Goal: Book appointment/travel/reservation

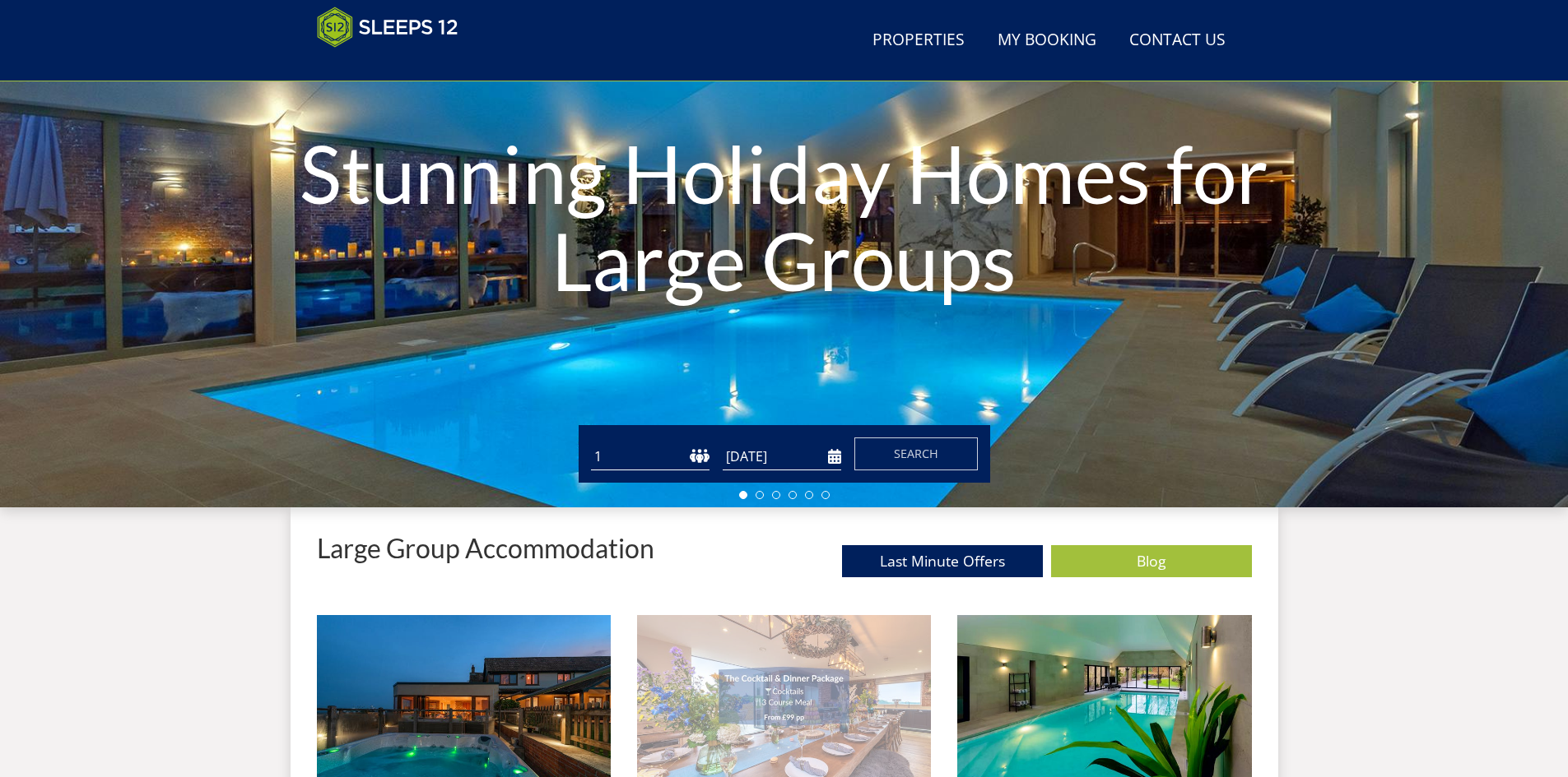
scroll to position [364, 0]
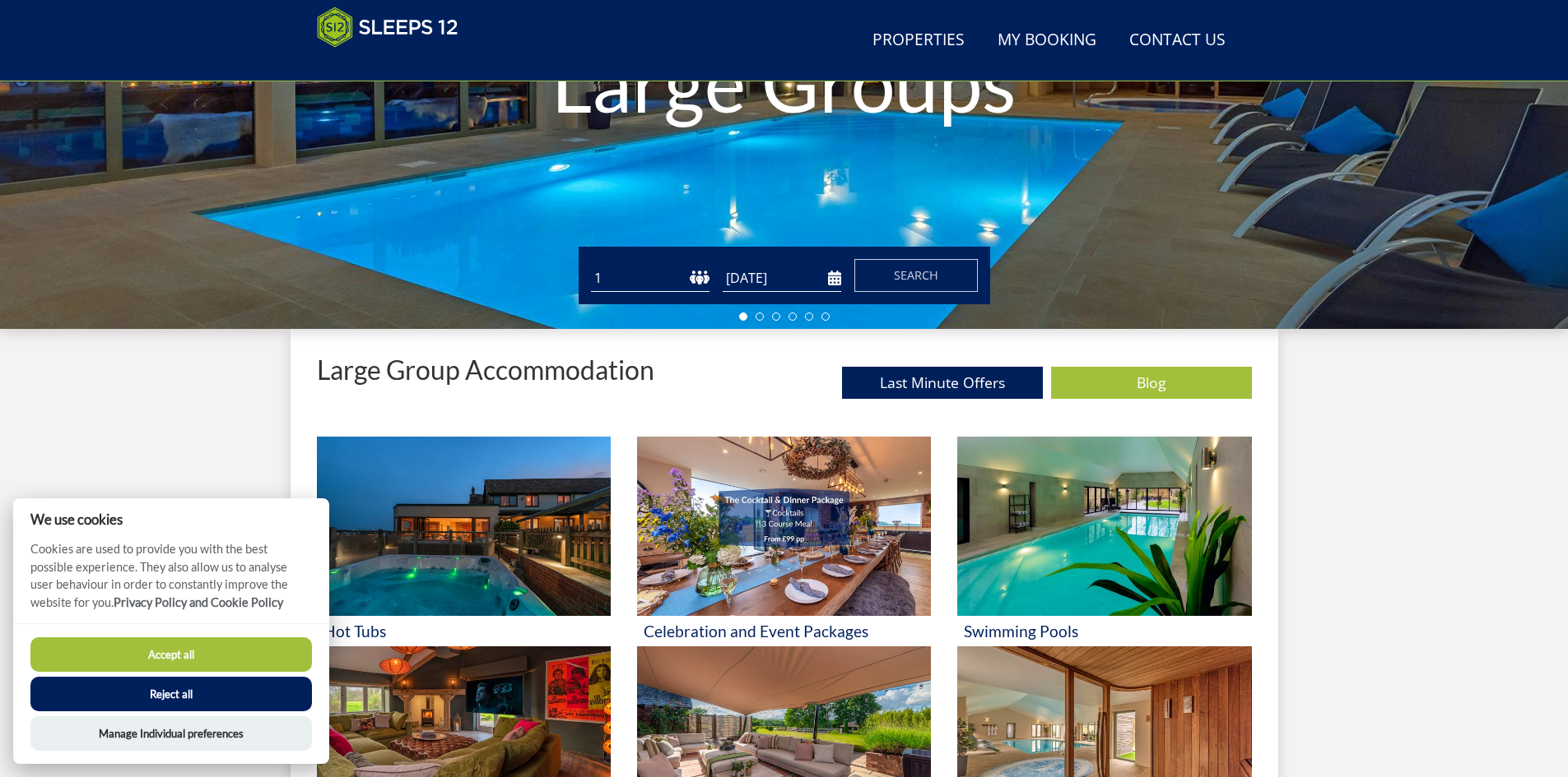
click at [782, 271] on input "[DATE]" at bounding box center [781, 278] width 118 height 27
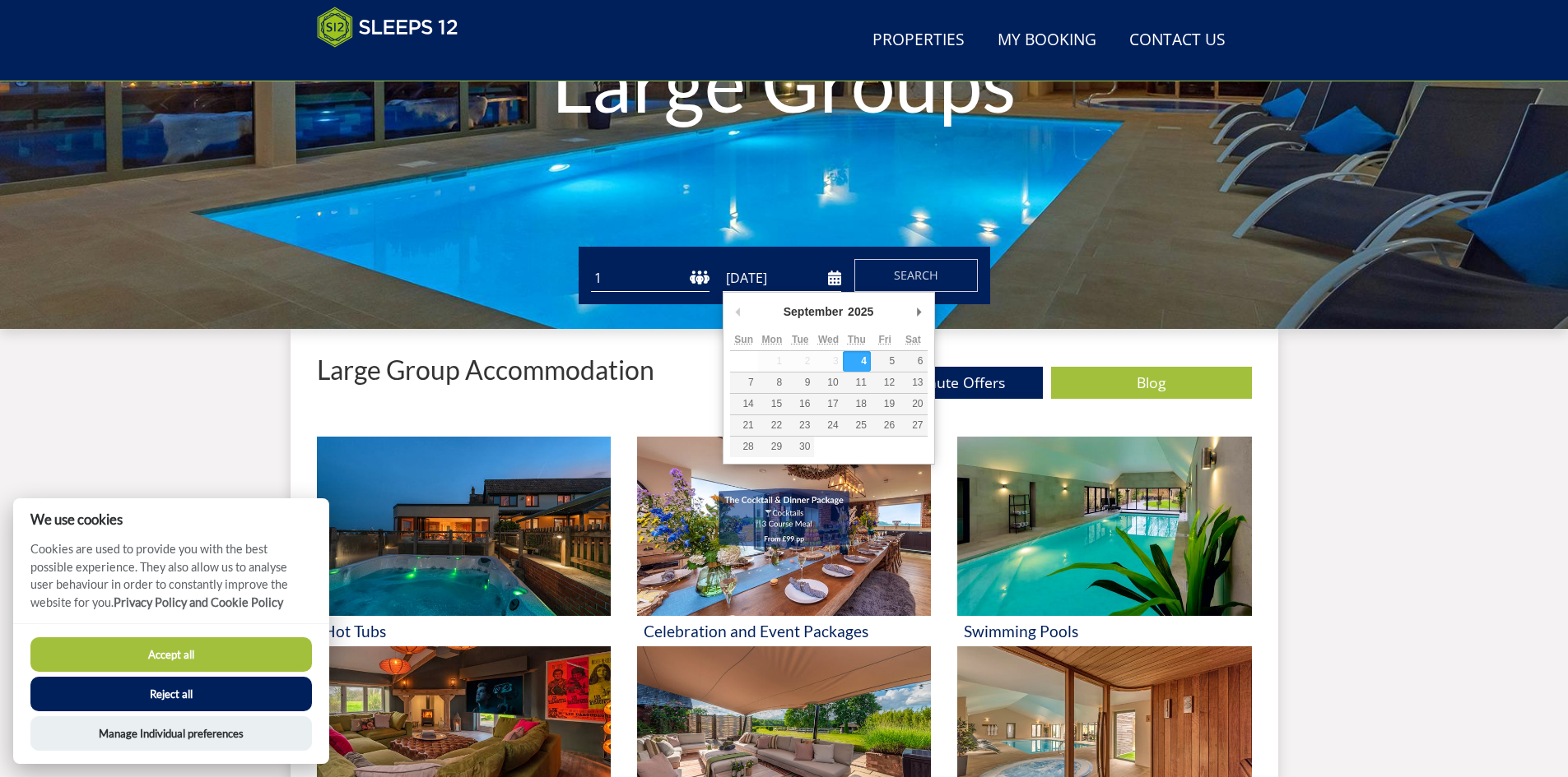
click at [808, 269] on input "[DATE]" at bounding box center [781, 278] width 118 height 27
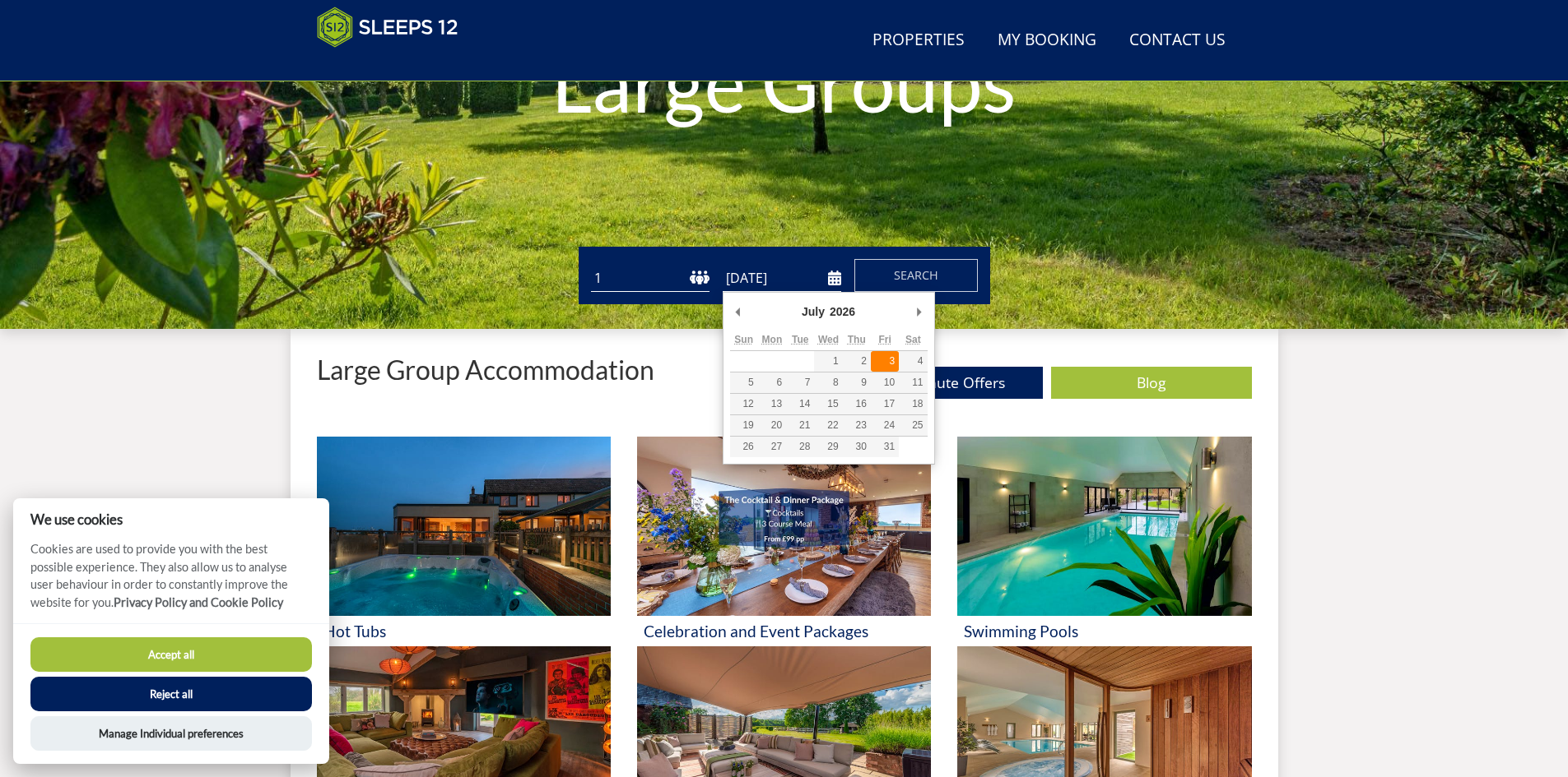
type input "[DATE]"
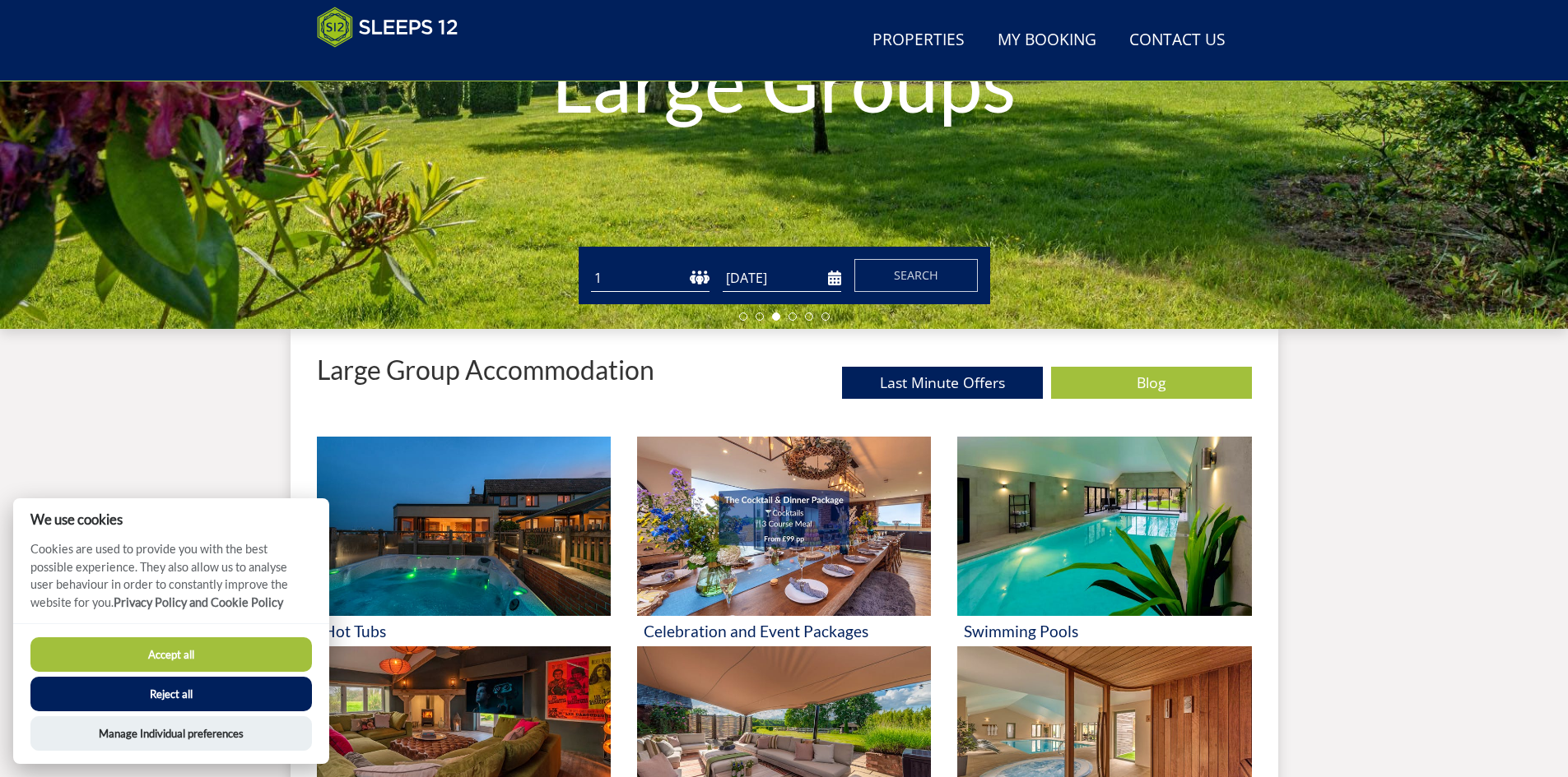
click at [687, 280] on select "1 2 3 4 5 6 7 8 9 10 11 12 13 14 15 16 17 18 19 20 21 22 23 24 25 26 27 28 29 3…" at bounding box center [649, 278] width 118 height 27
select select "8"
click at [591, 265] on select "1 2 3 4 5 6 7 8 9 10 11 12 13 14 15 16 17 18 19 20 21 22 23 24 25 26 27 28 29 3…" at bounding box center [649, 278] width 118 height 27
click at [900, 268] on span "Search" at bounding box center [916, 275] width 45 height 16
click at [187, 691] on button "Reject all" at bounding box center [171, 694] width 281 height 34
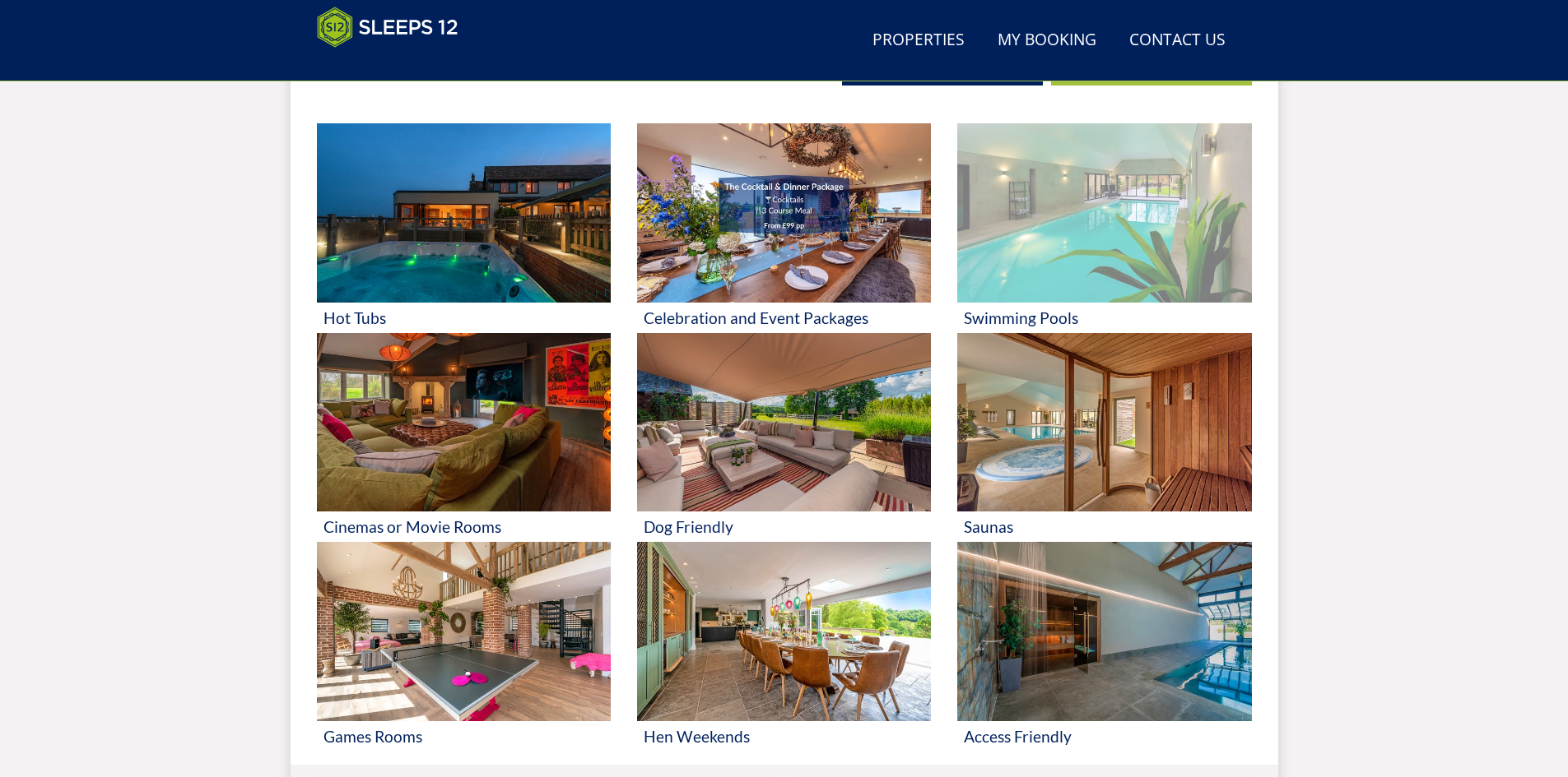
scroll to position [707, 0]
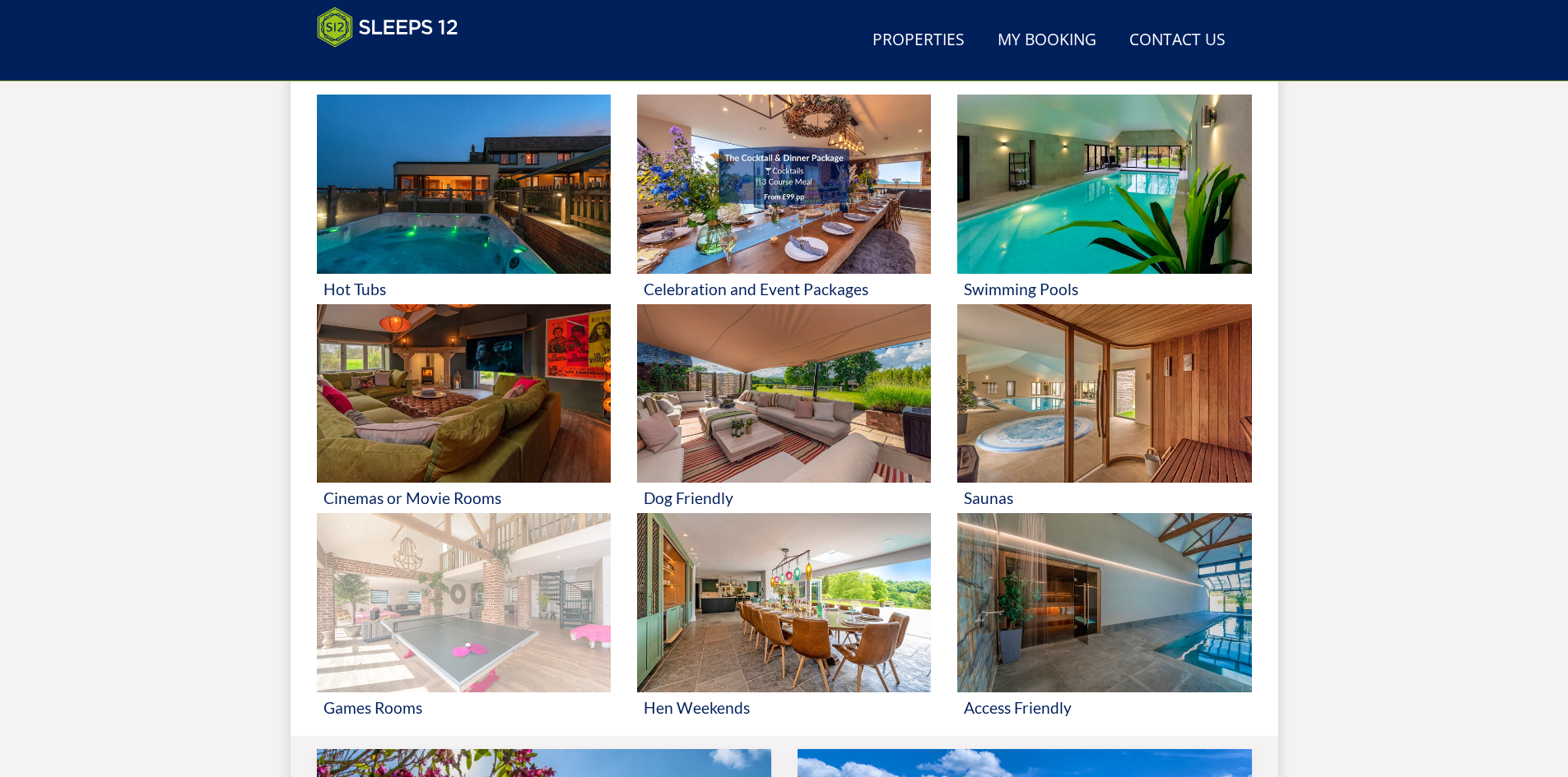
click at [366, 599] on img at bounding box center [463, 603] width 294 height 180
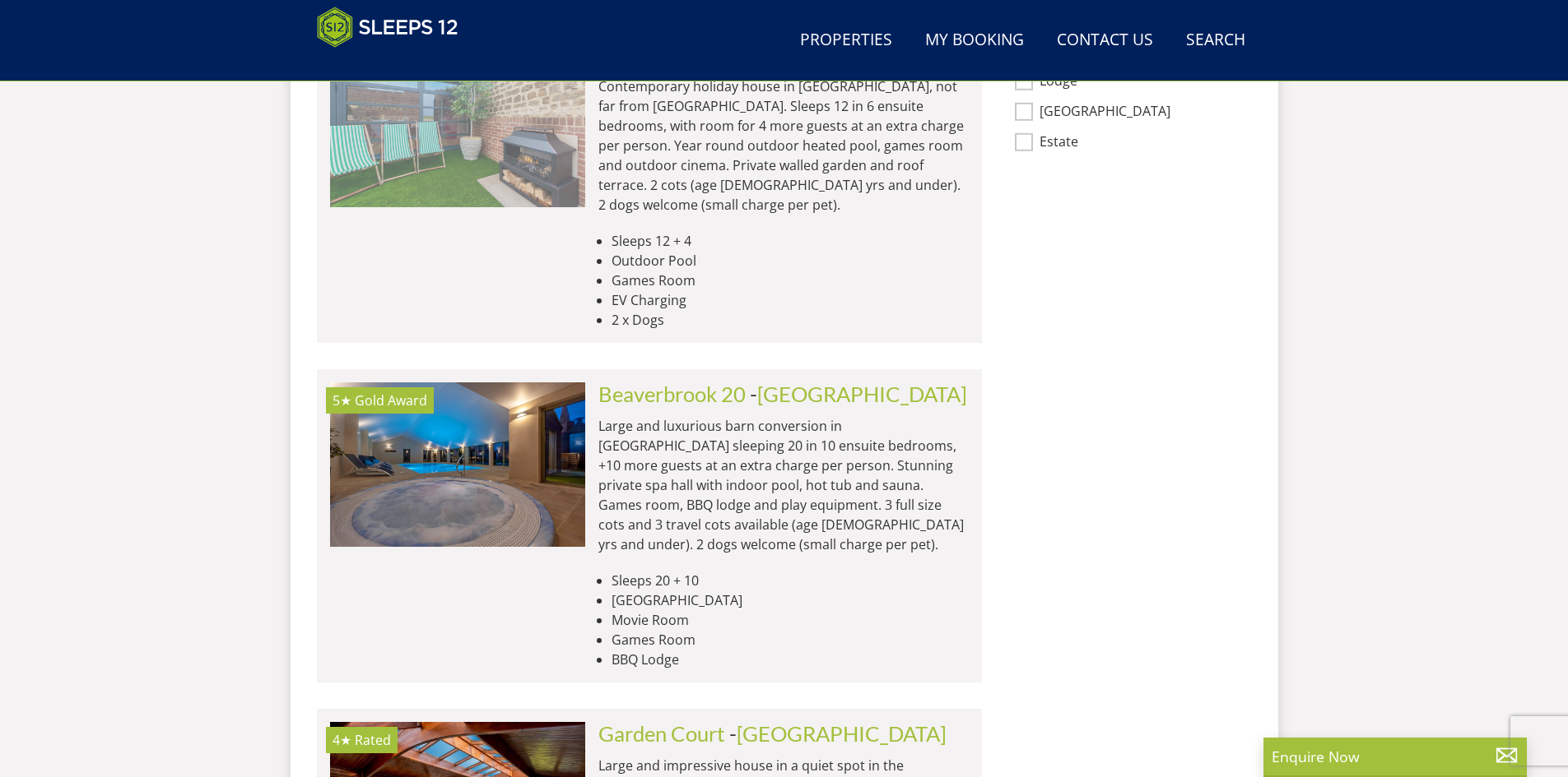
scroll to position [1496, 0]
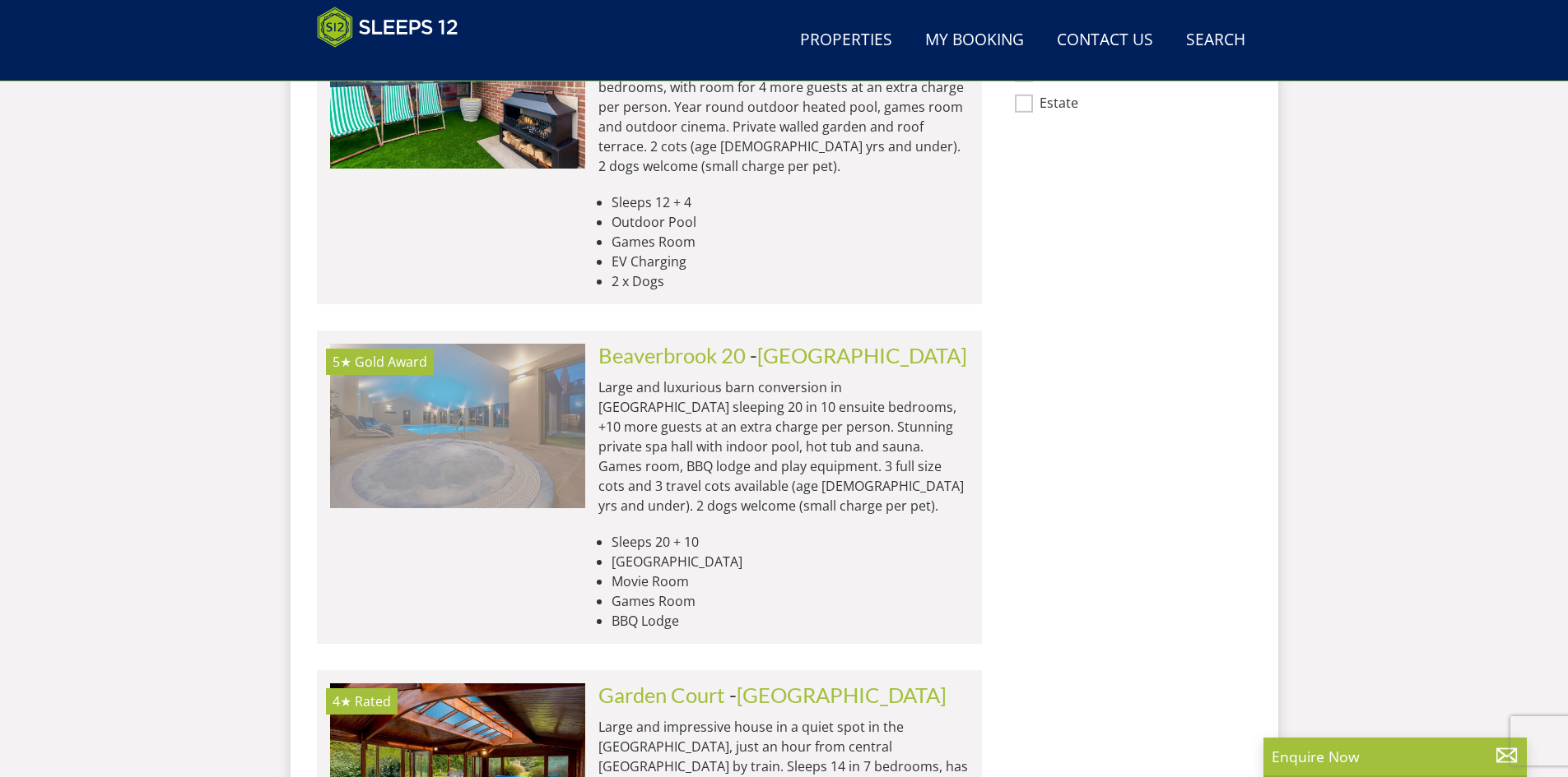
click at [580, 468] on img at bounding box center [457, 426] width 255 height 165
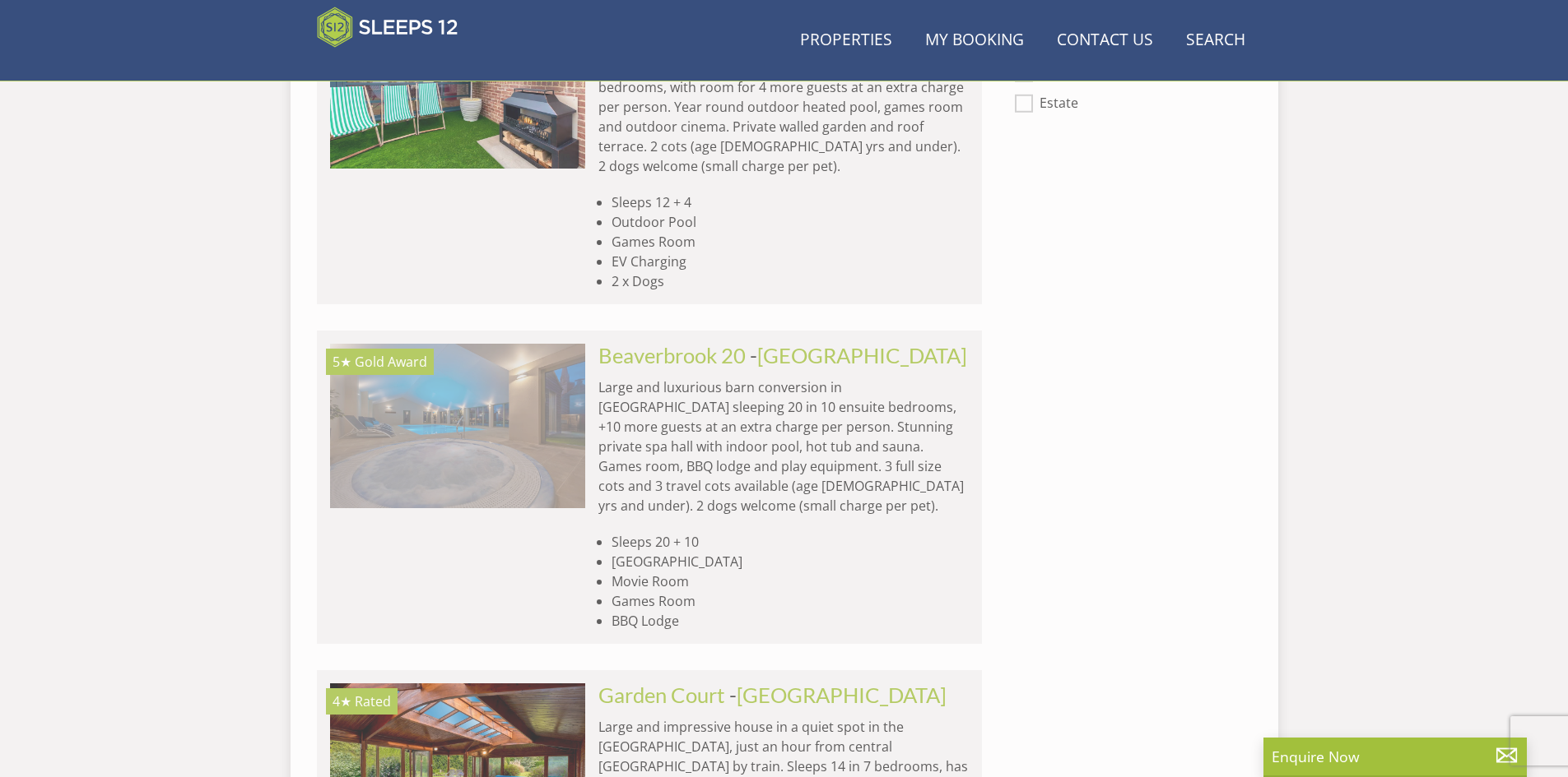
click at [580, 468] on img at bounding box center [457, 426] width 255 height 165
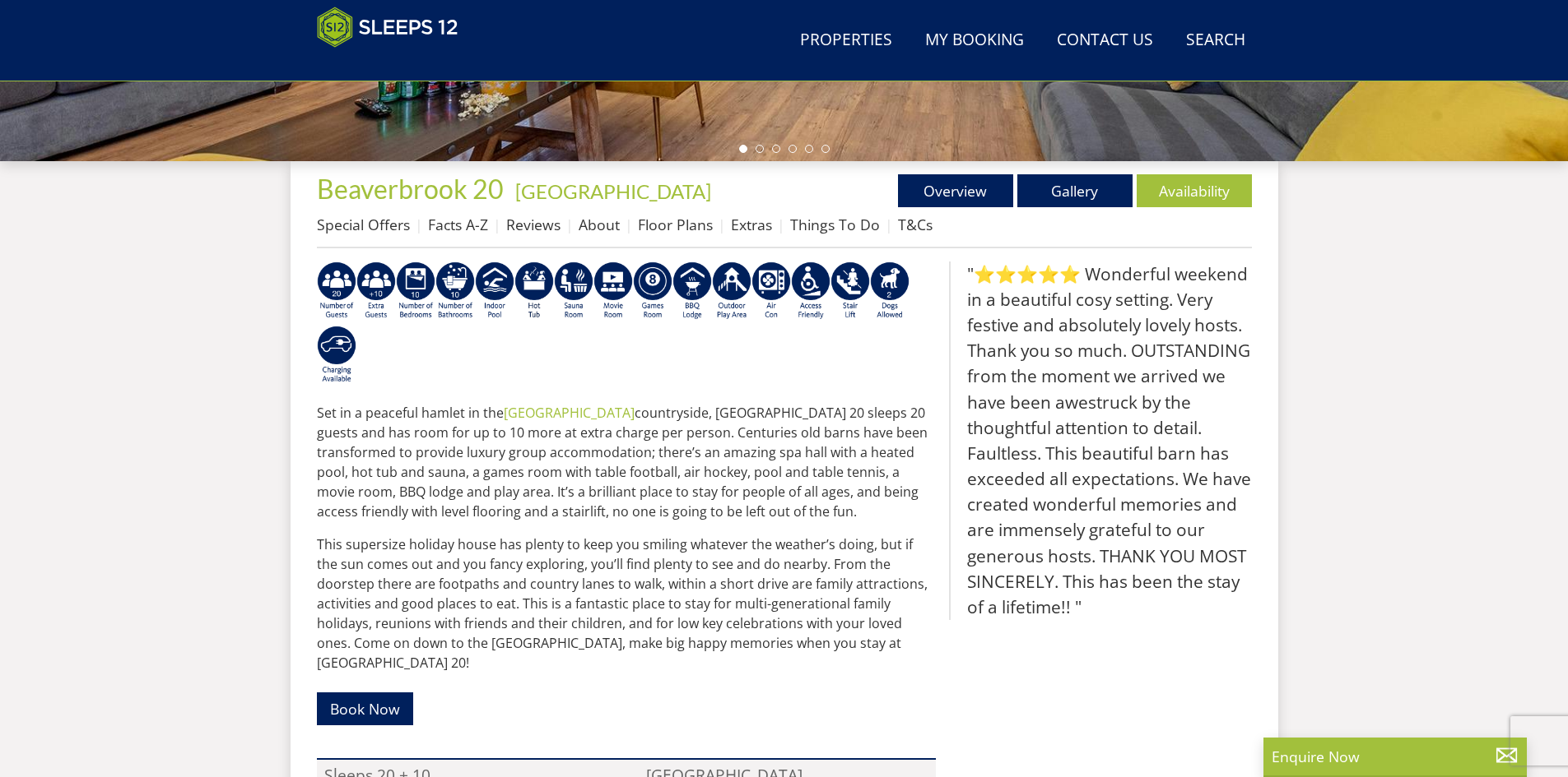
scroll to position [39, 0]
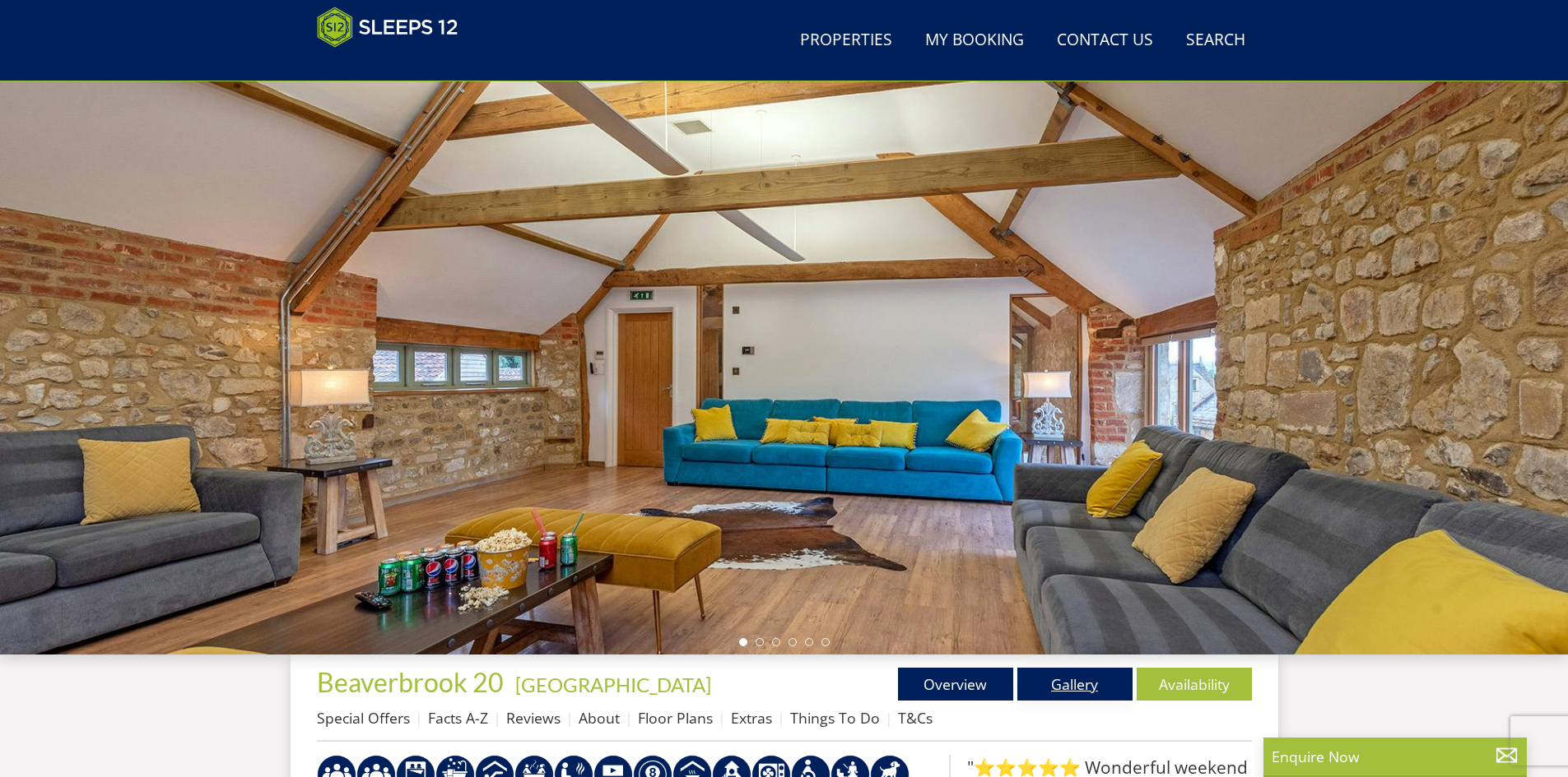
click at [1052, 683] on link "Gallery" at bounding box center [1075, 684] width 115 height 33
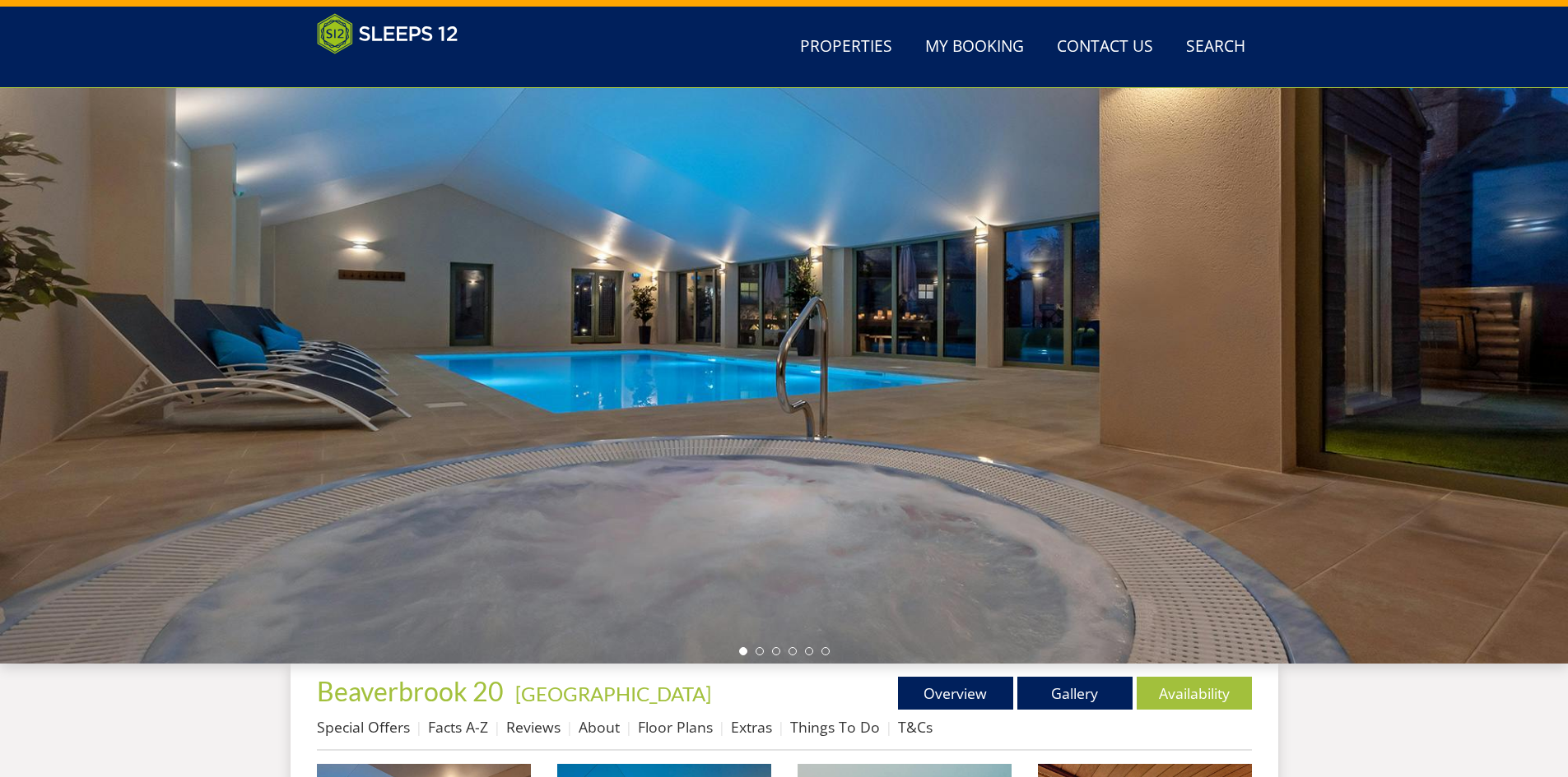
scroll to position [195, 0]
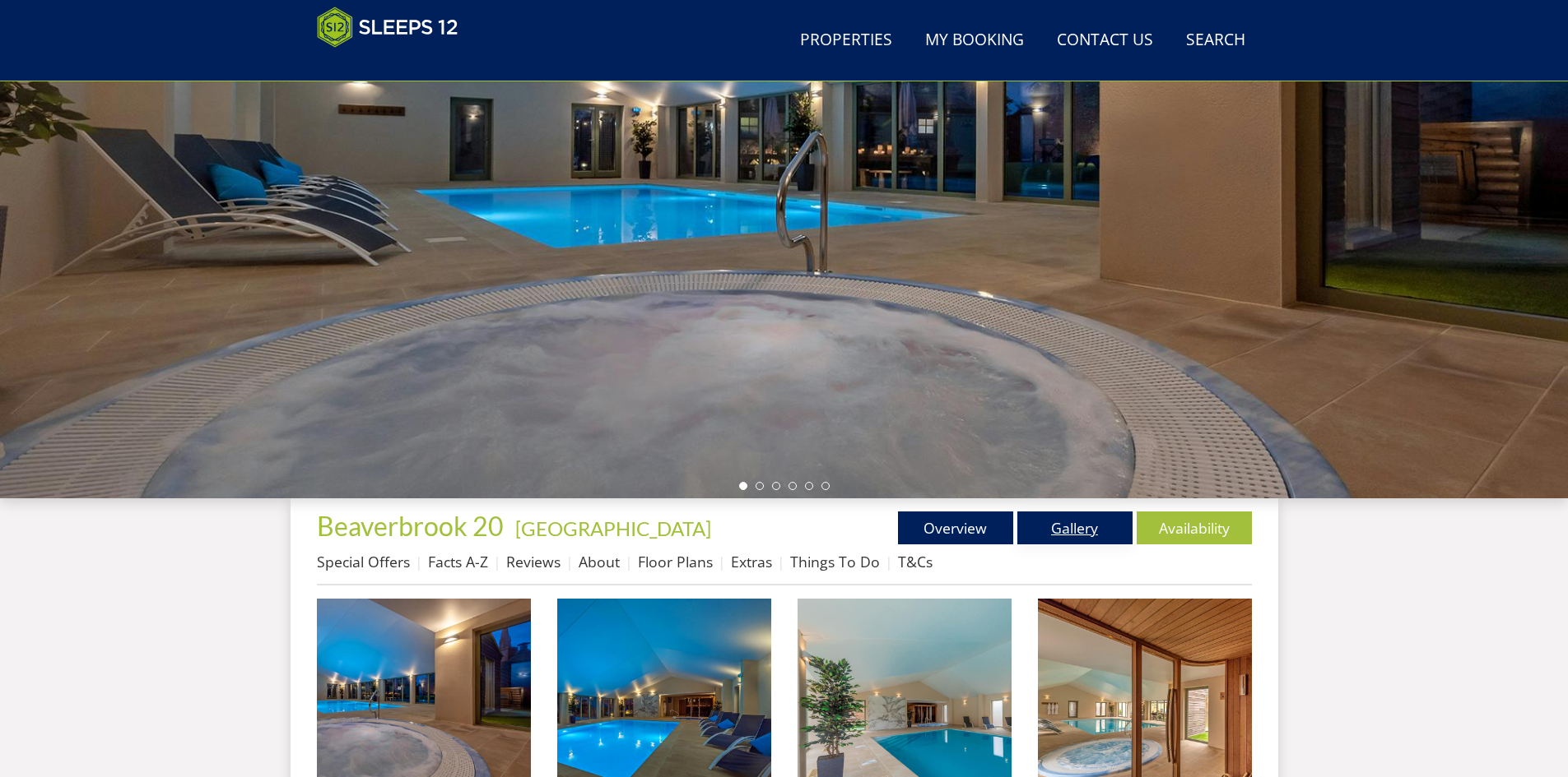
click at [1060, 530] on link "Gallery" at bounding box center [1075, 528] width 115 height 33
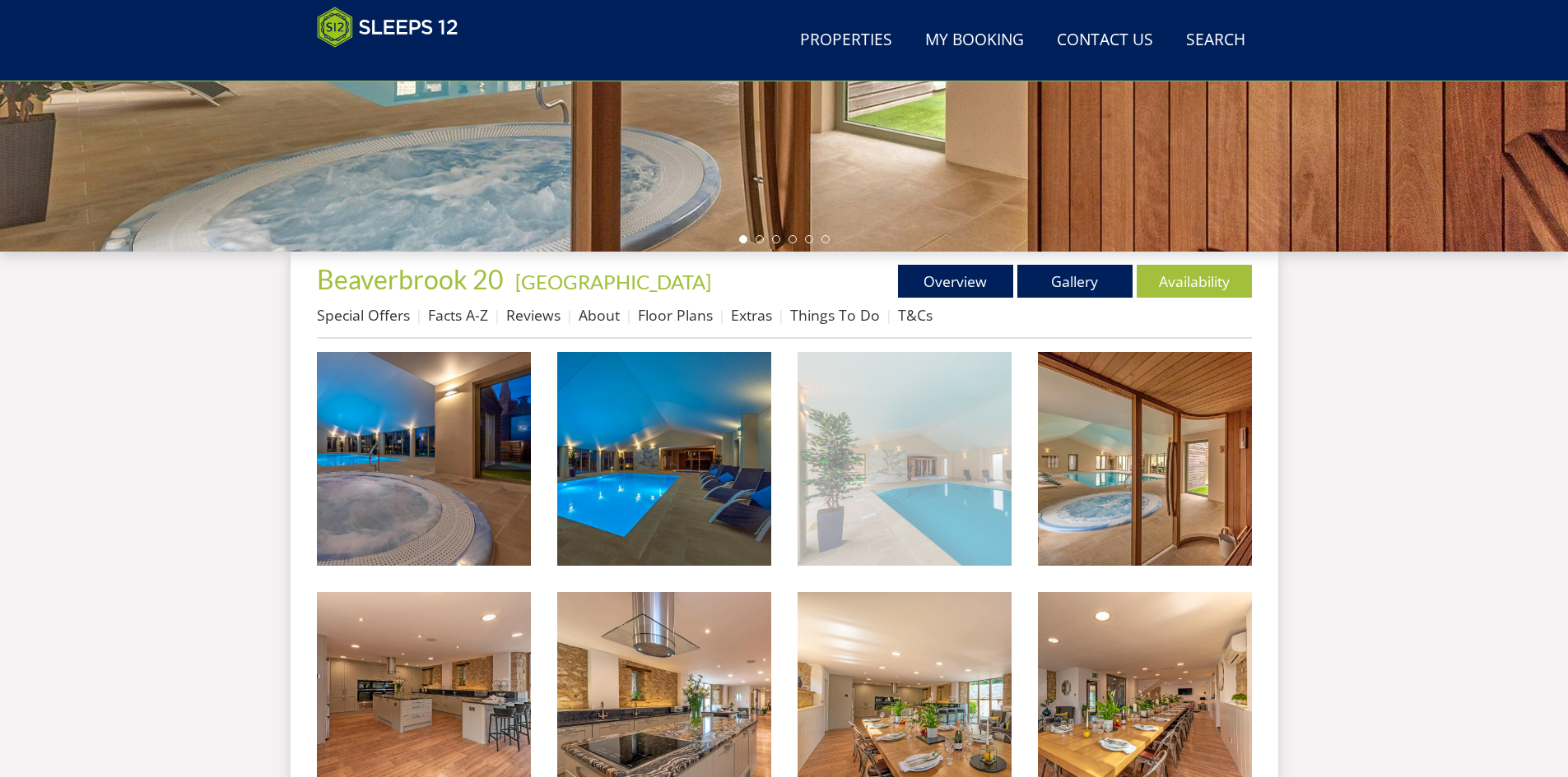
scroll to position [444, 0]
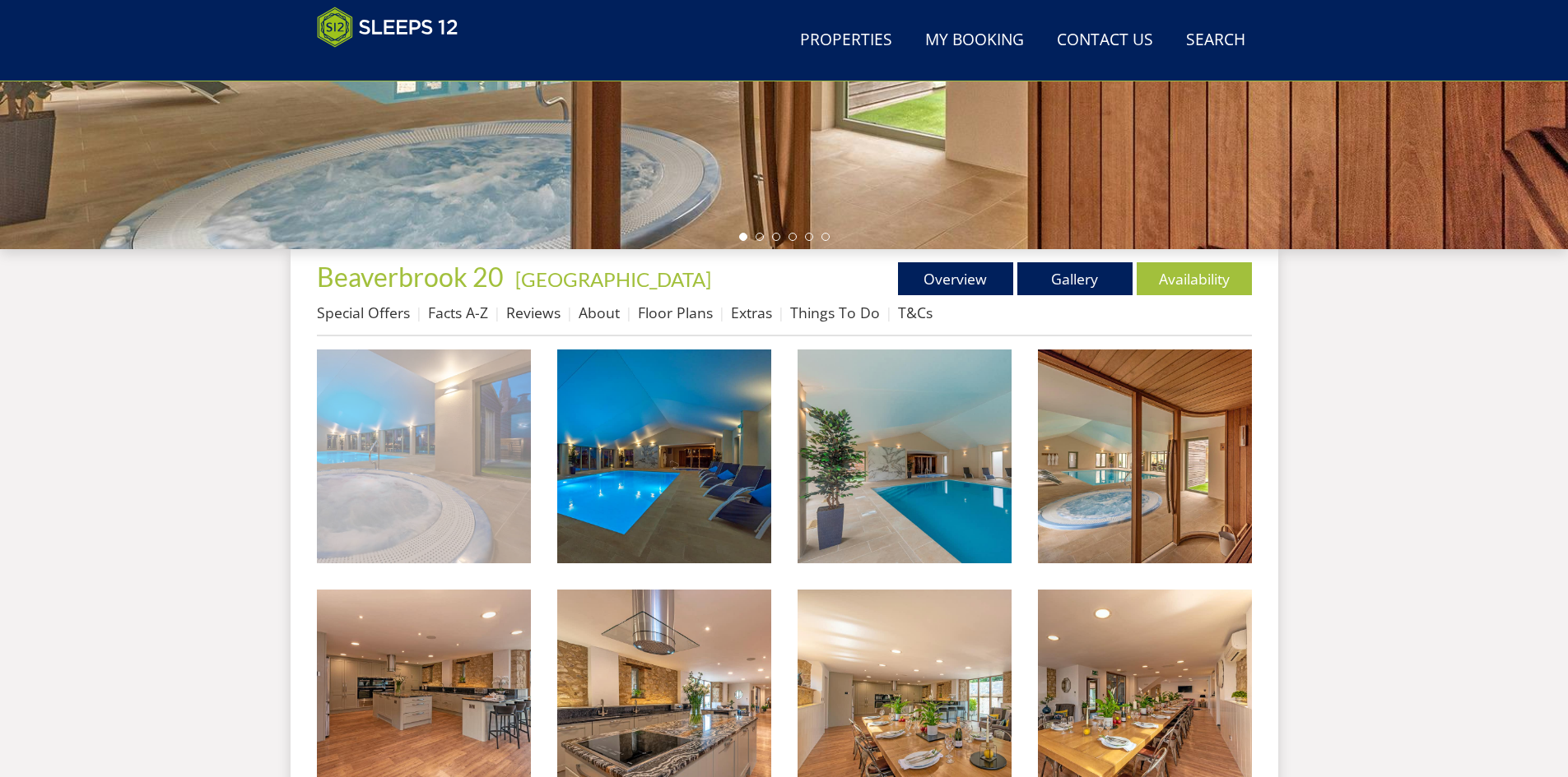
click at [471, 488] on img at bounding box center [423, 456] width 214 height 214
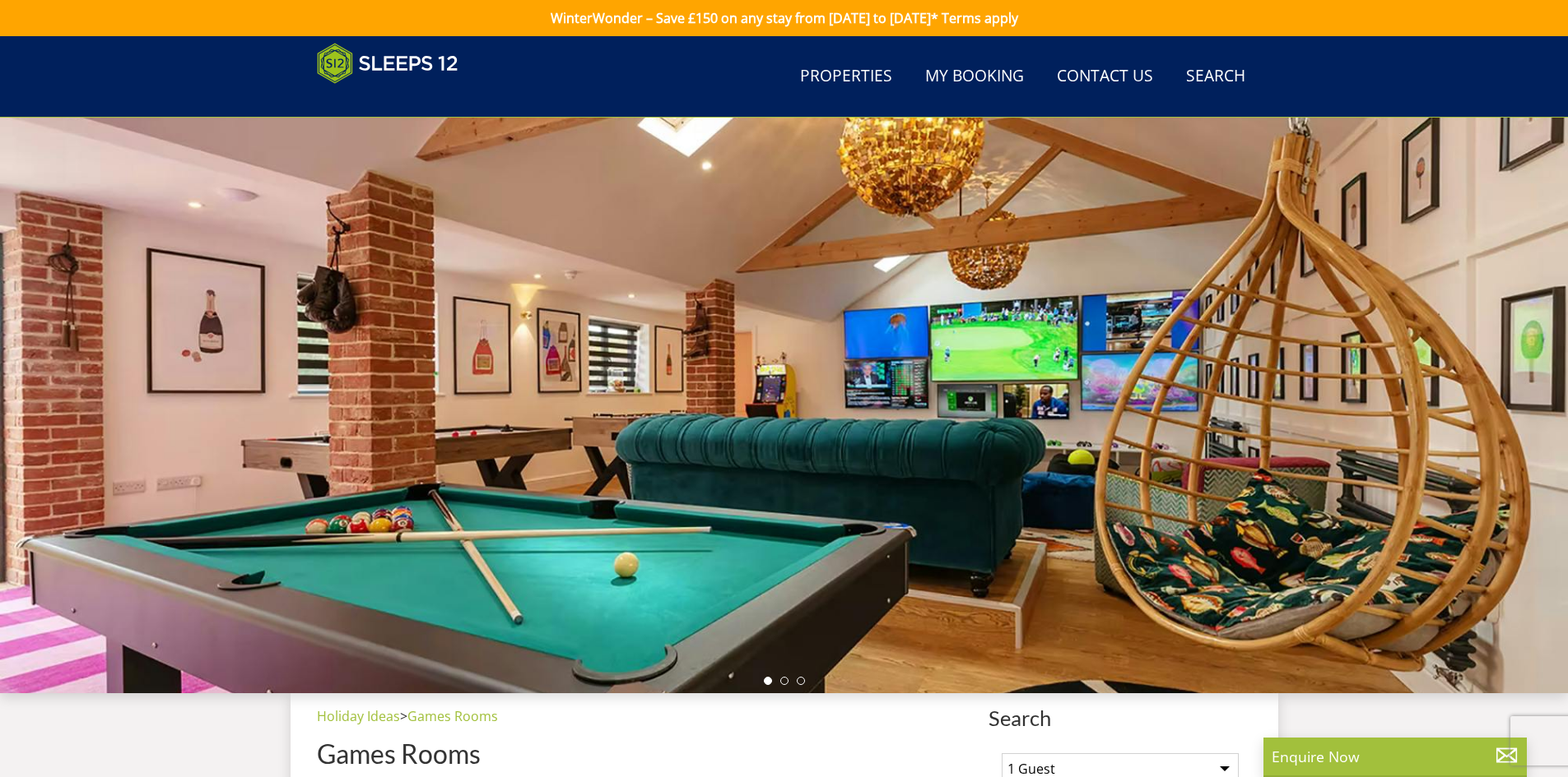
scroll to position [447, 0]
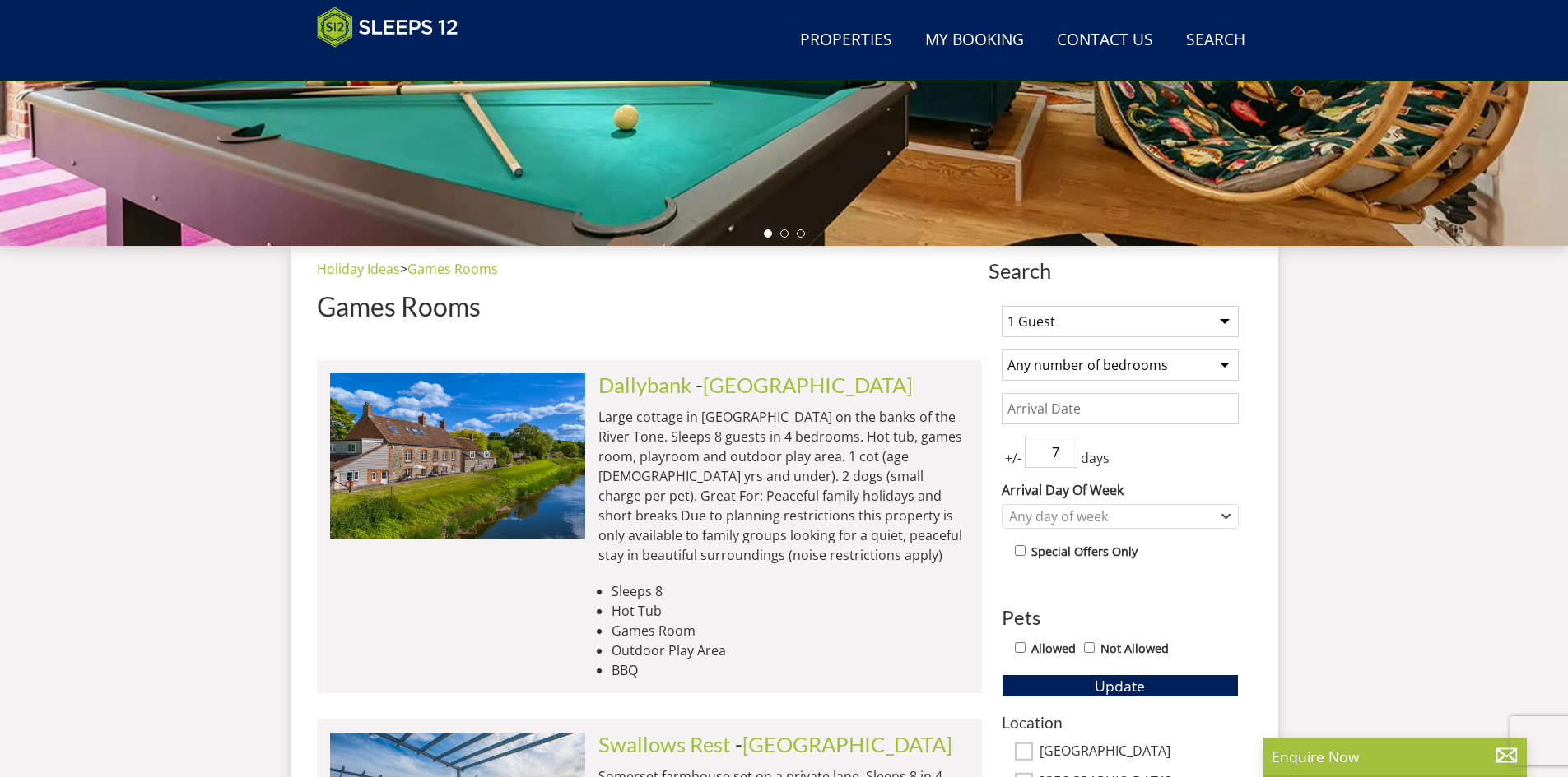
click at [1008, 301] on div "1 Guest 2 Guests 3 Guests 4 Guests 5 Guests 6 Guests 7 Guests 8 Guests 9 Guests…" at bounding box center [1120, 727] width 264 height 870
click at [1026, 316] on select "1 Guest 2 Guests 3 Guests 4 Guests 5 Guests 6 Guests 7 Guests 8 Guests 9 Guests…" at bounding box center [1120, 322] width 237 height 31
click at [1002, 307] on select "1 Guest 2 Guests 3 Guests 4 Guests 5 Guests 6 Guests 7 Guests 8 Guests 9 Guests…" at bounding box center [1120, 322] width 237 height 31
click at [1163, 700] on div "1 Guest 2 Guests 3 Guests 4 Guests 5 Guests 6 Guests 7 Guests 8 Guests 9 Guests…" at bounding box center [1120, 727] width 264 height 870
click at [1163, 684] on button "Update" at bounding box center [1120, 686] width 237 height 23
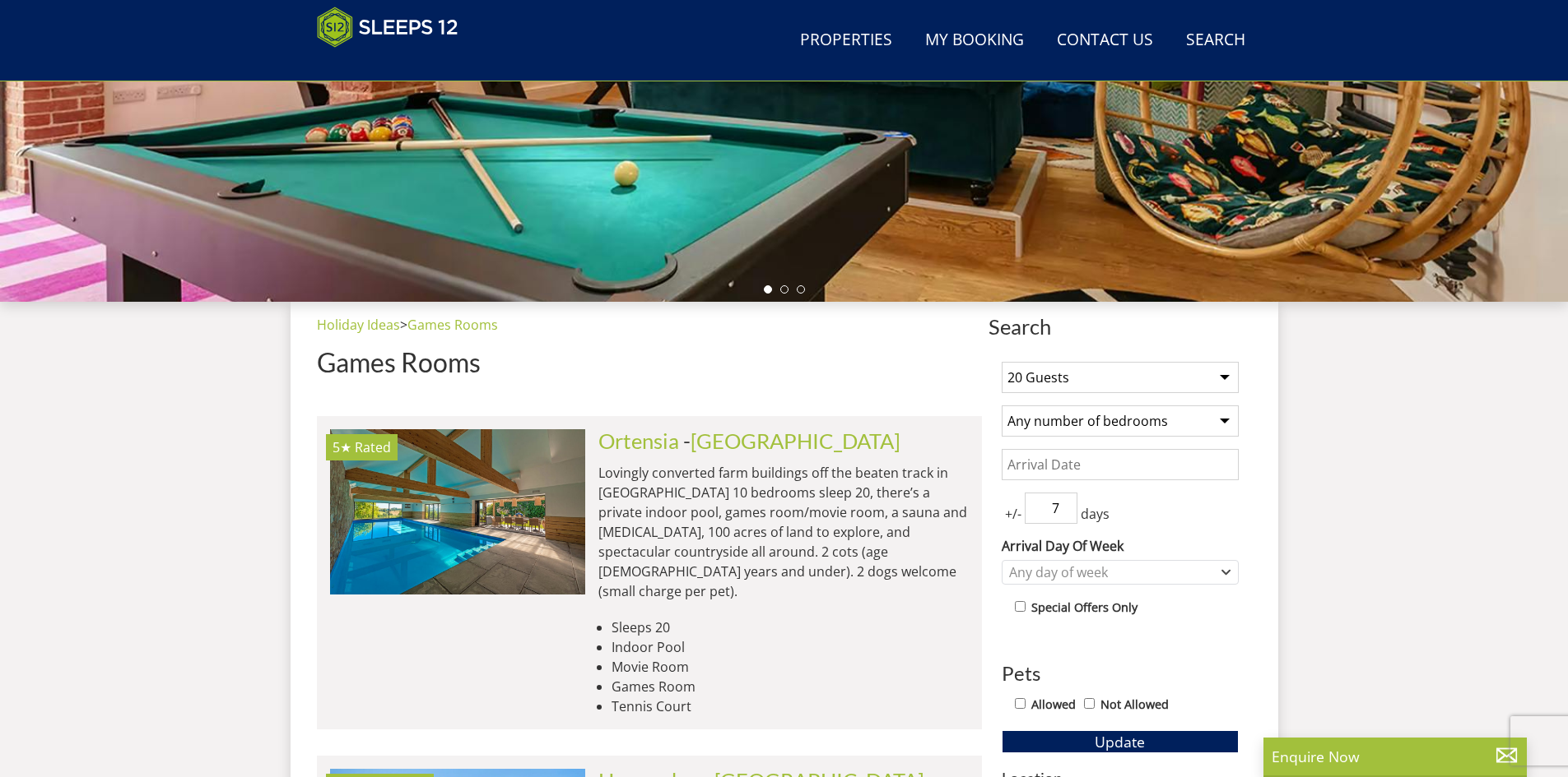
scroll to position [397, 0]
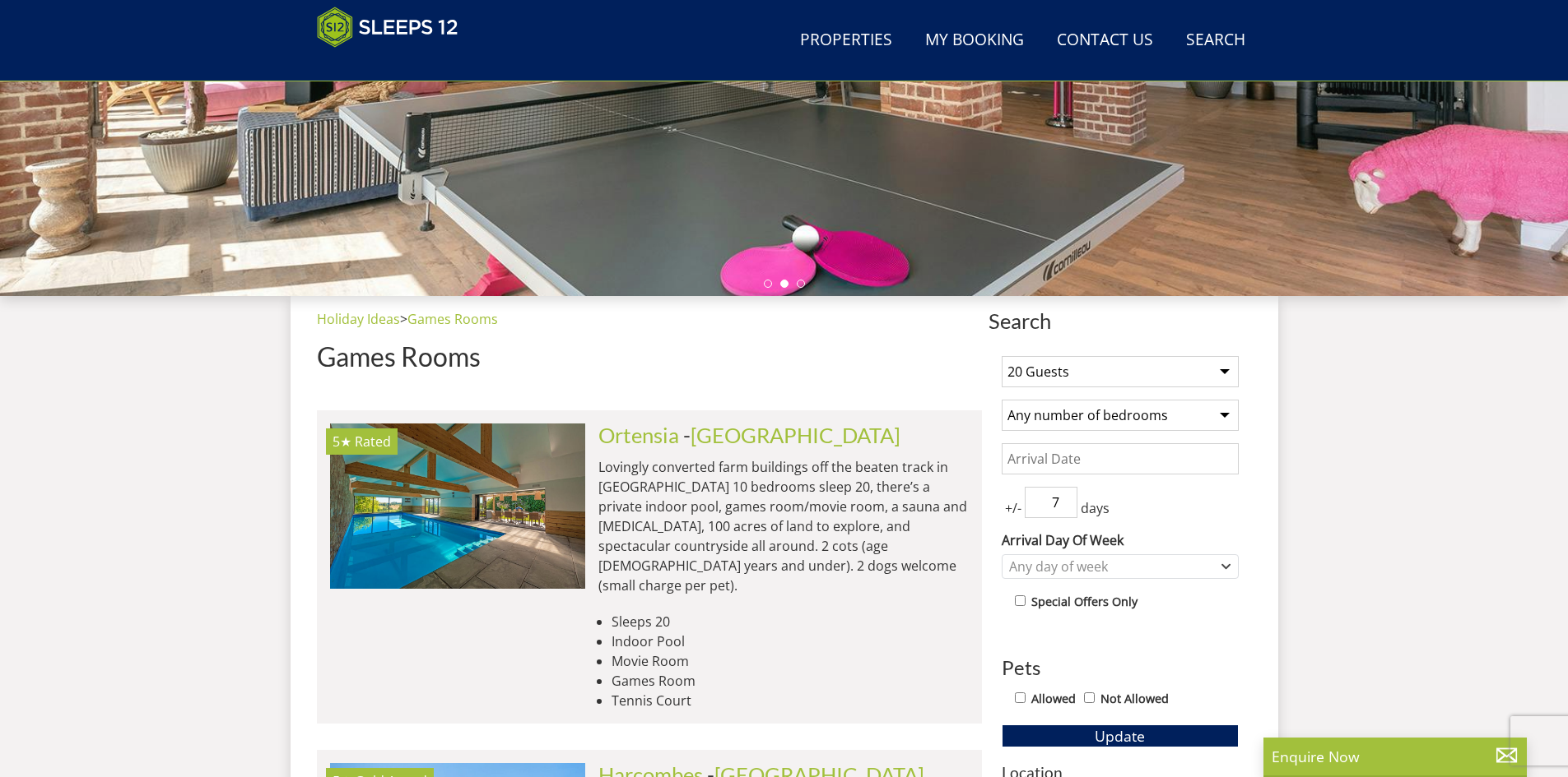
click at [1161, 380] on select "1 Guest 2 Guests 3 Guests 4 Guests 5 Guests 6 Guests 7 Guests 8 Guests 9 Guests…" at bounding box center [1120, 372] width 237 height 31
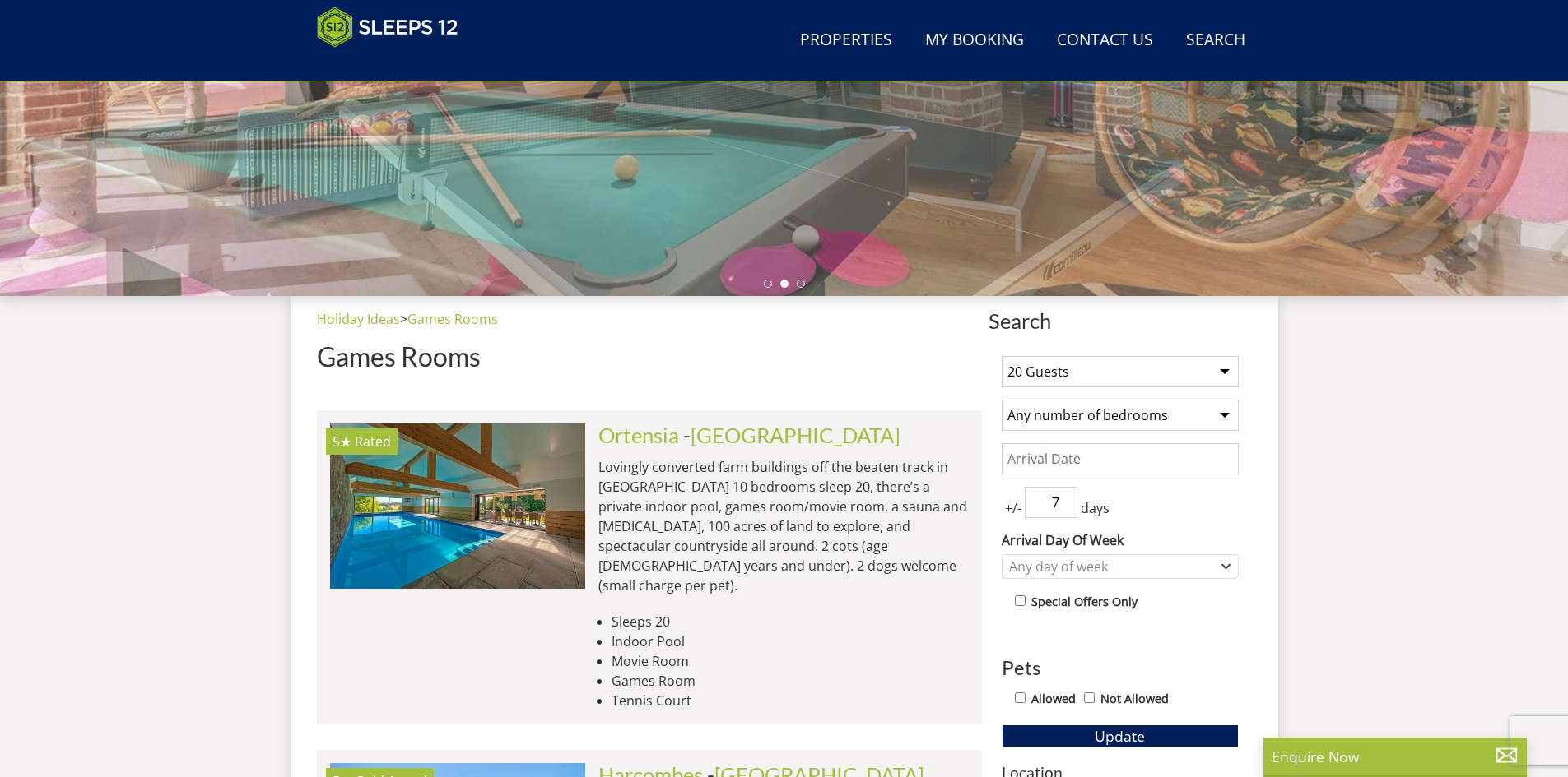
click at [1149, 377] on select "1 Guest 2 Guests 3 Guests 4 Guests 5 Guests 6 Guests 7 Guests 8 Guests 9 Guests…" at bounding box center [1120, 372] width 237 height 31
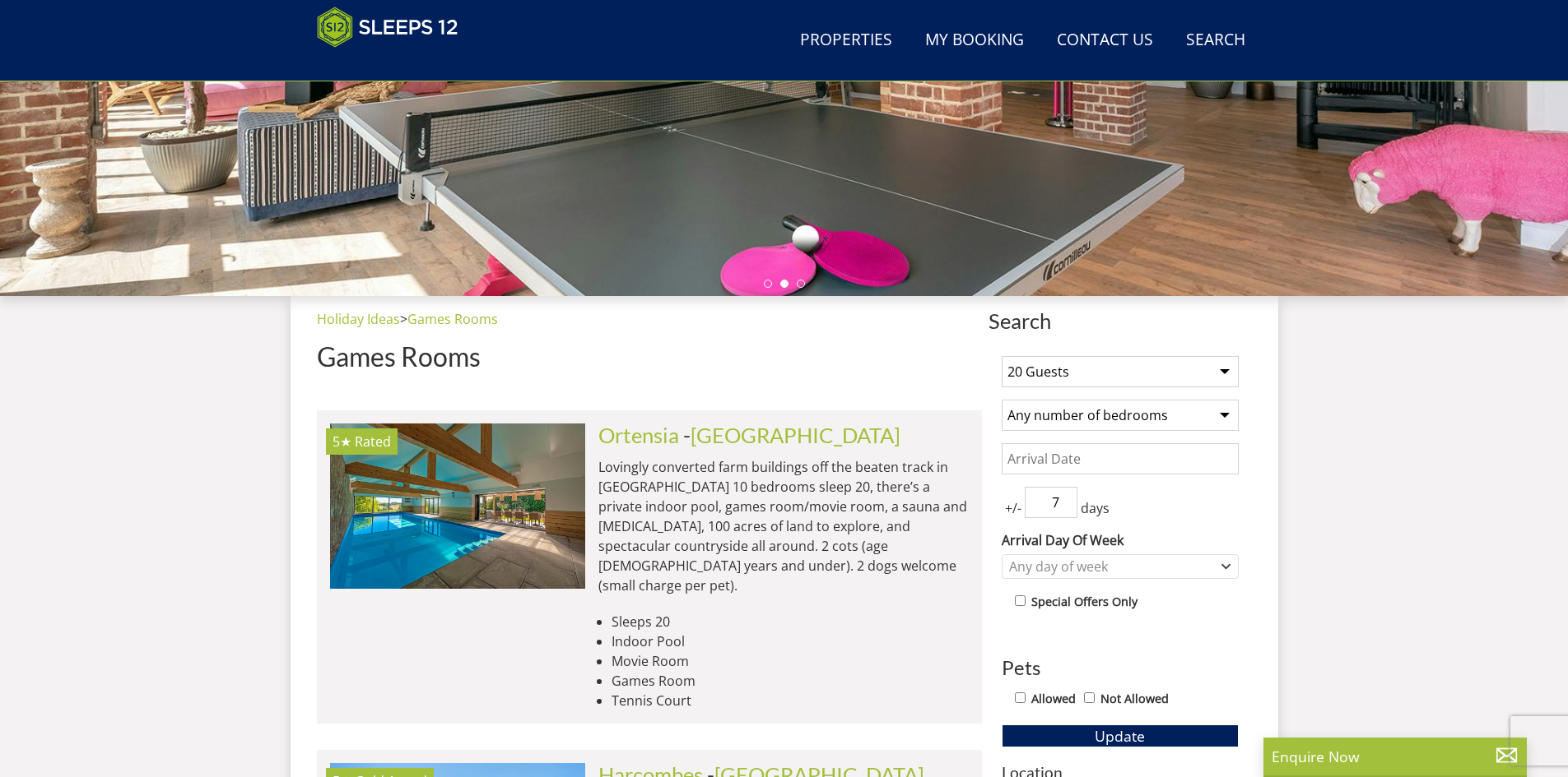
select select "30"
click at [1002, 356] on select "1 Guest 2 Guests 3 Guests 4 Guests 5 Guests 6 Guests 7 Guests 8 Guests 9 Guests…" at bounding box center [1120, 372] width 237 height 31
click at [1031, 729] on button "Update" at bounding box center [1120, 736] width 237 height 23
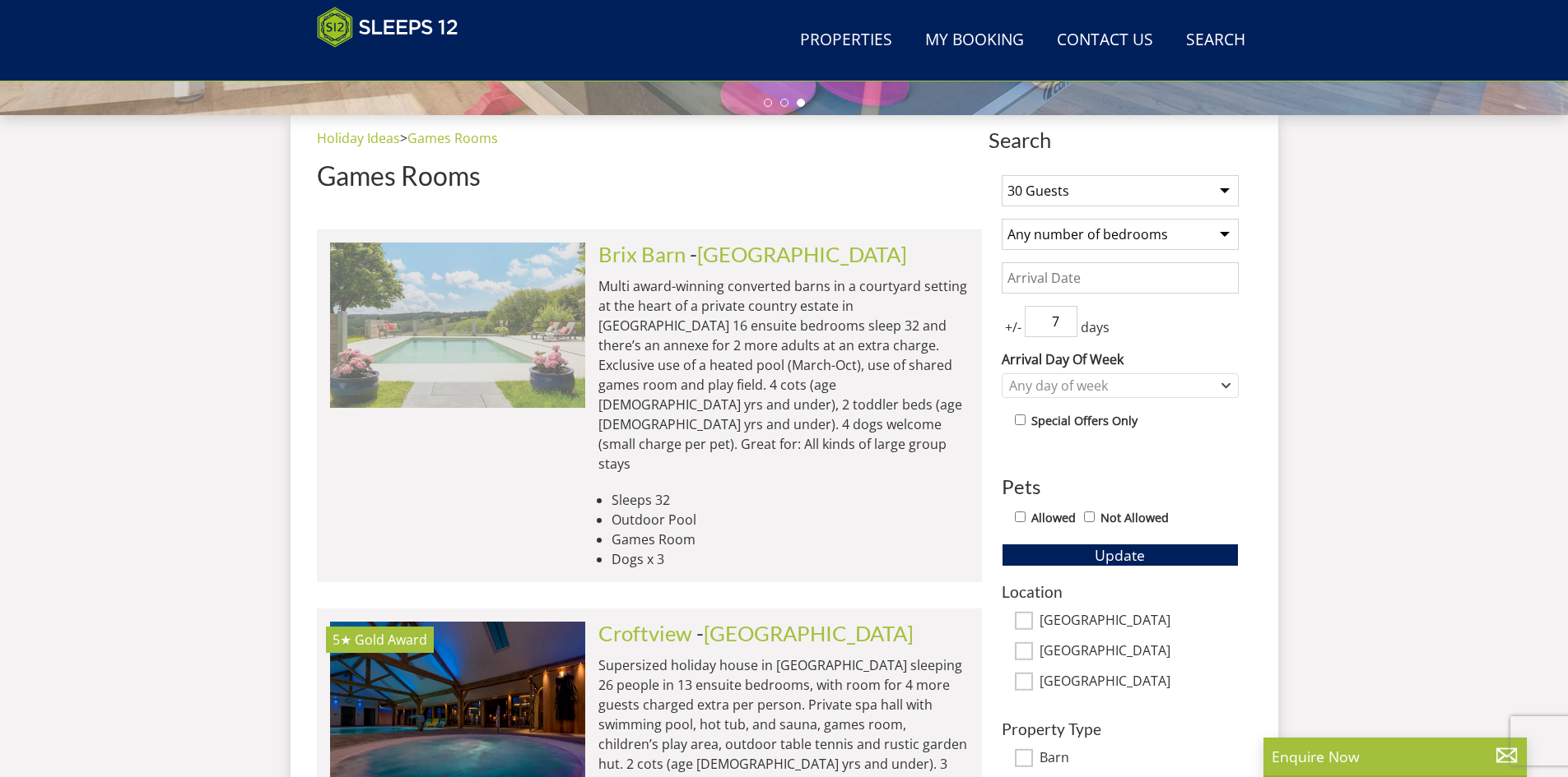
scroll to position [570, 0]
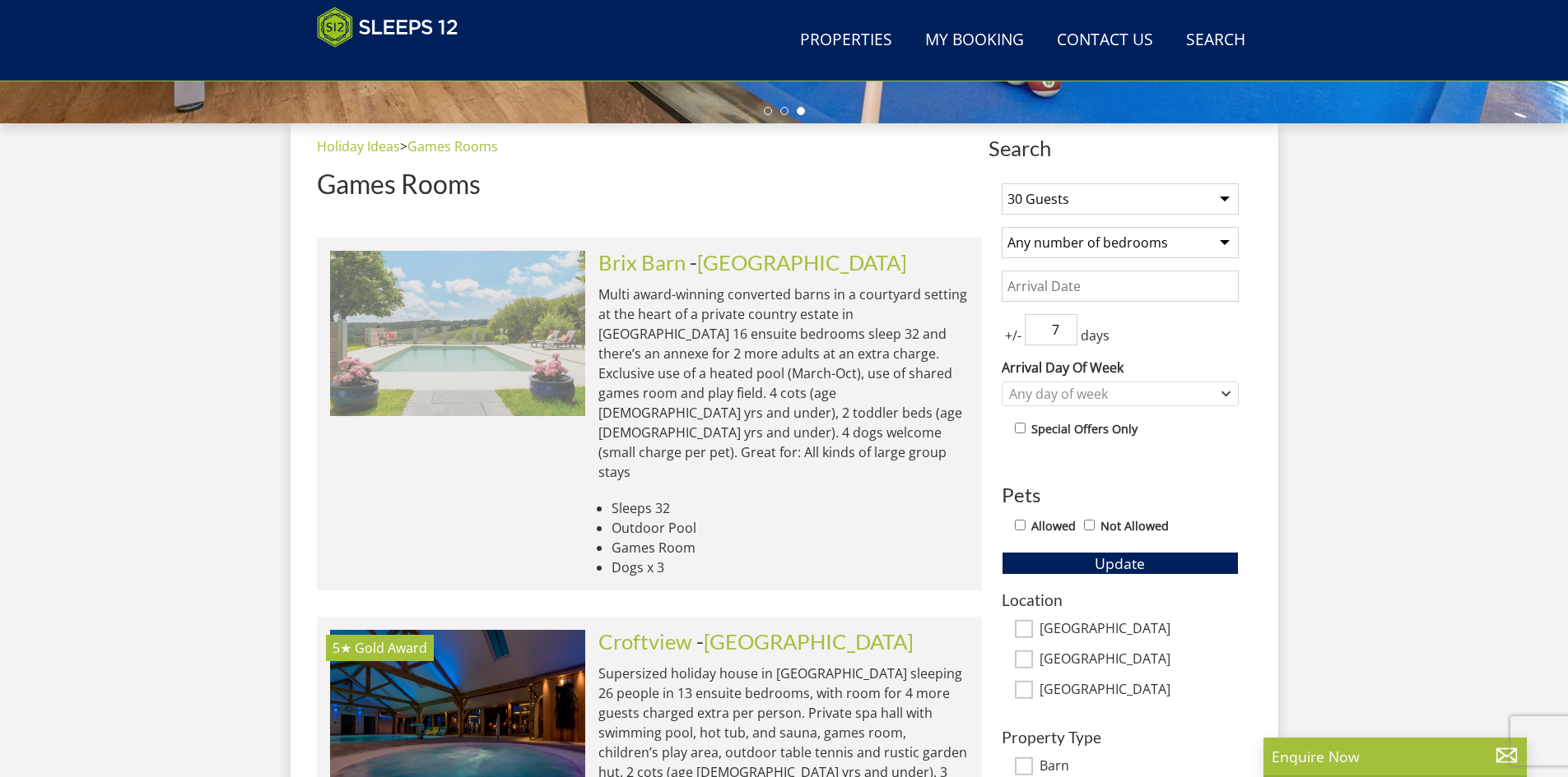
click at [474, 392] on img at bounding box center [457, 333] width 255 height 165
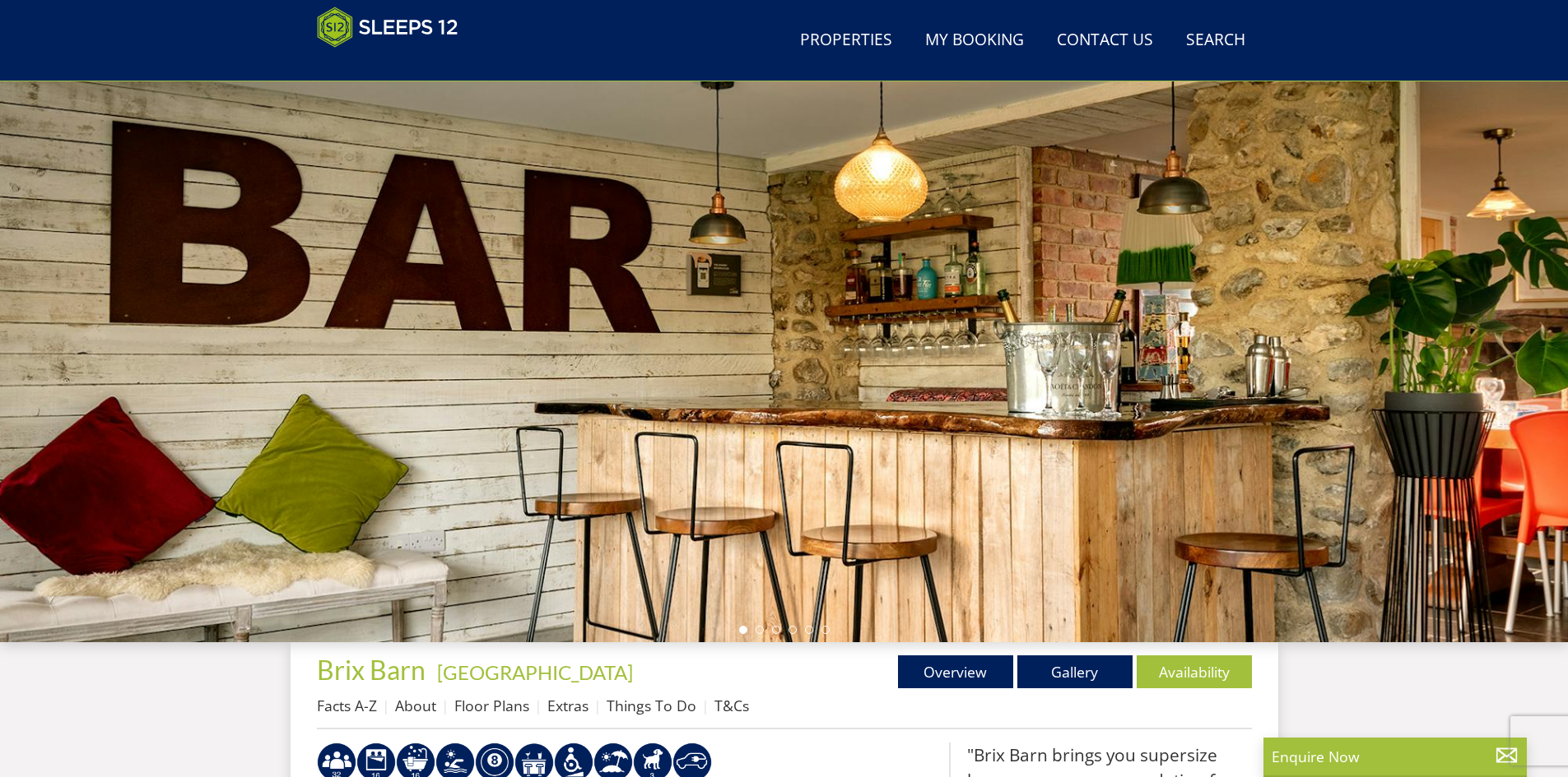
scroll to position [44, 0]
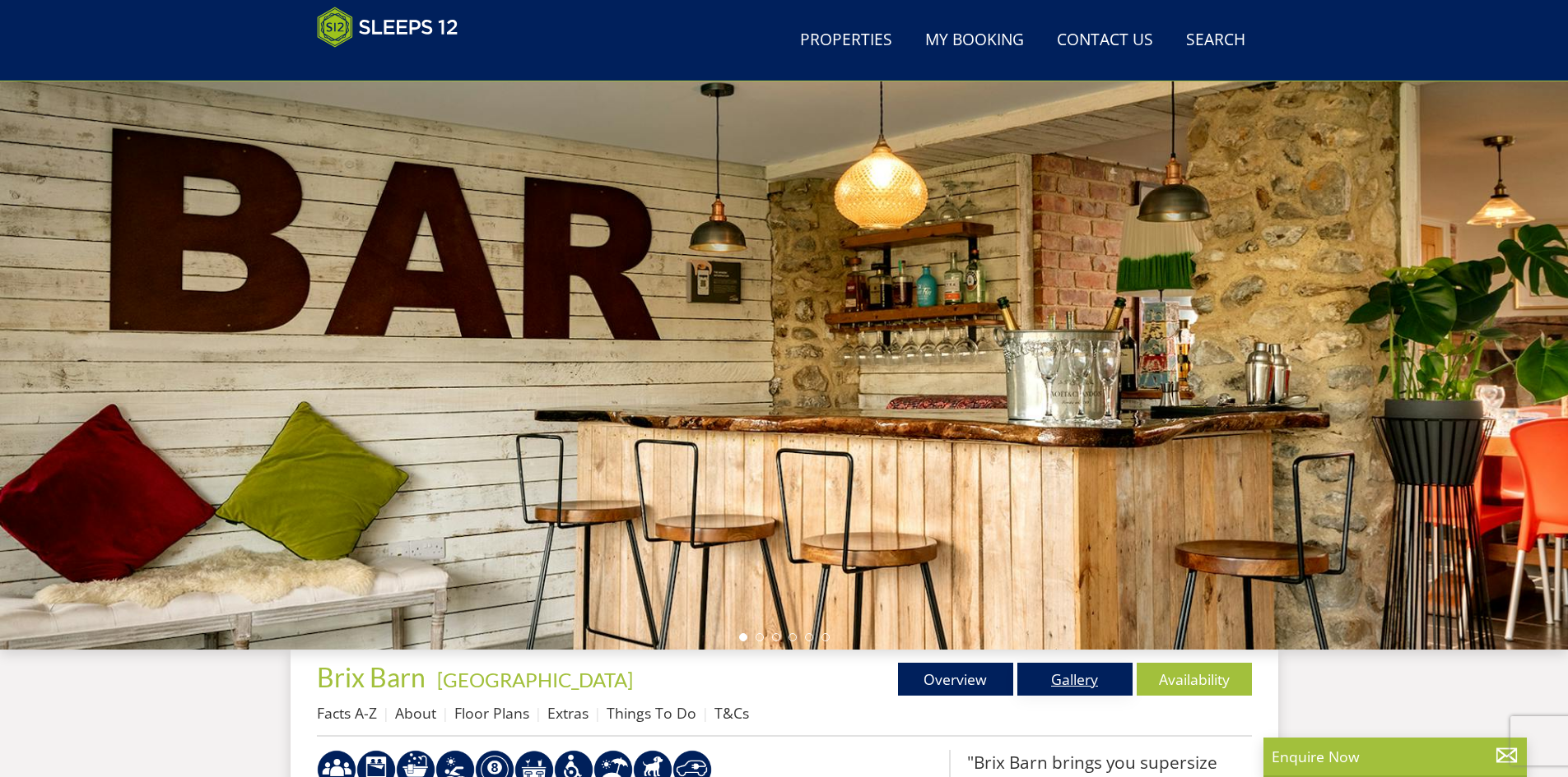
click at [1067, 673] on link "Gallery" at bounding box center [1075, 679] width 115 height 33
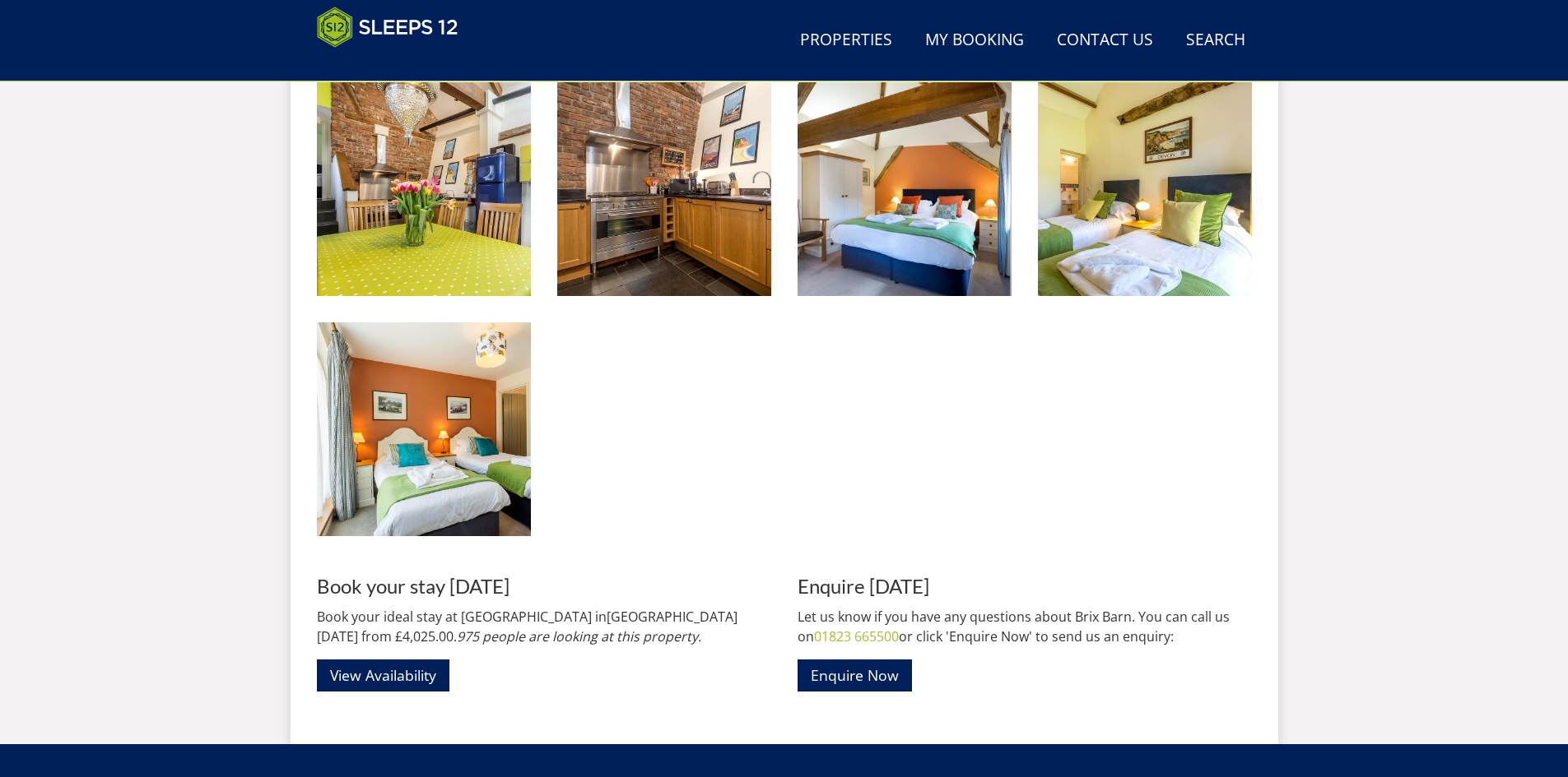
scroll to position [2645, 0]
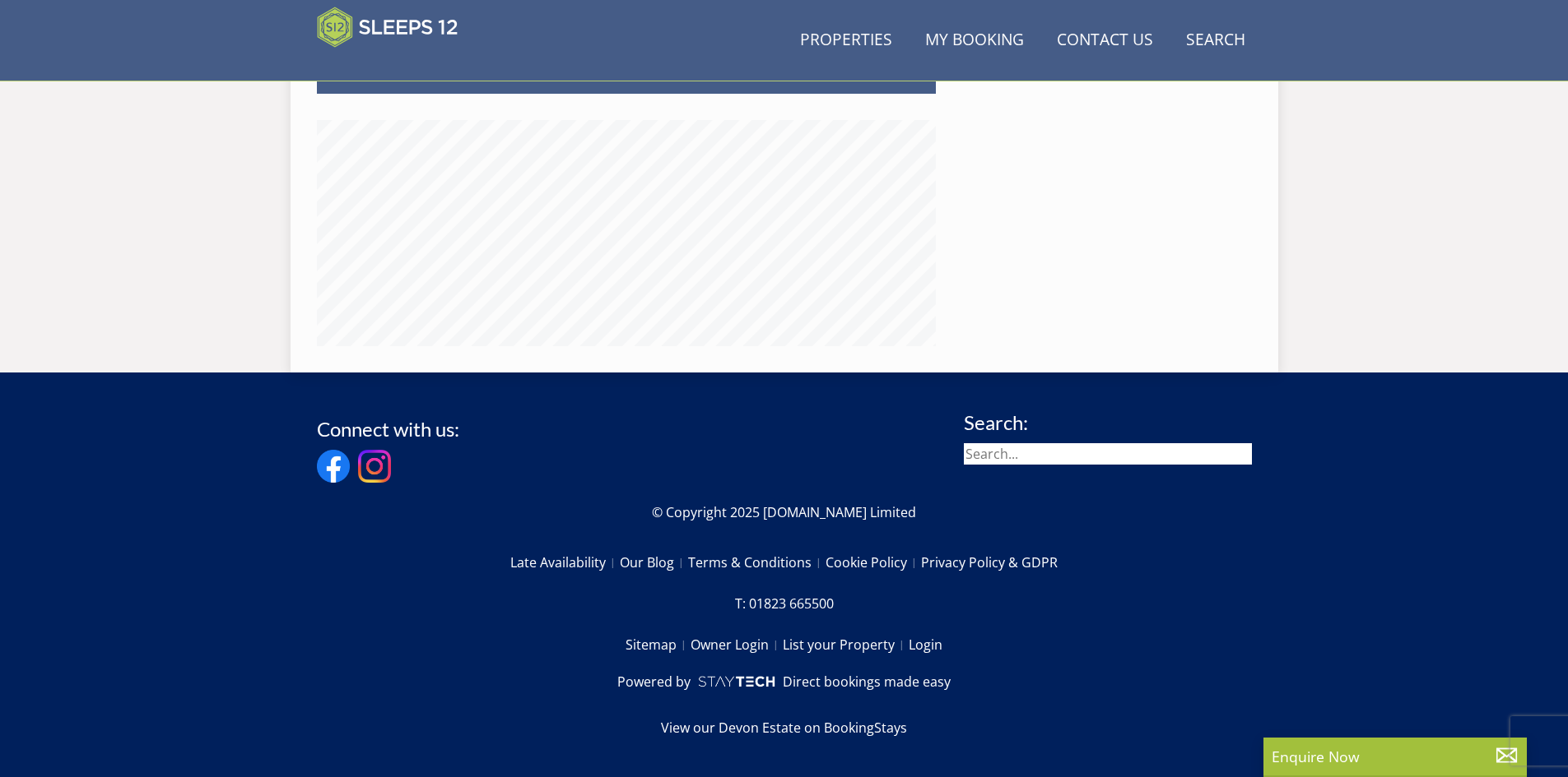
scroll to position [44, 0]
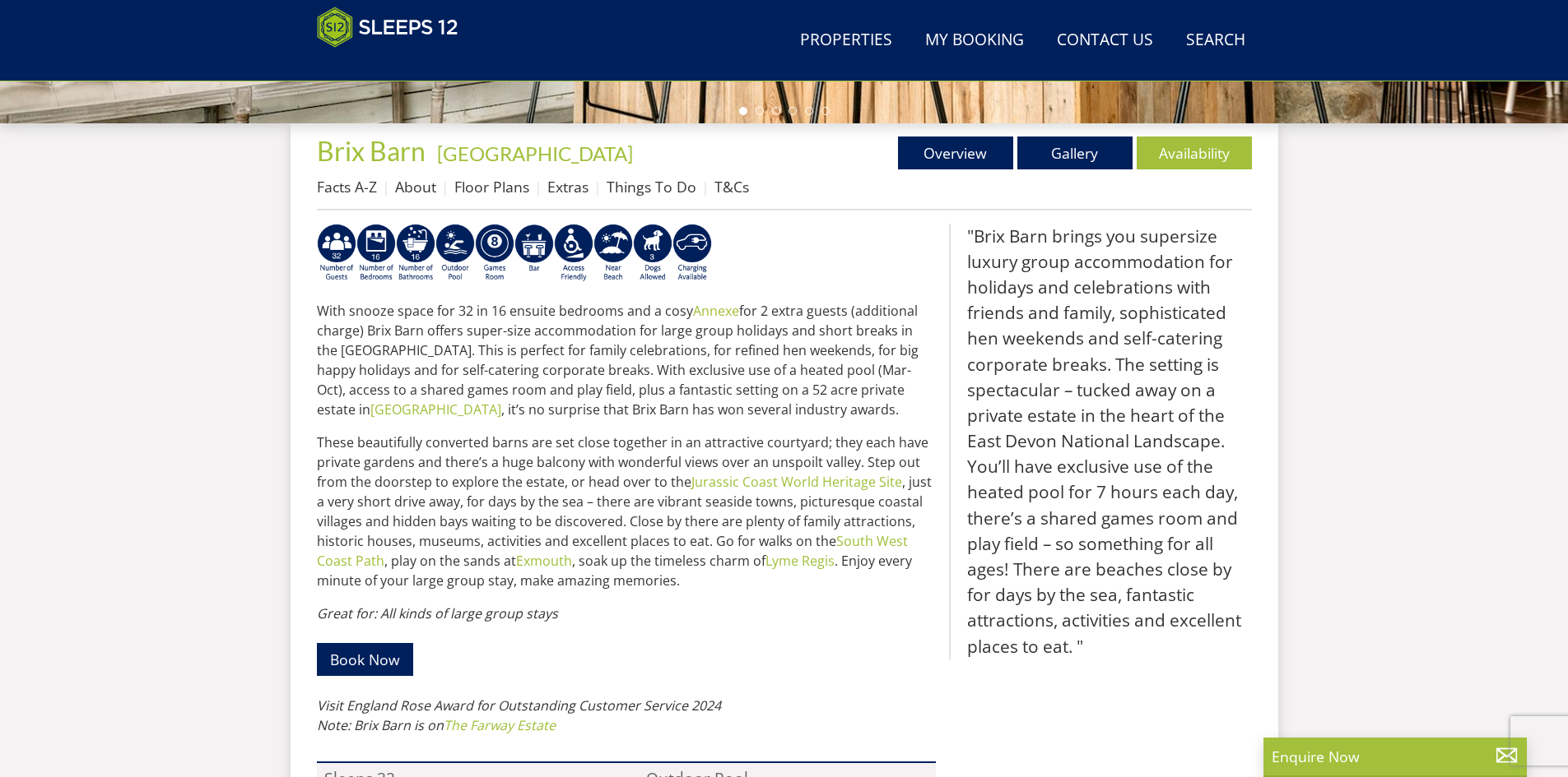
select select "30"
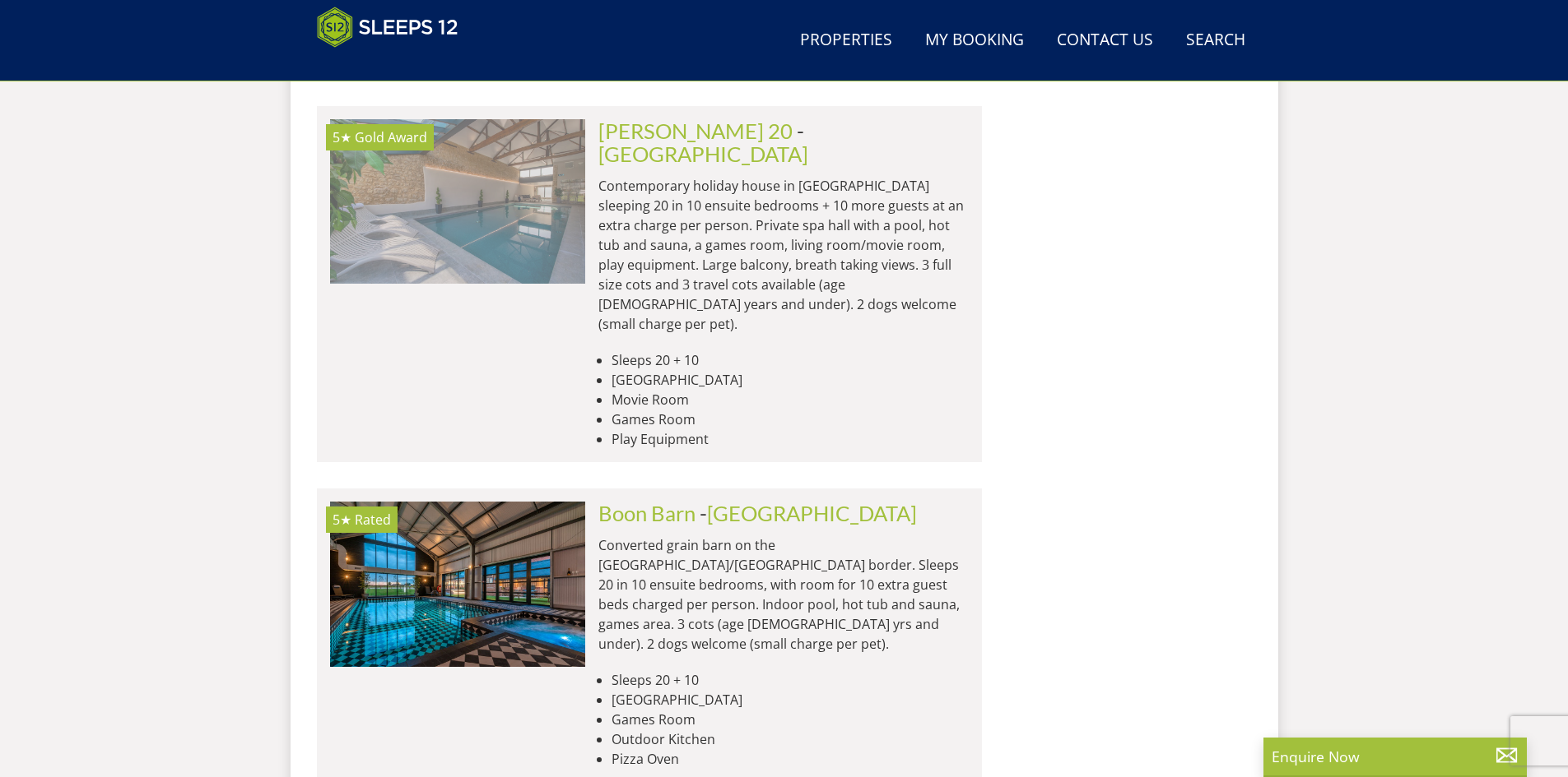
scroll to position [1761, 0]
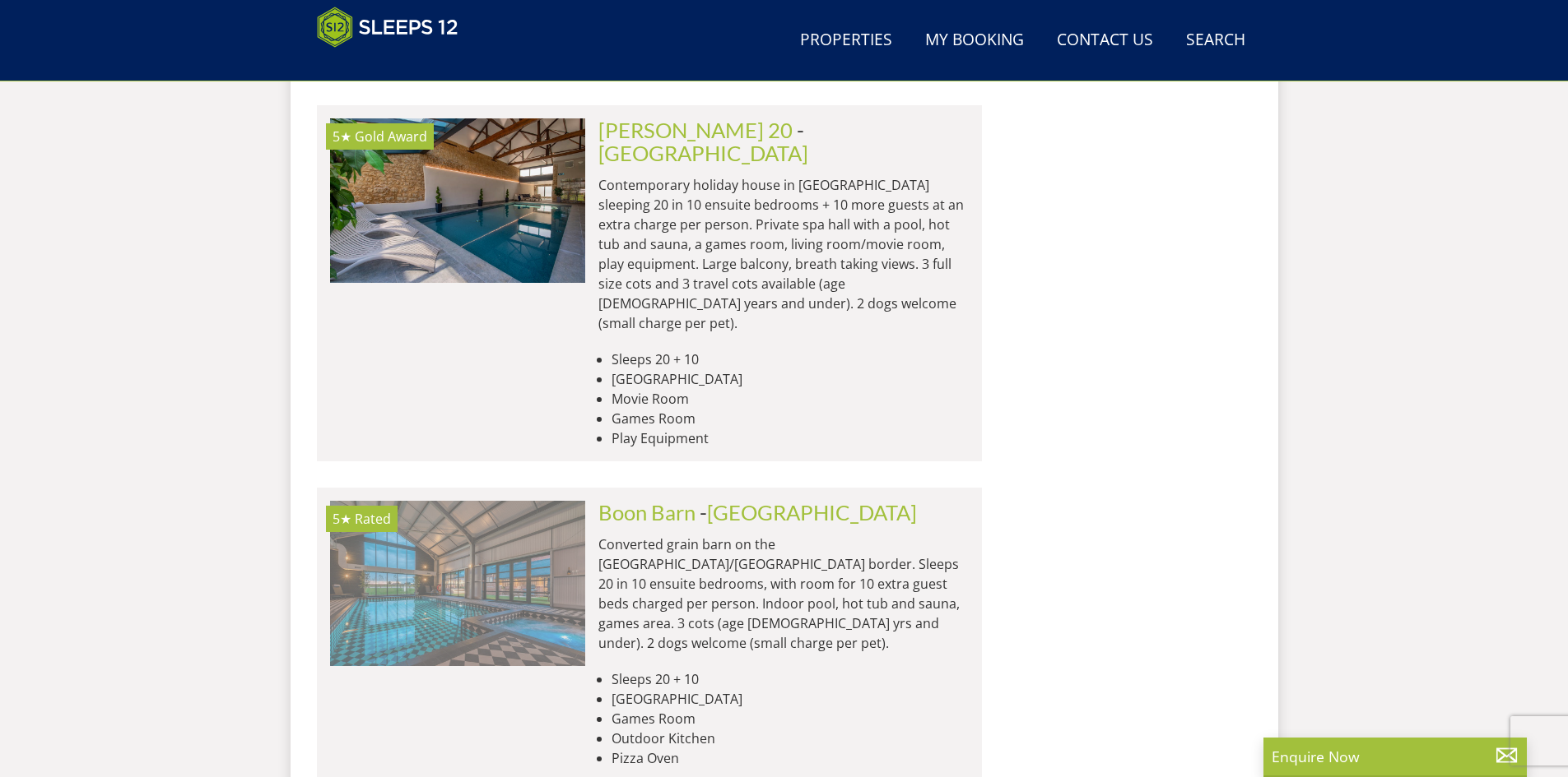
click at [479, 501] on img at bounding box center [457, 583] width 255 height 165
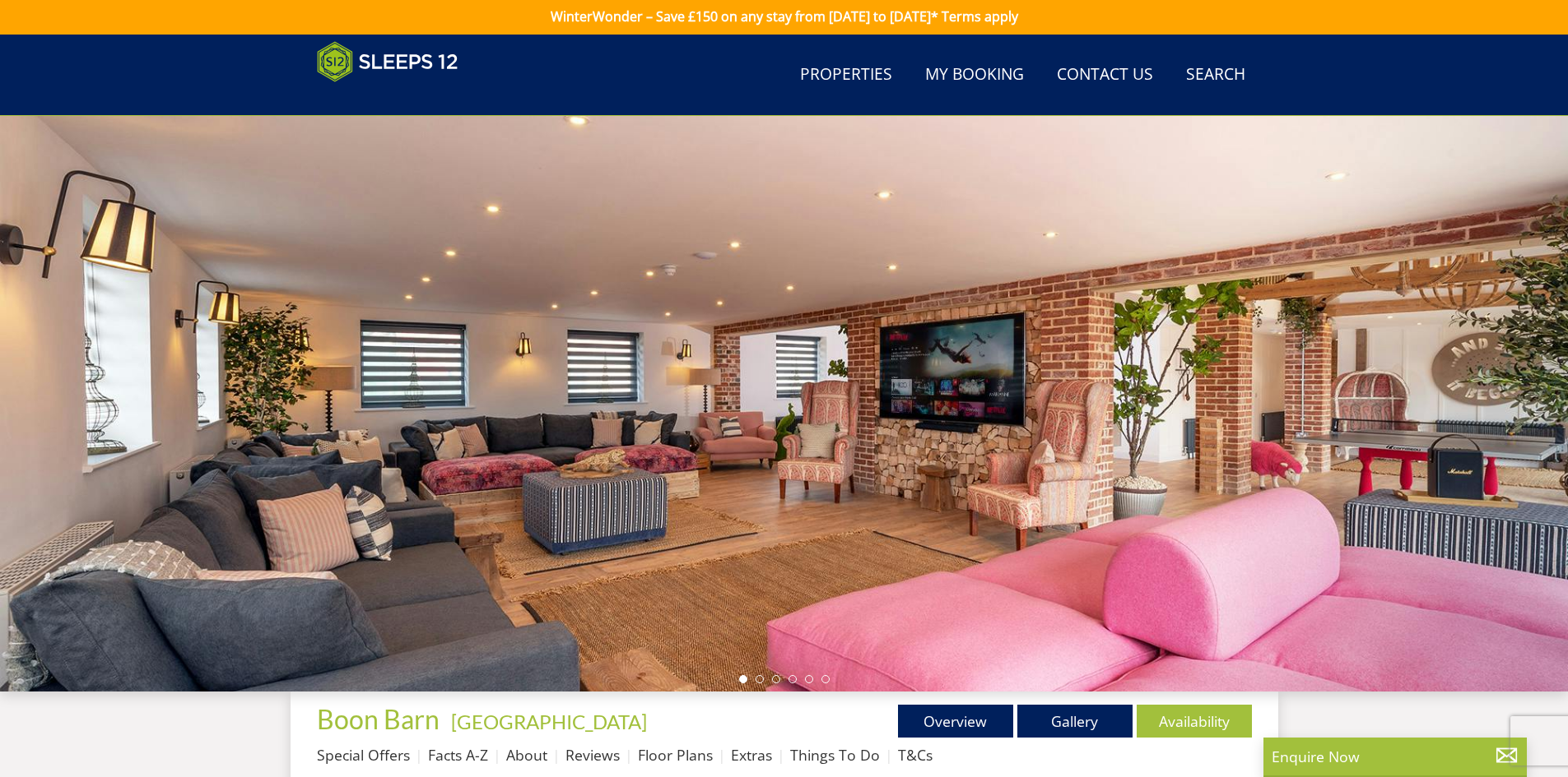
scroll to position [32, 0]
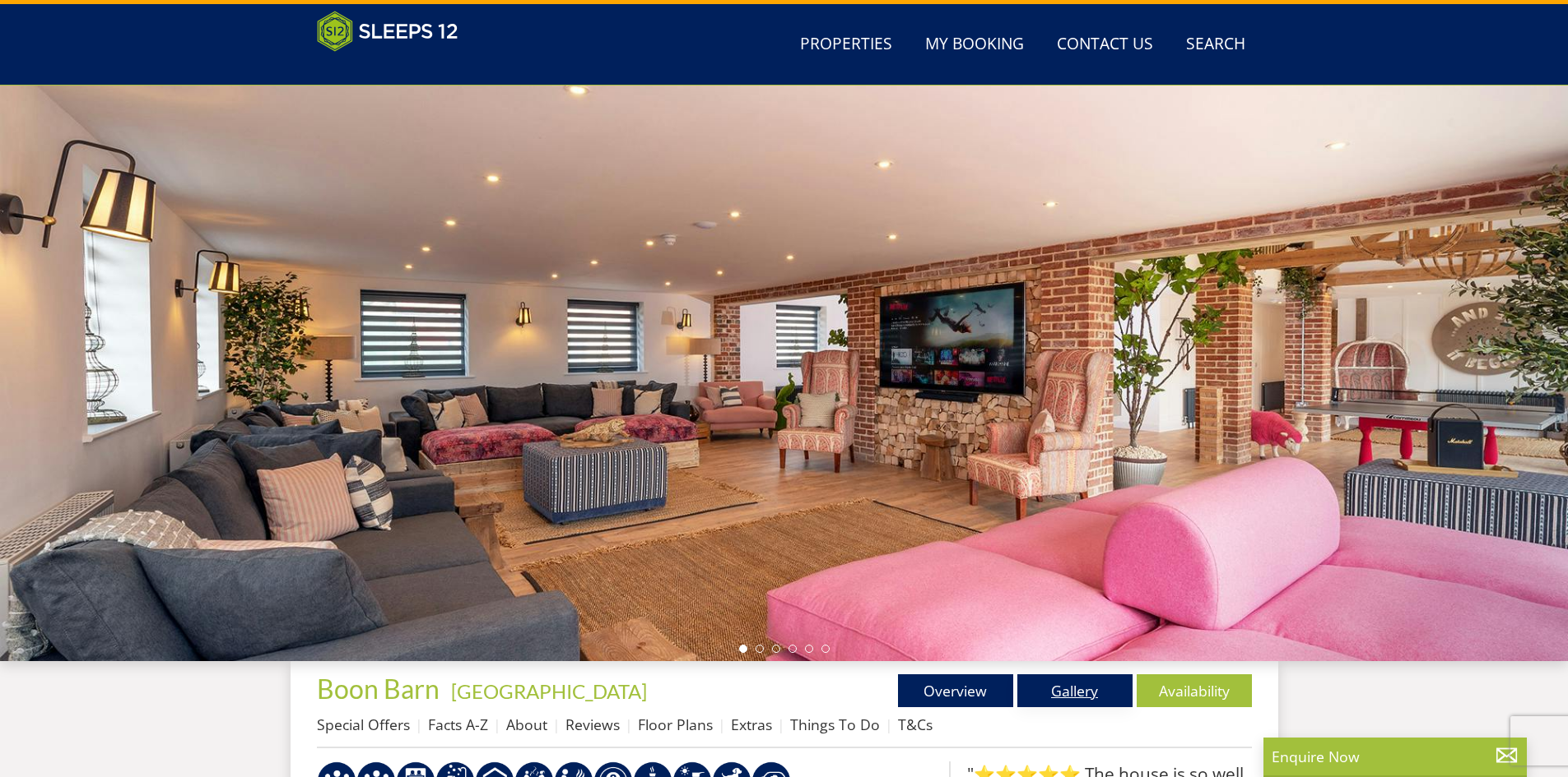
click at [1063, 684] on link "Gallery" at bounding box center [1075, 691] width 115 height 33
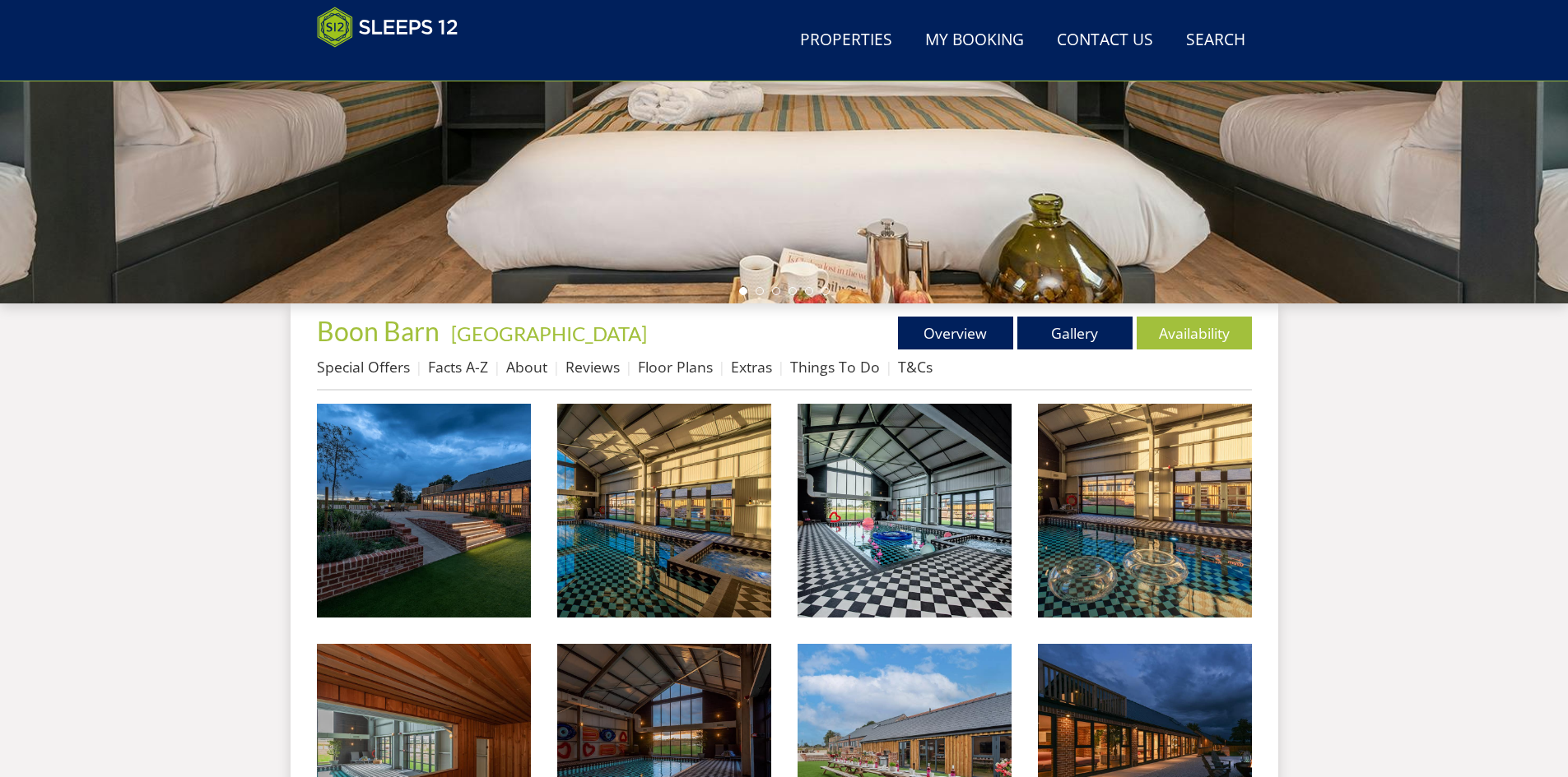
scroll to position [397, 0]
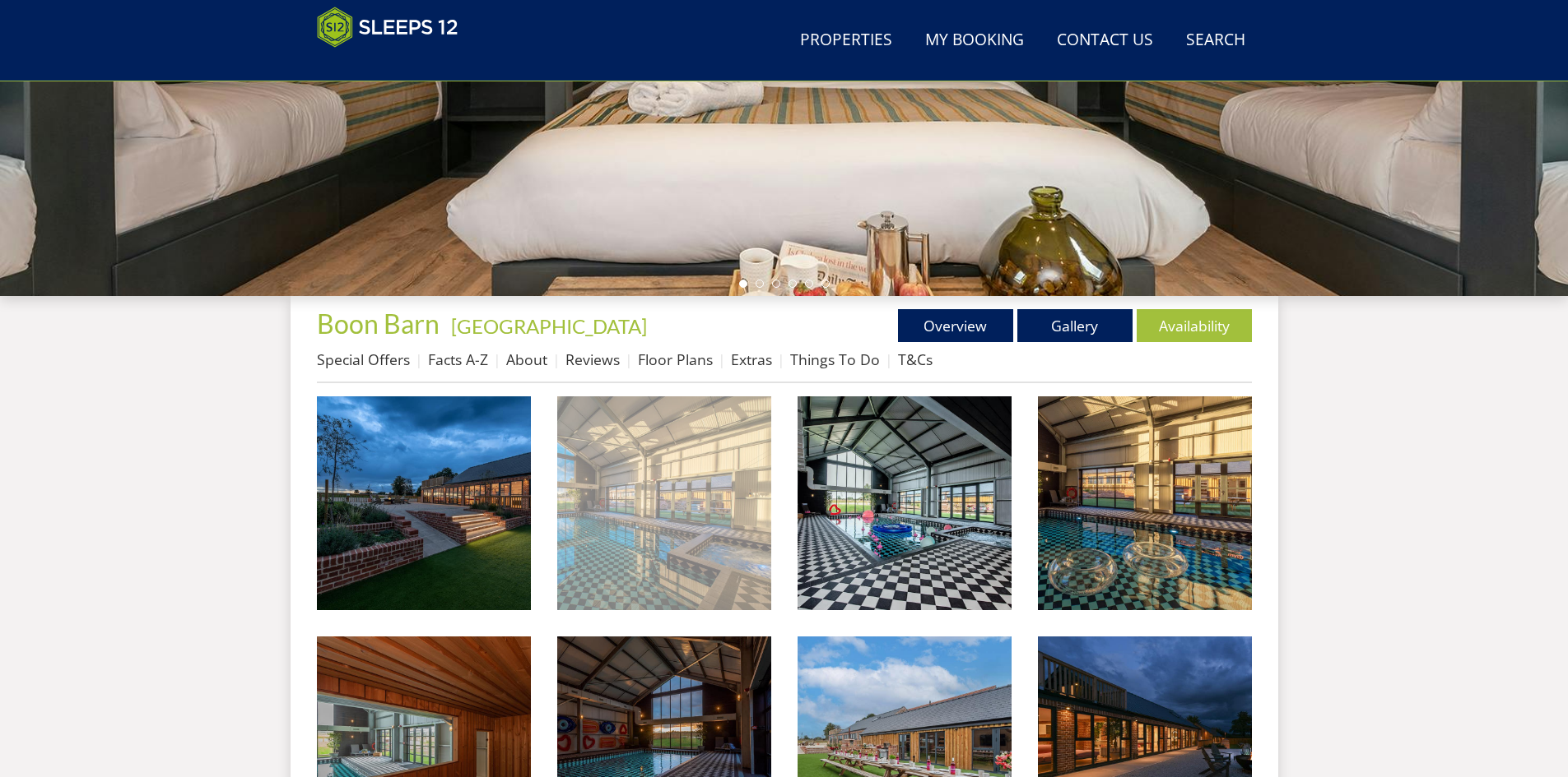
click at [664, 531] on img at bounding box center [664, 503] width 214 height 214
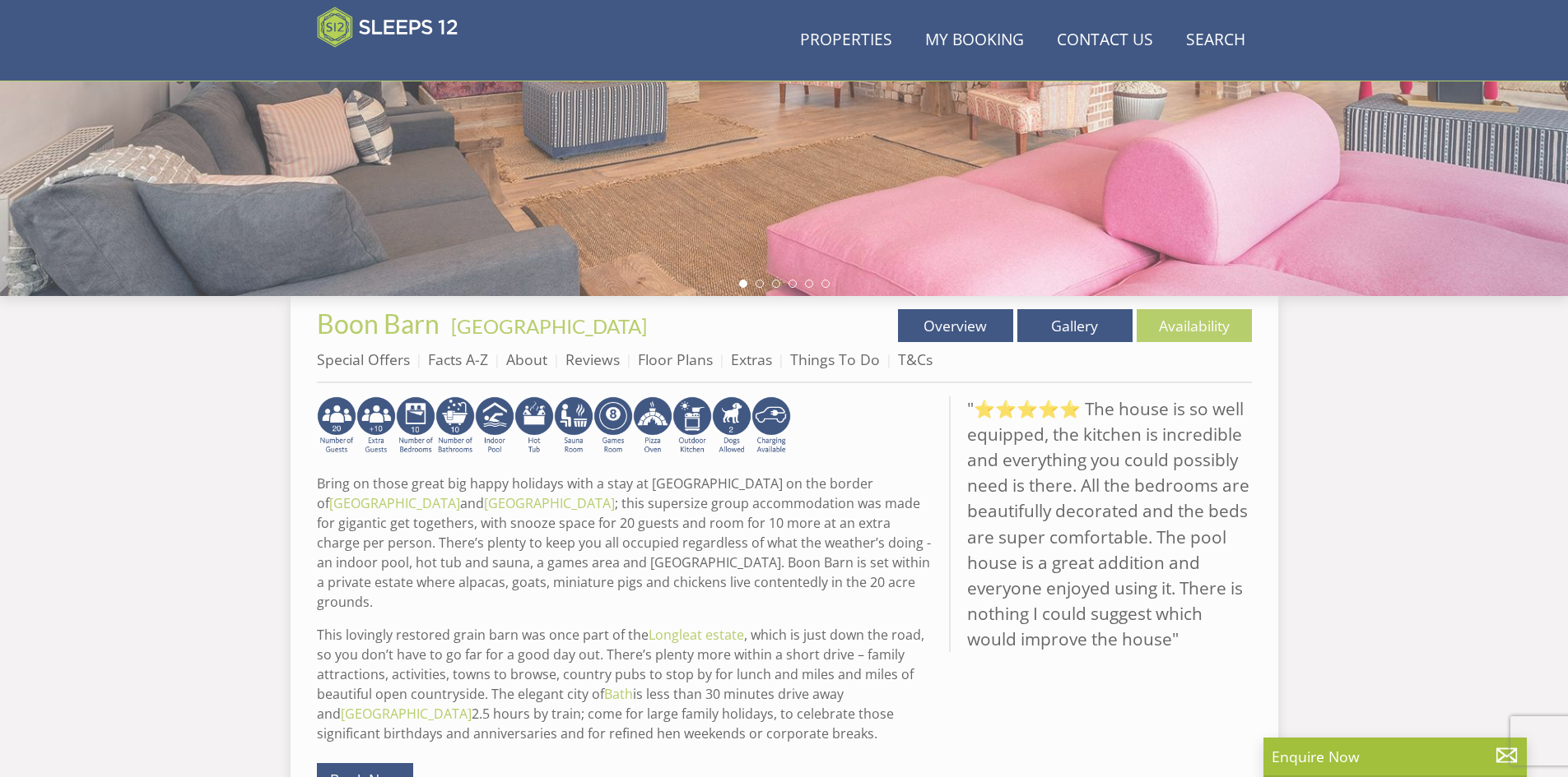
scroll to position [32, 0]
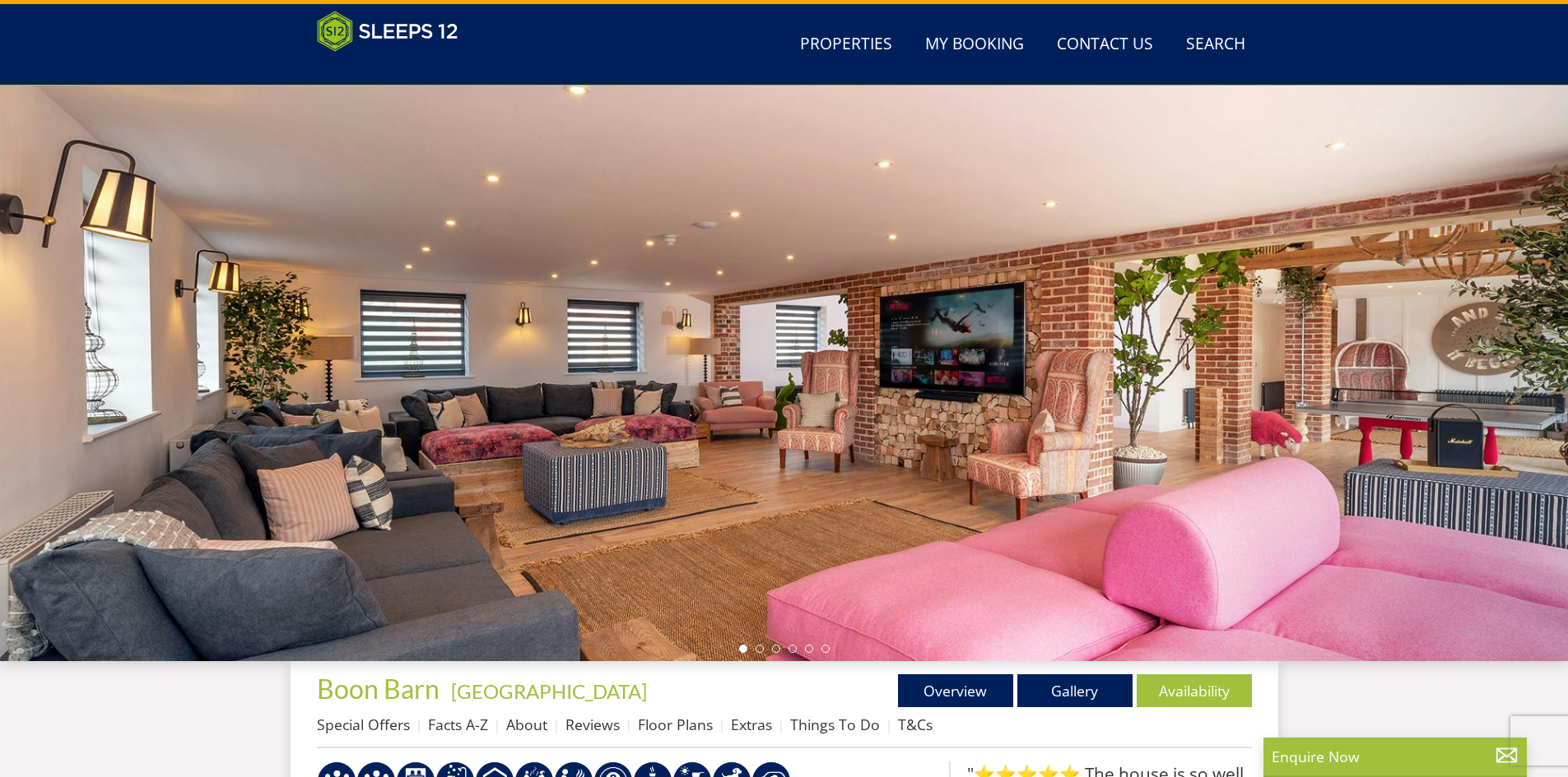
select select "30"
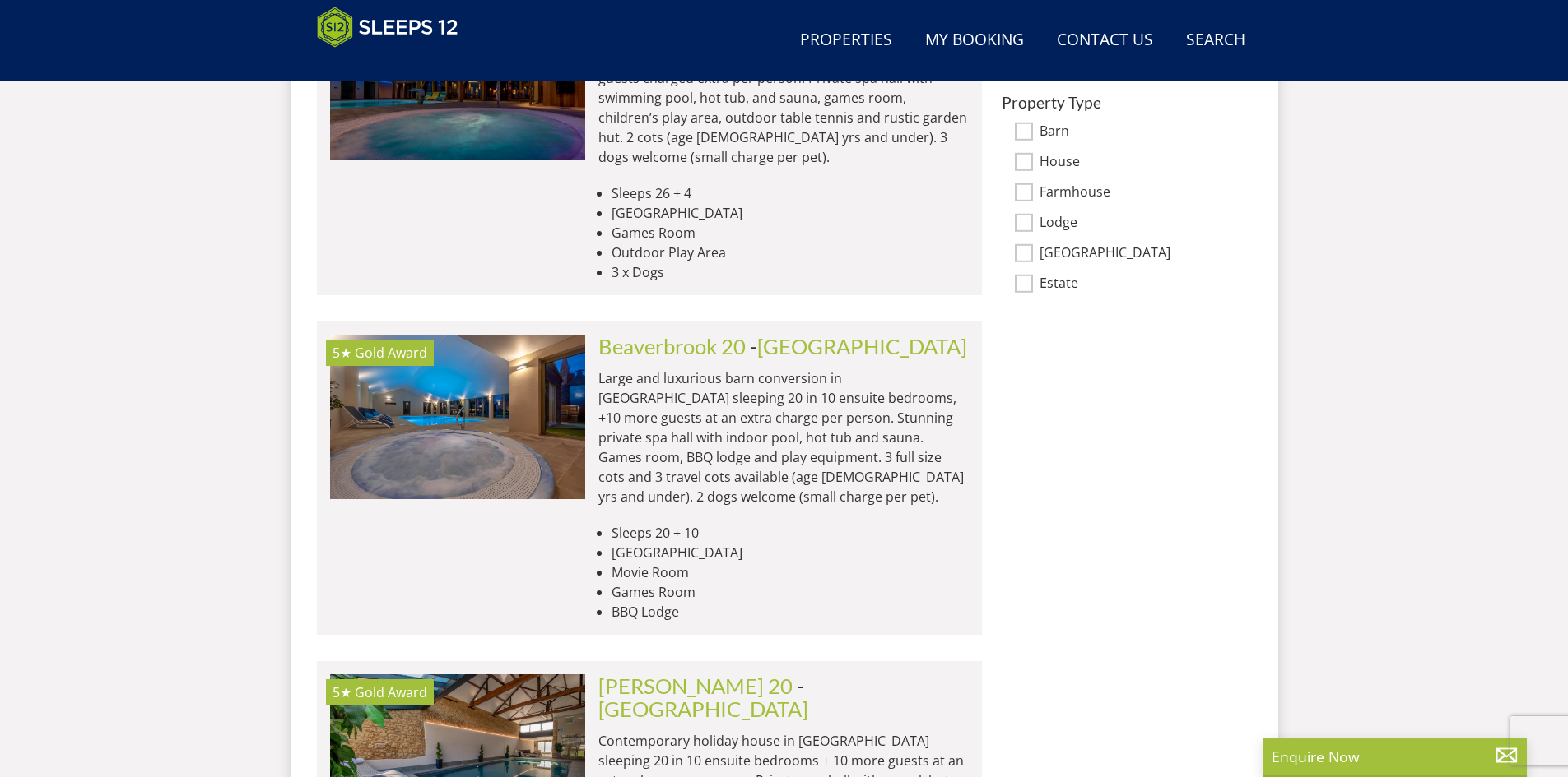
scroll to position [1316, 0]
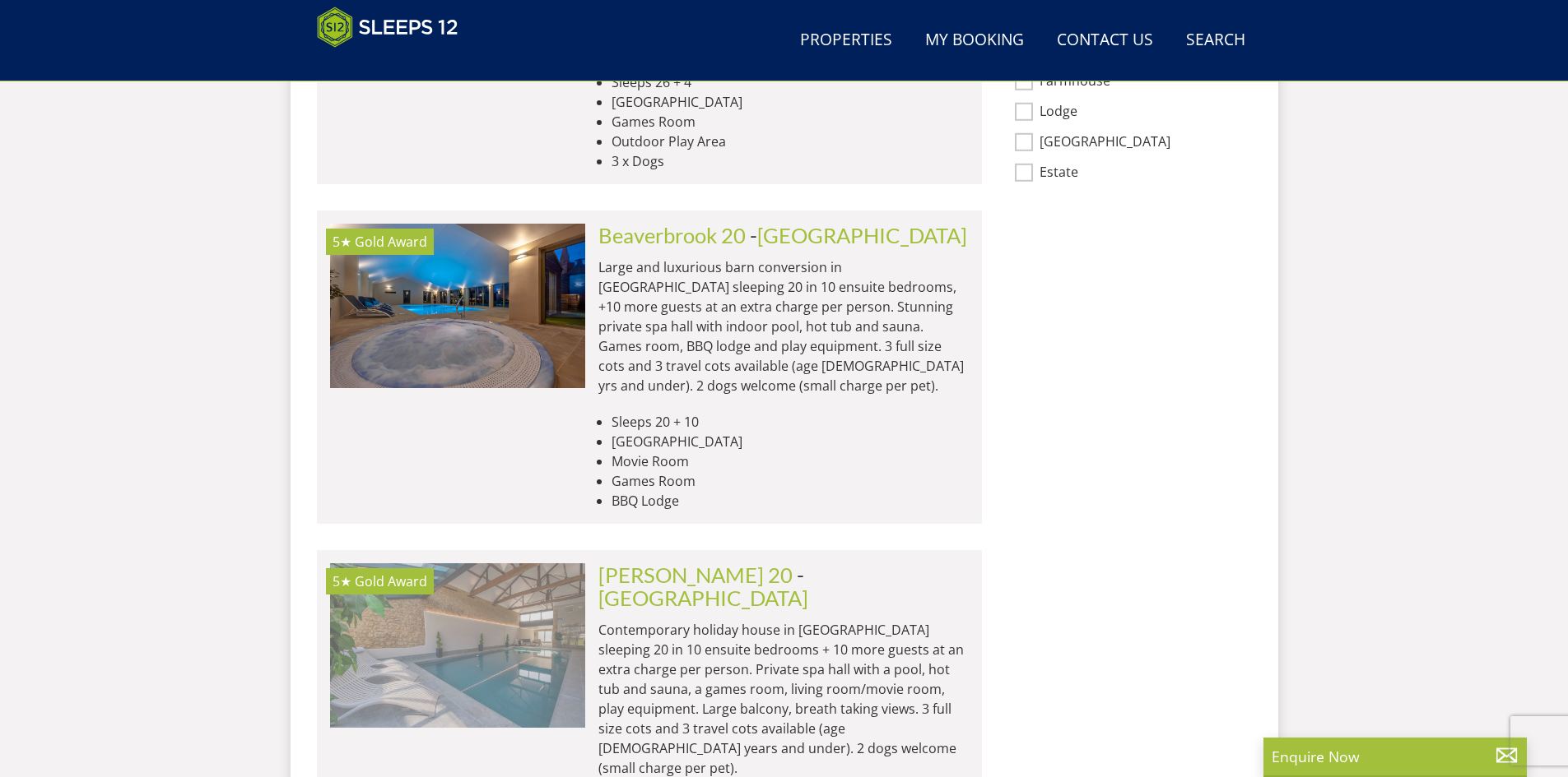
click at [504, 603] on img at bounding box center [457, 645] width 255 height 165
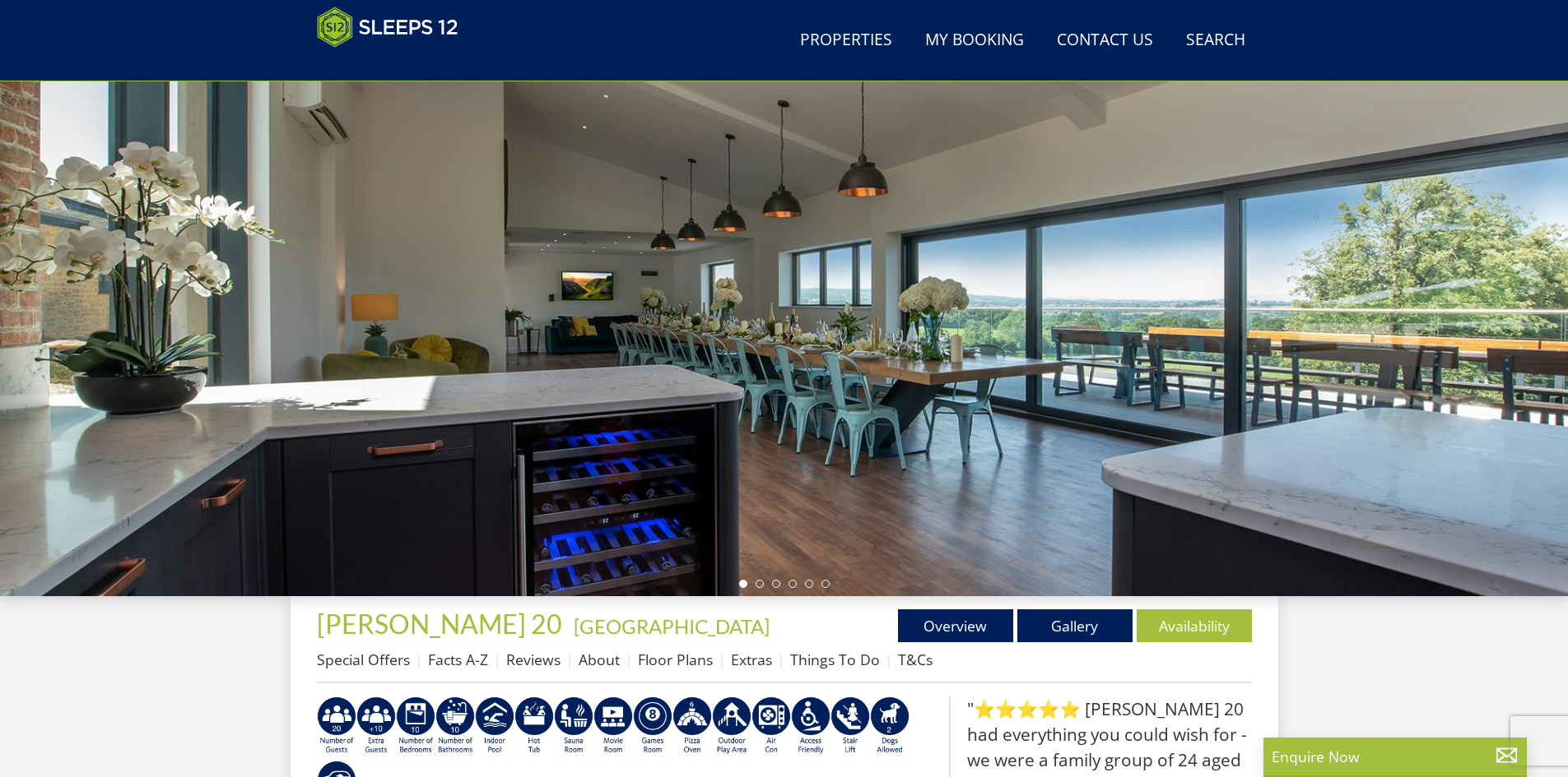
scroll to position [82, 0]
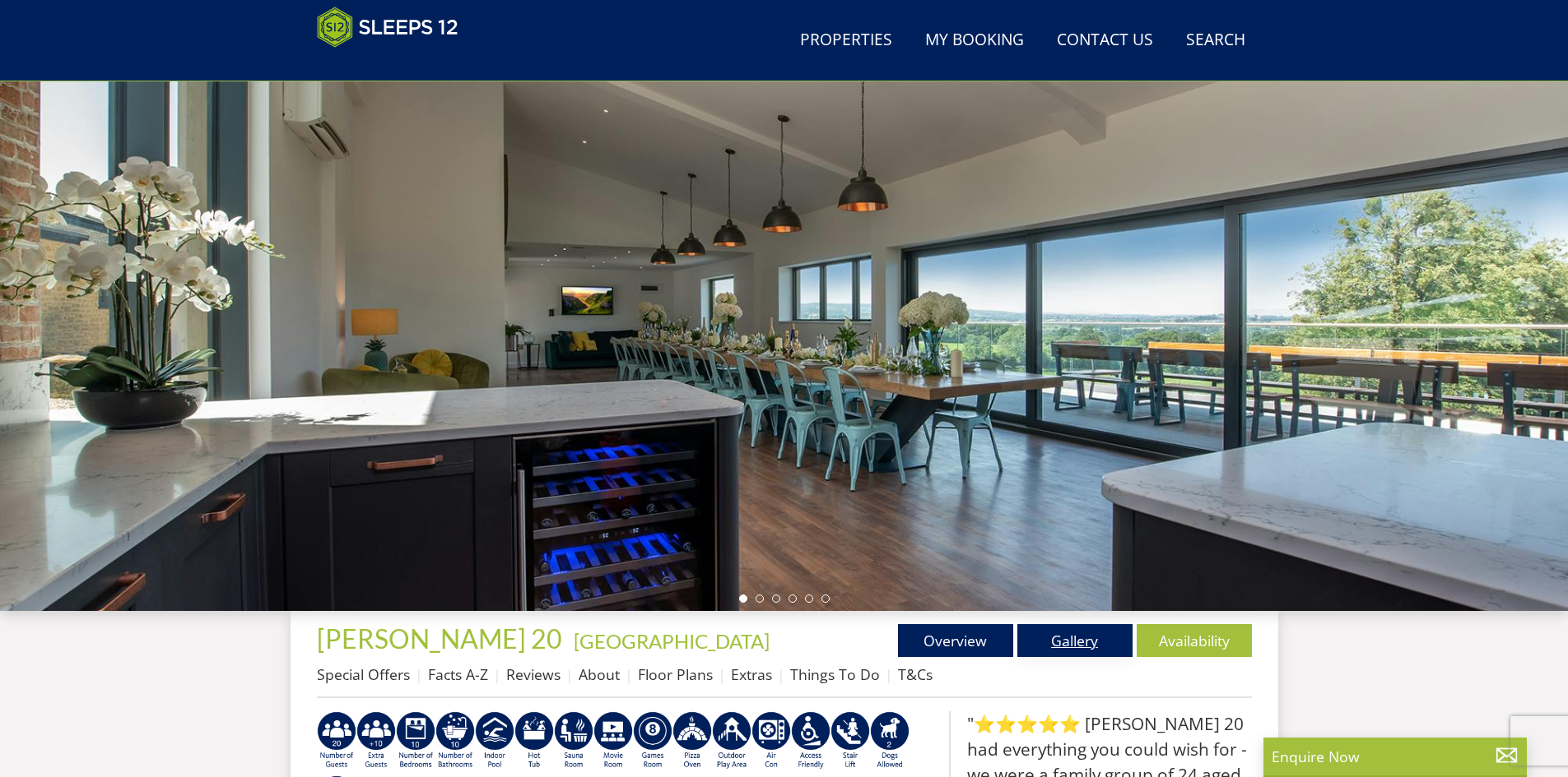
click at [1080, 643] on link "Gallery" at bounding box center [1075, 641] width 115 height 33
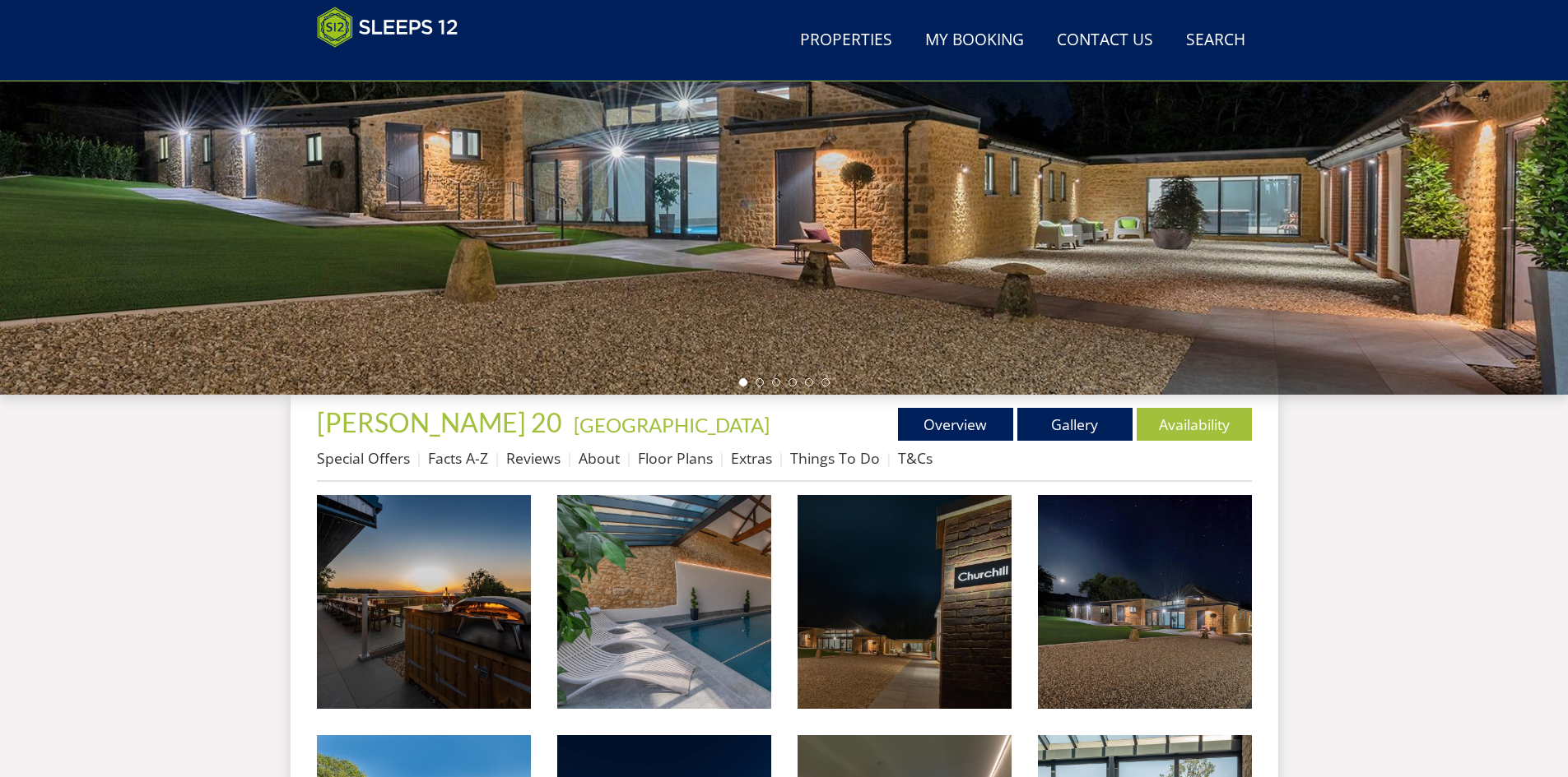
scroll to position [307, 0]
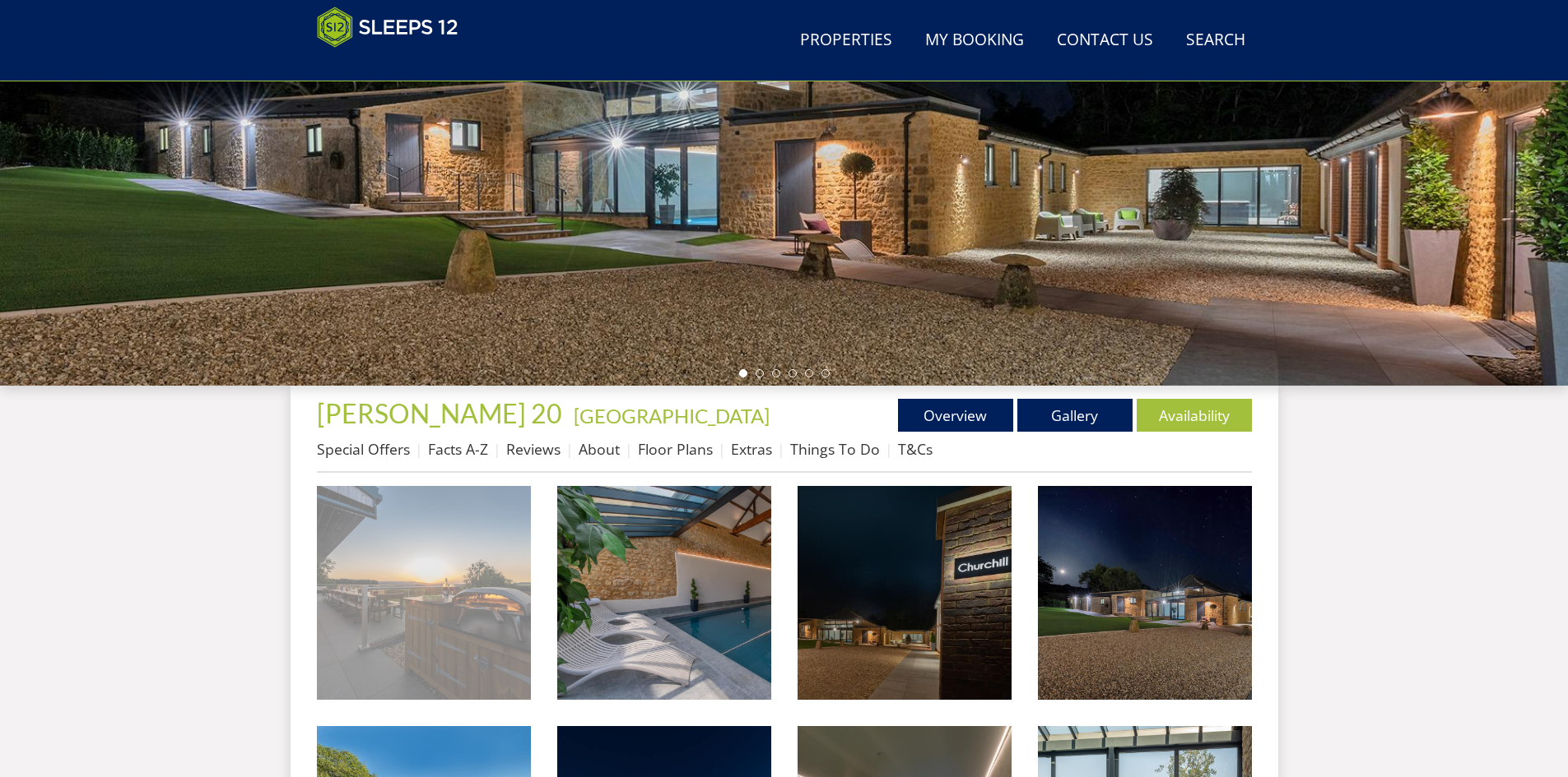
click at [405, 619] on img at bounding box center [423, 593] width 214 height 214
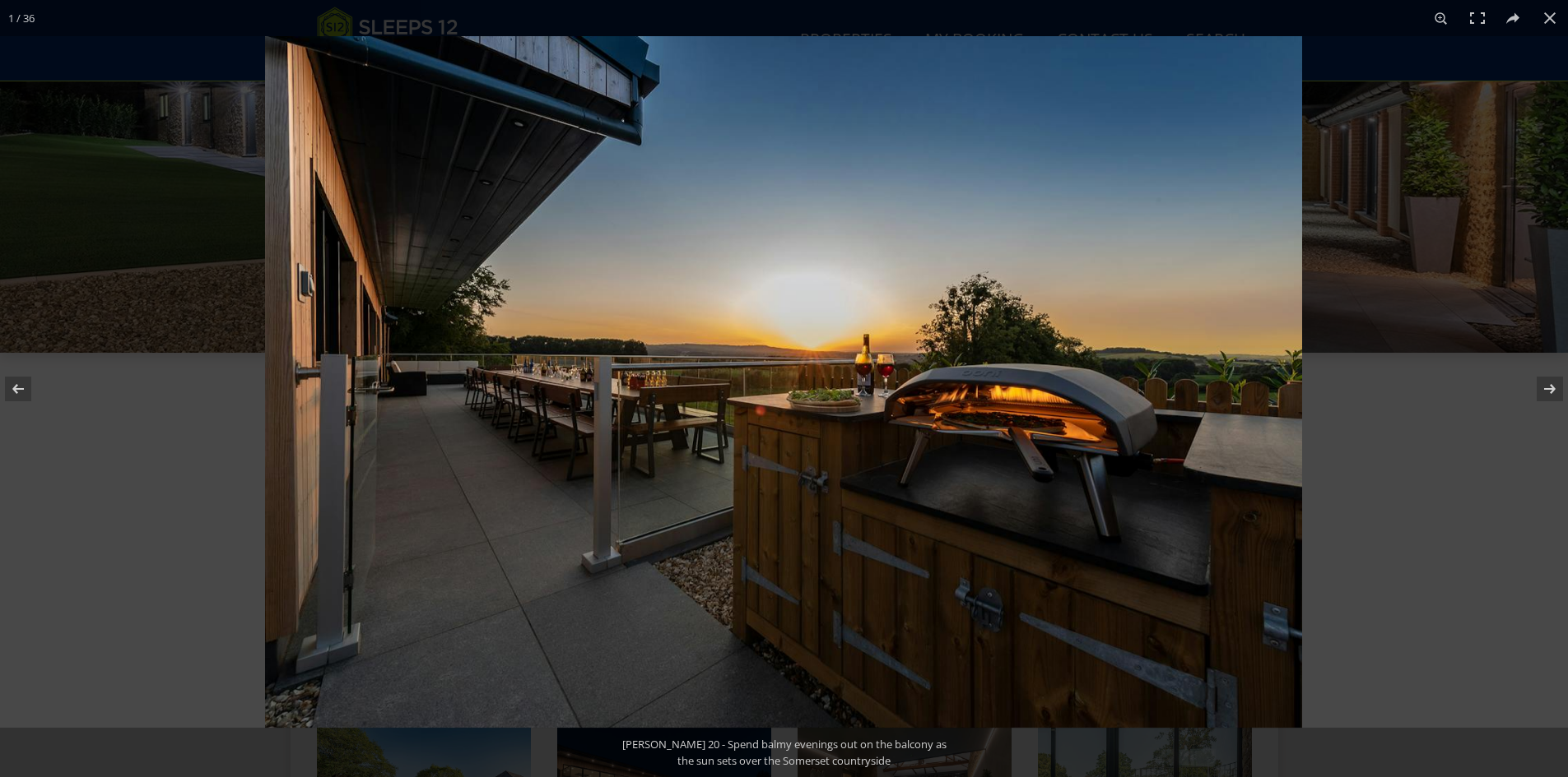
scroll to position [374, 0]
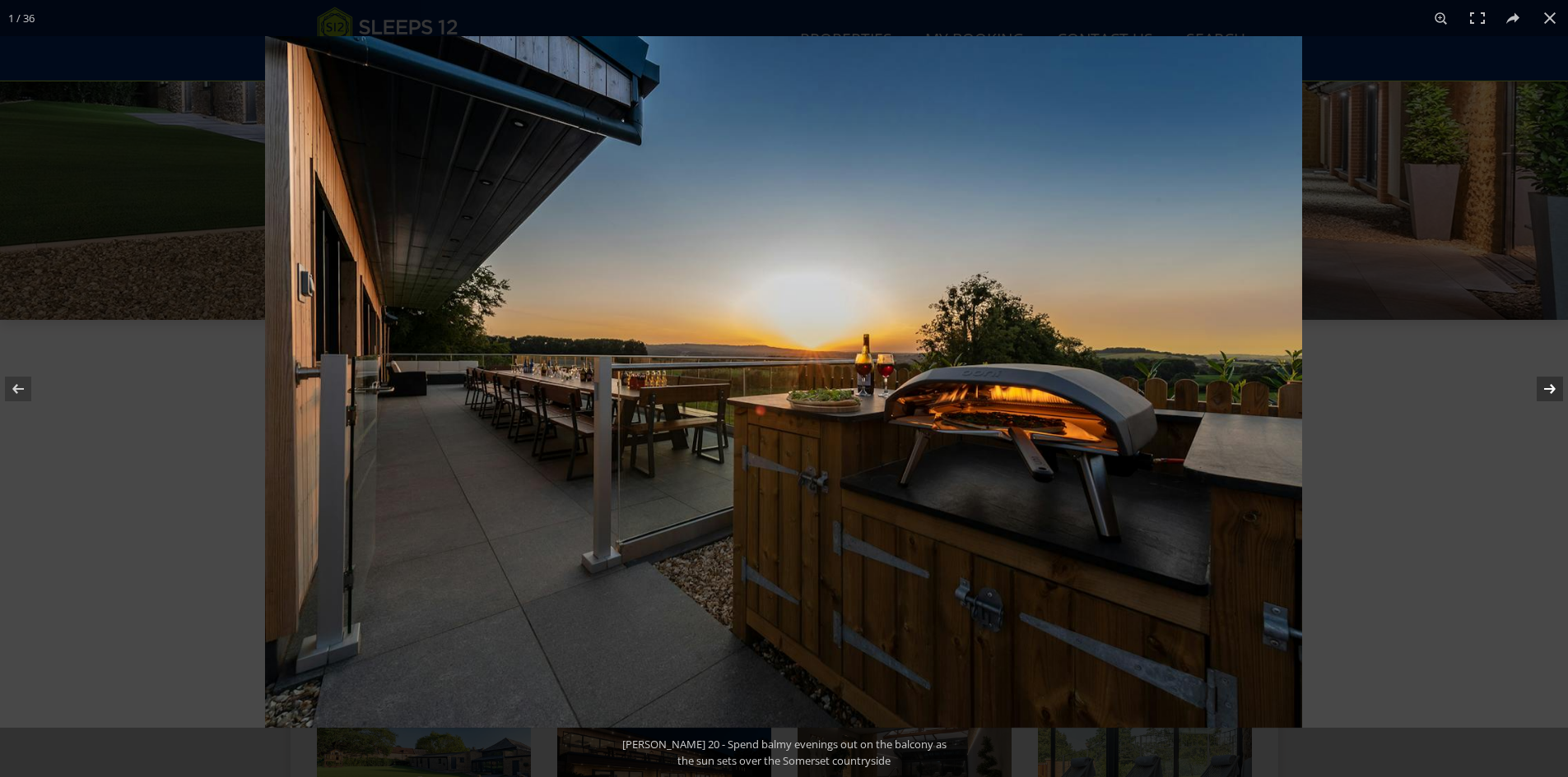
click at [1555, 388] on button at bounding box center [1539, 388] width 58 height 82
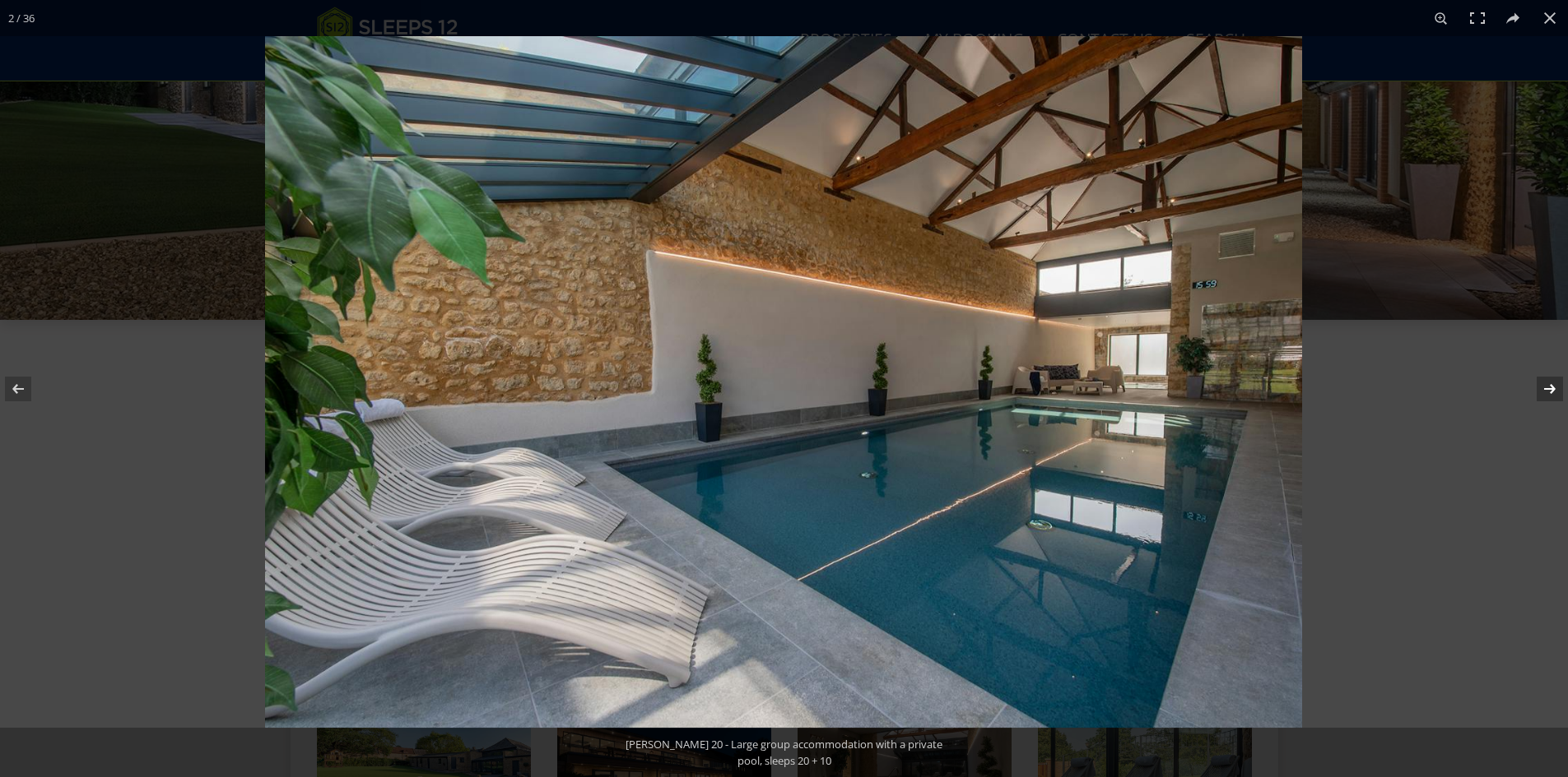
click at [1554, 388] on button at bounding box center [1539, 388] width 58 height 82
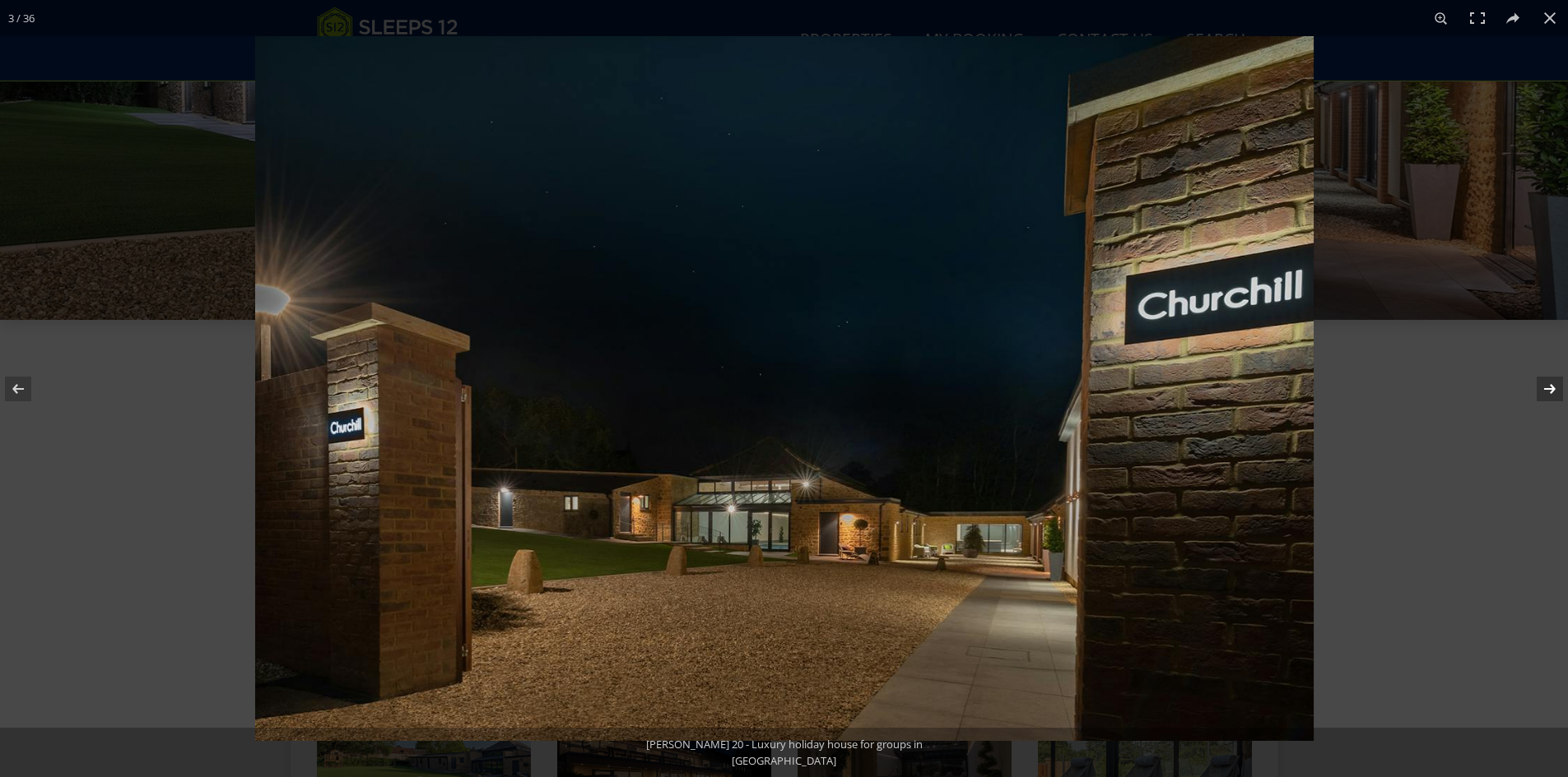
click at [1554, 388] on button at bounding box center [1539, 388] width 58 height 82
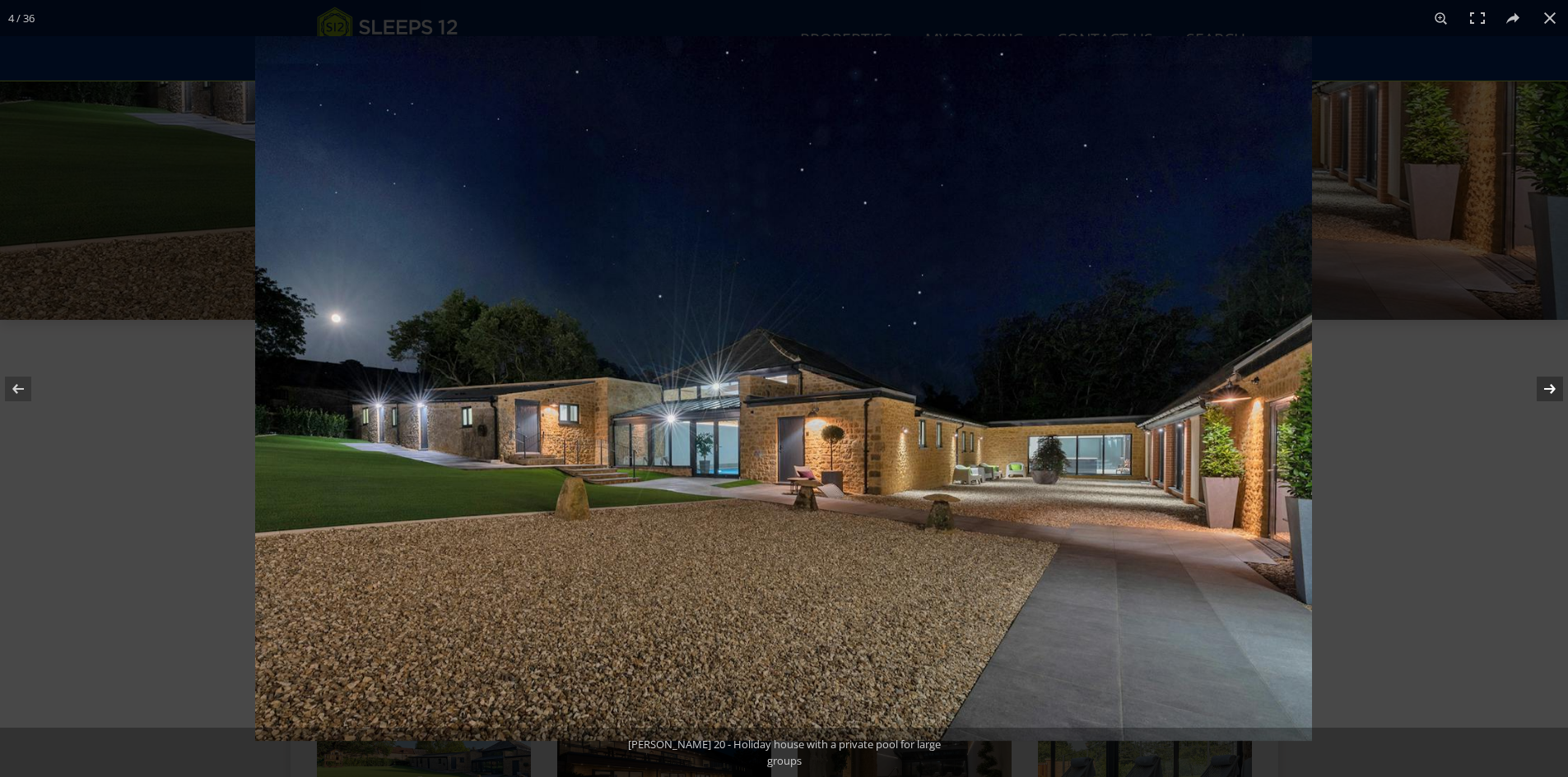
click at [1554, 388] on button at bounding box center [1539, 388] width 58 height 82
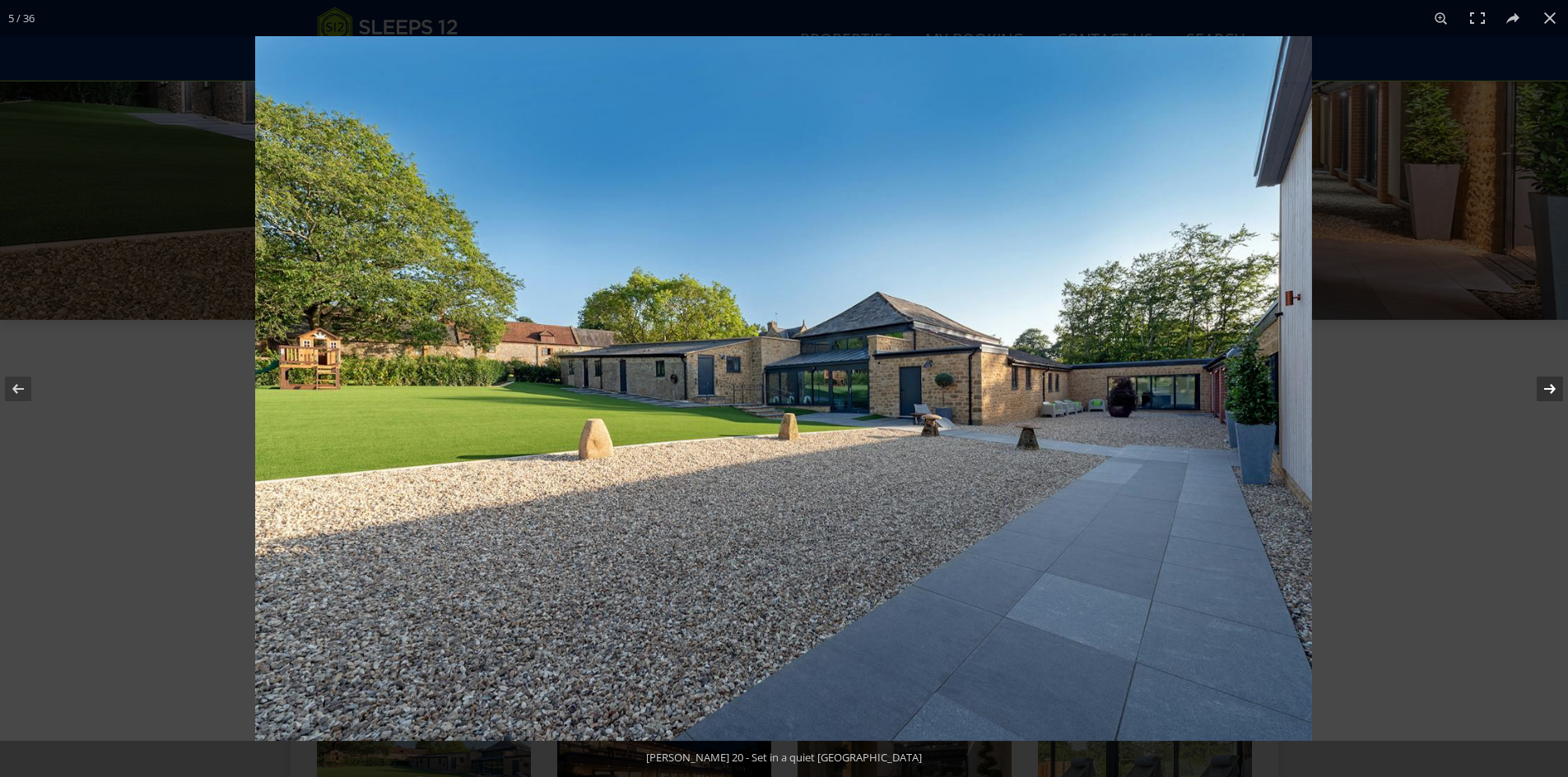
click at [1554, 388] on button at bounding box center [1539, 388] width 58 height 82
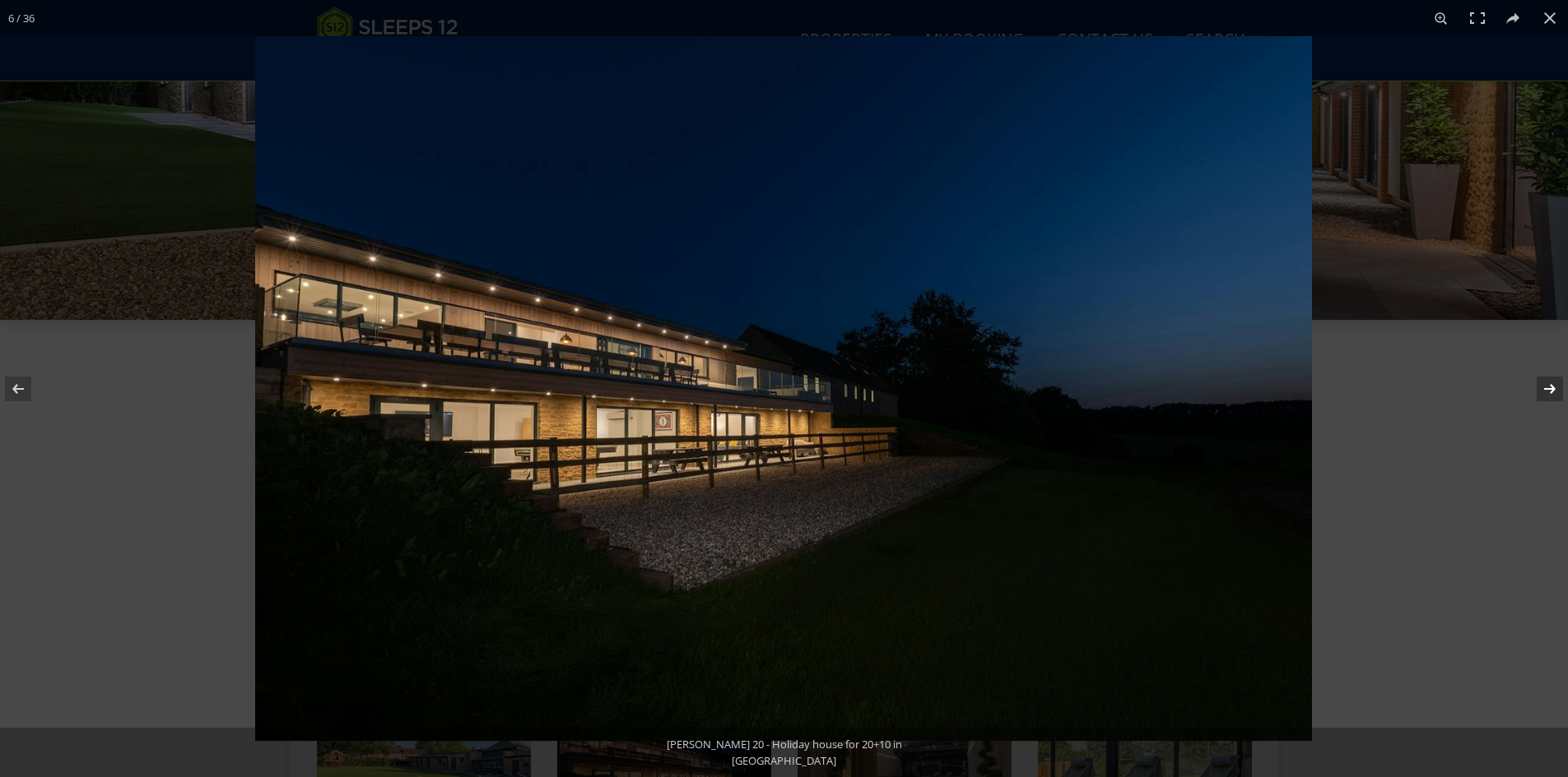
click at [1554, 388] on button at bounding box center [1539, 388] width 58 height 82
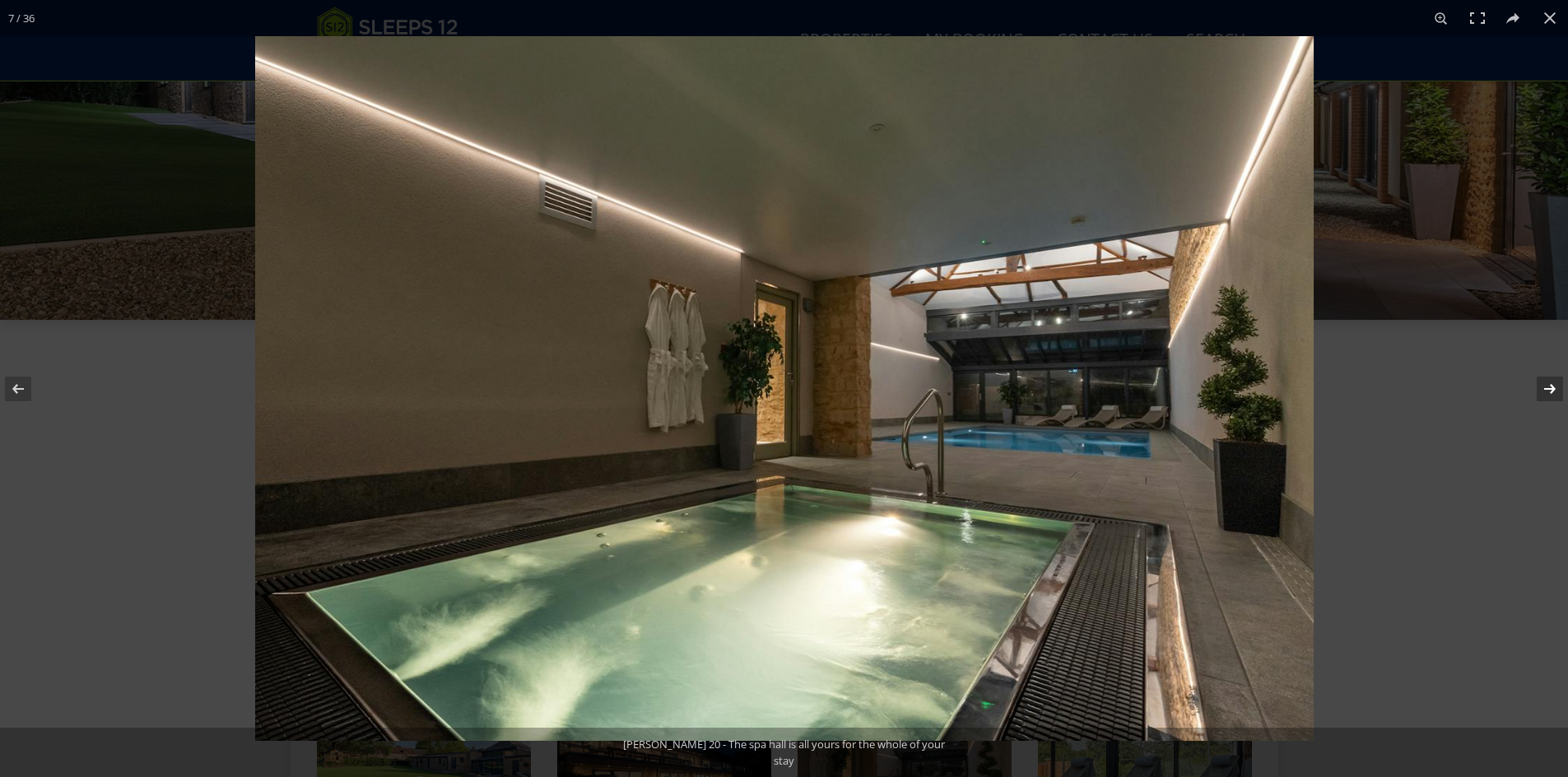
click at [1554, 388] on button at bounding box center [1539, 388] width 58 height 82
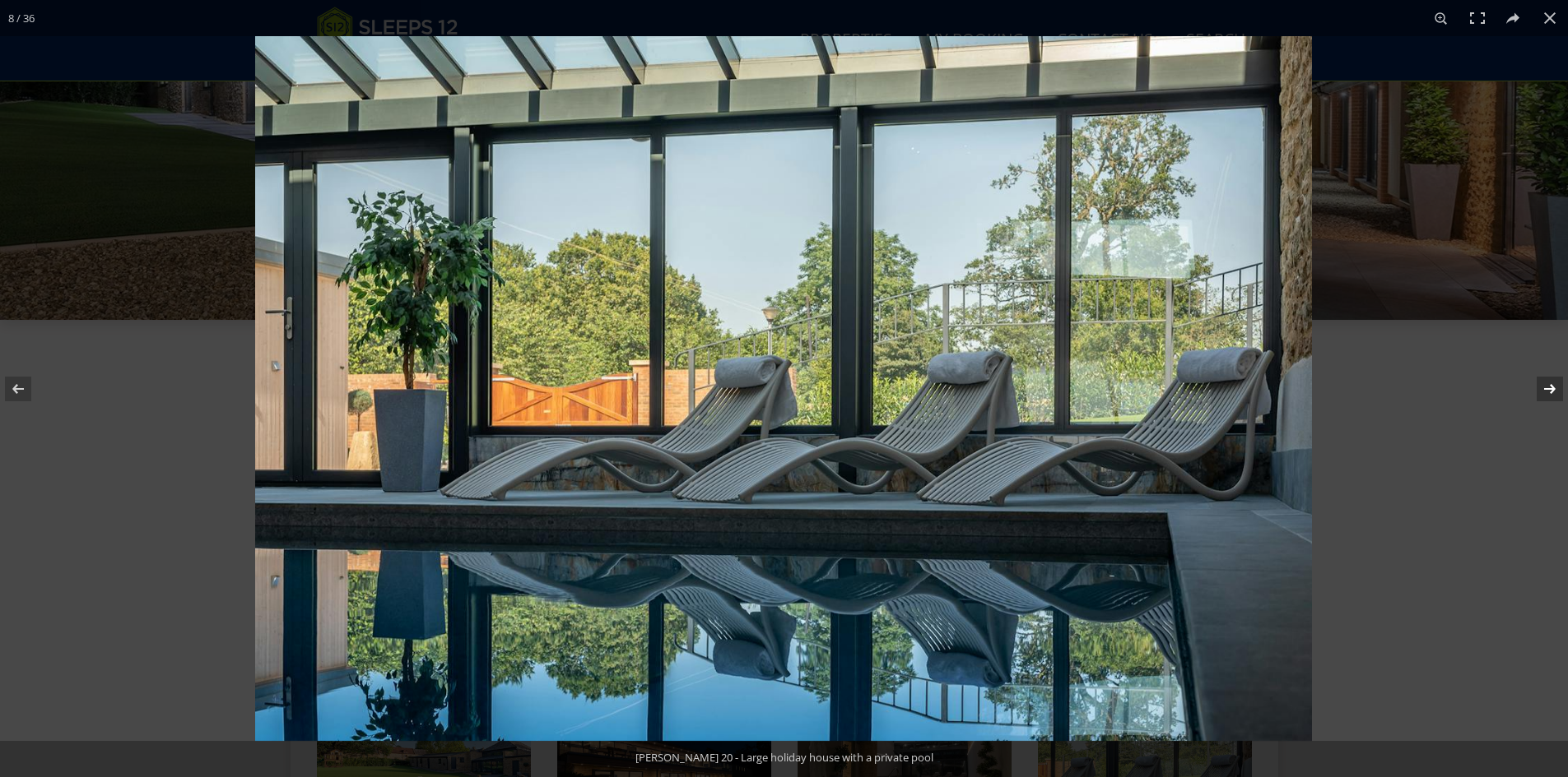
click at [1554, 388] on button at bounding box center [1539, 388] width 58 height 82
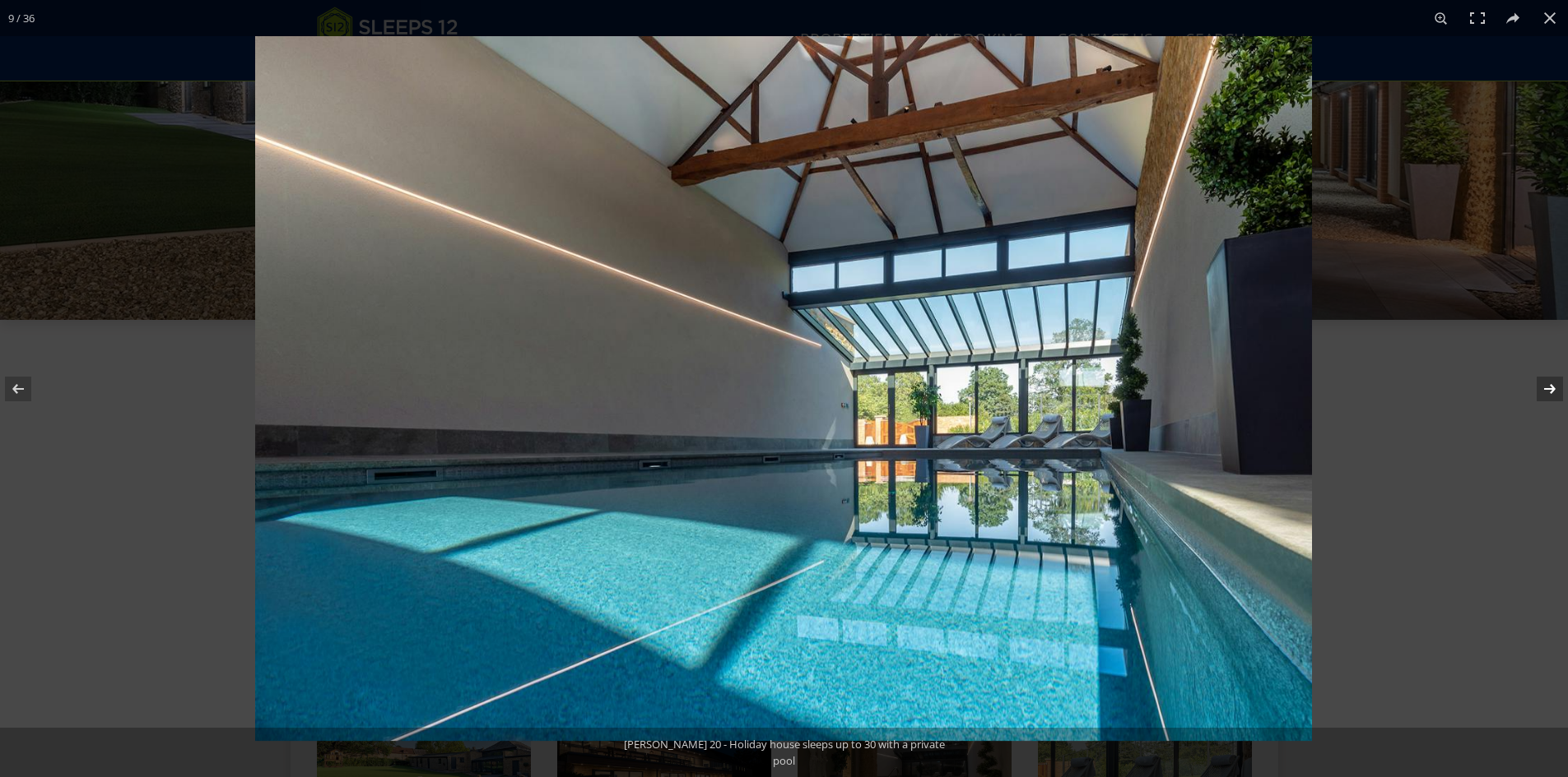
click at [1554, 388] on button at bounding box center [1539, 388] width 58 height 82
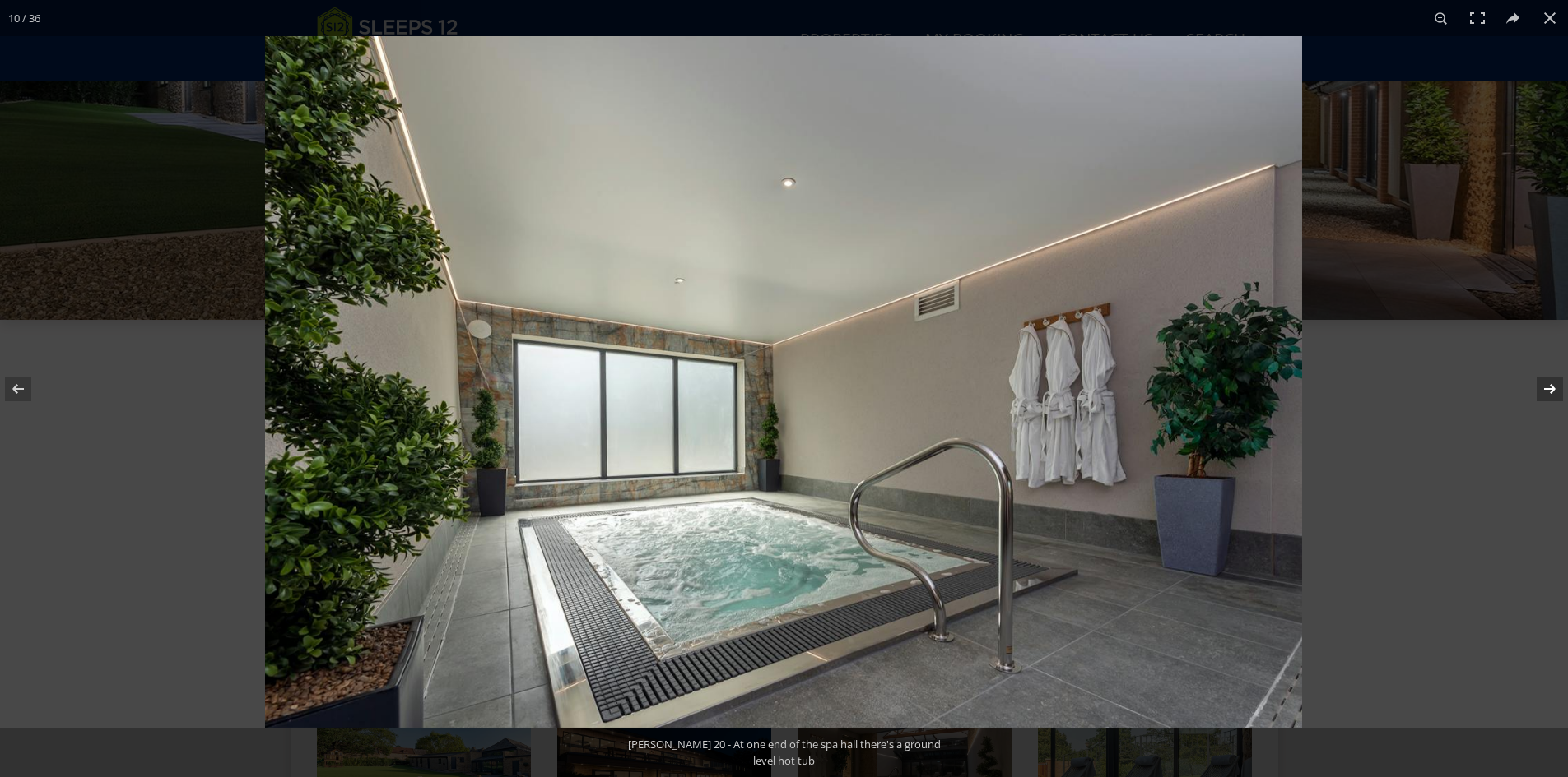
click at [1554, 388] on button at bounding box center [1539, 388] width 58 height 82
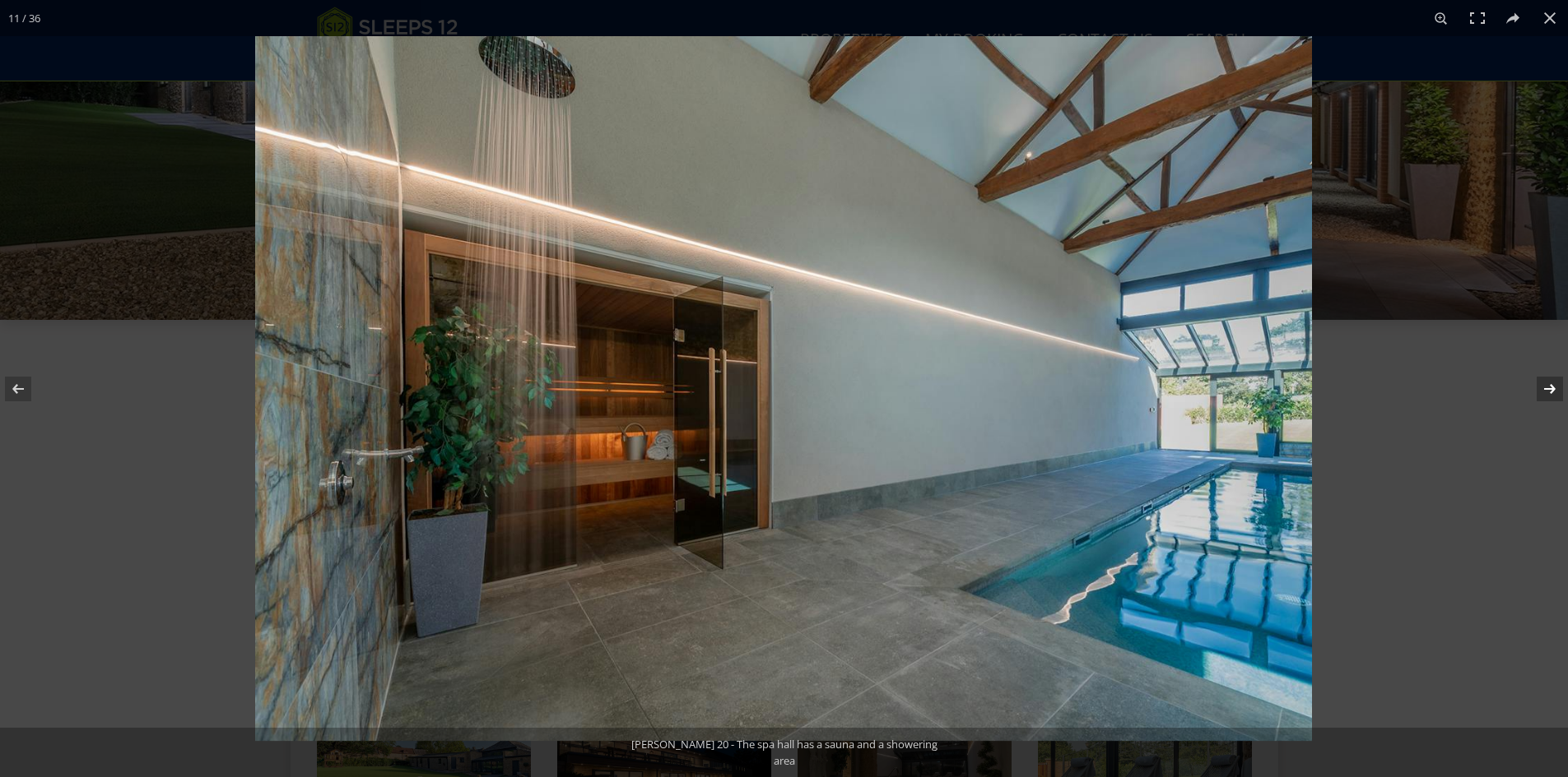
click at [1554, 388] on button at bounding box center [1539, 388] width 58 height 82
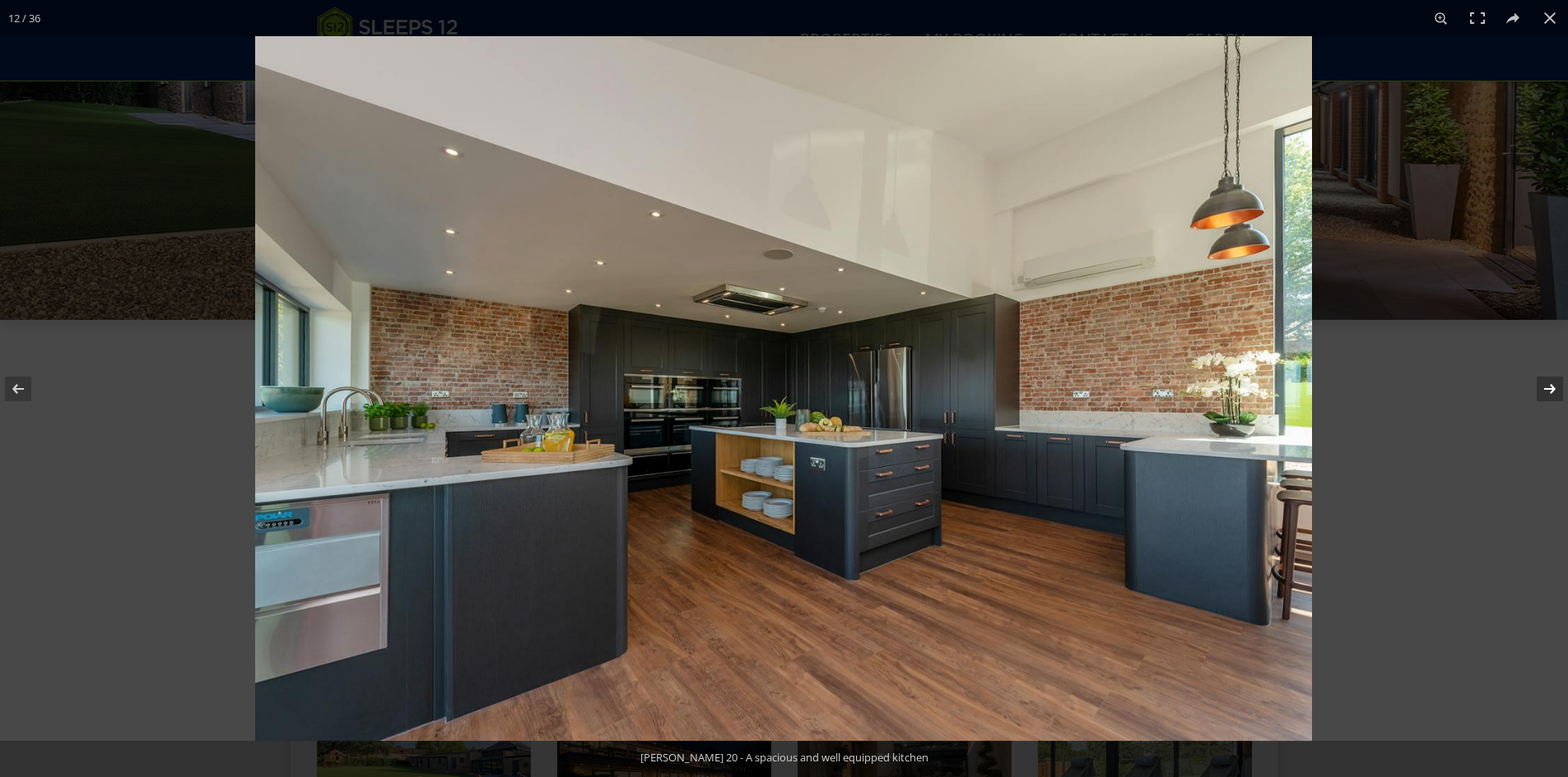
click at [1554, 388] on button at bounding box center [1539, 388] width 58 height 82
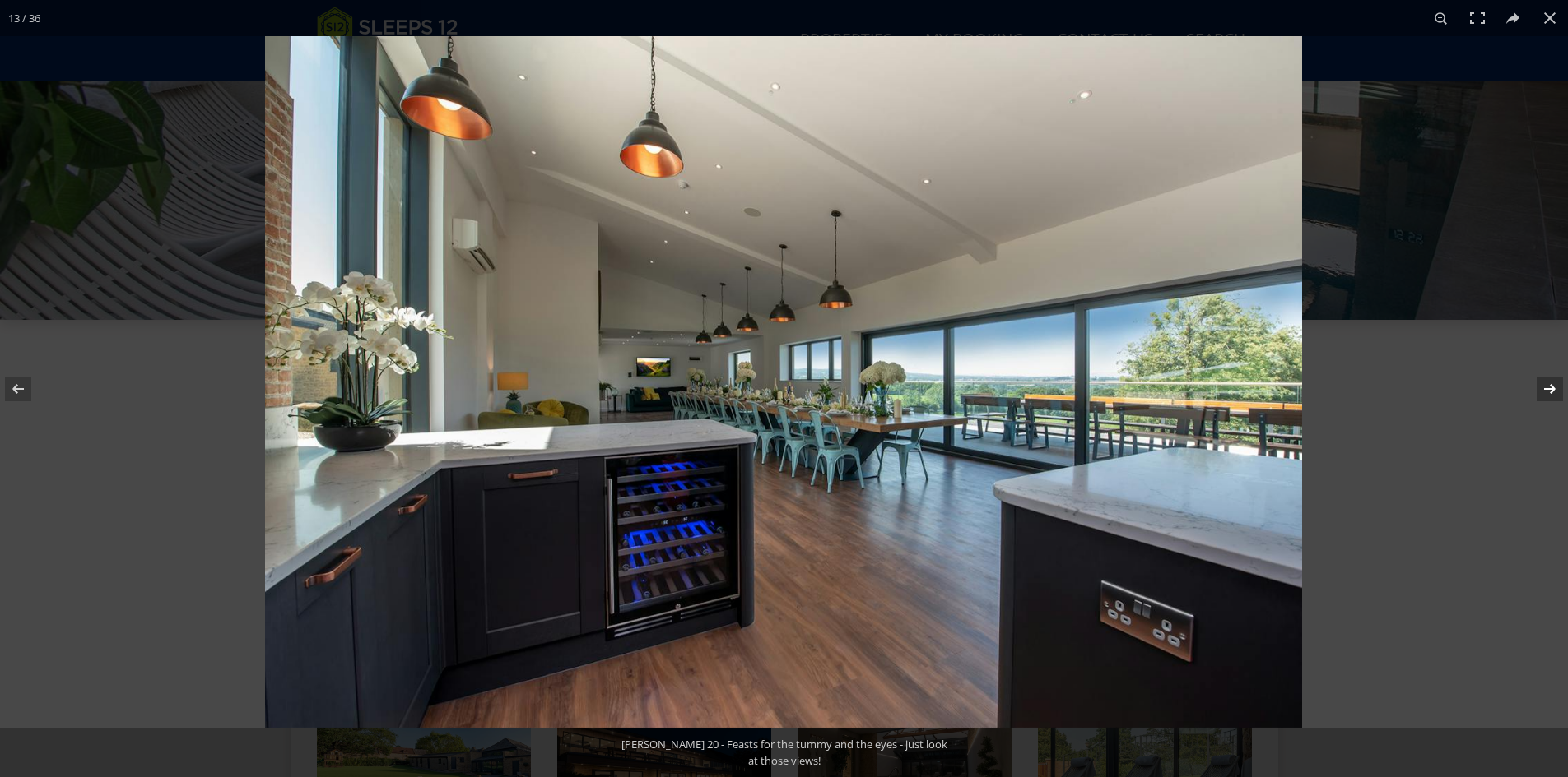
click at [1554, 388] on button at bounding box center [1539, 388] width 58 height 82
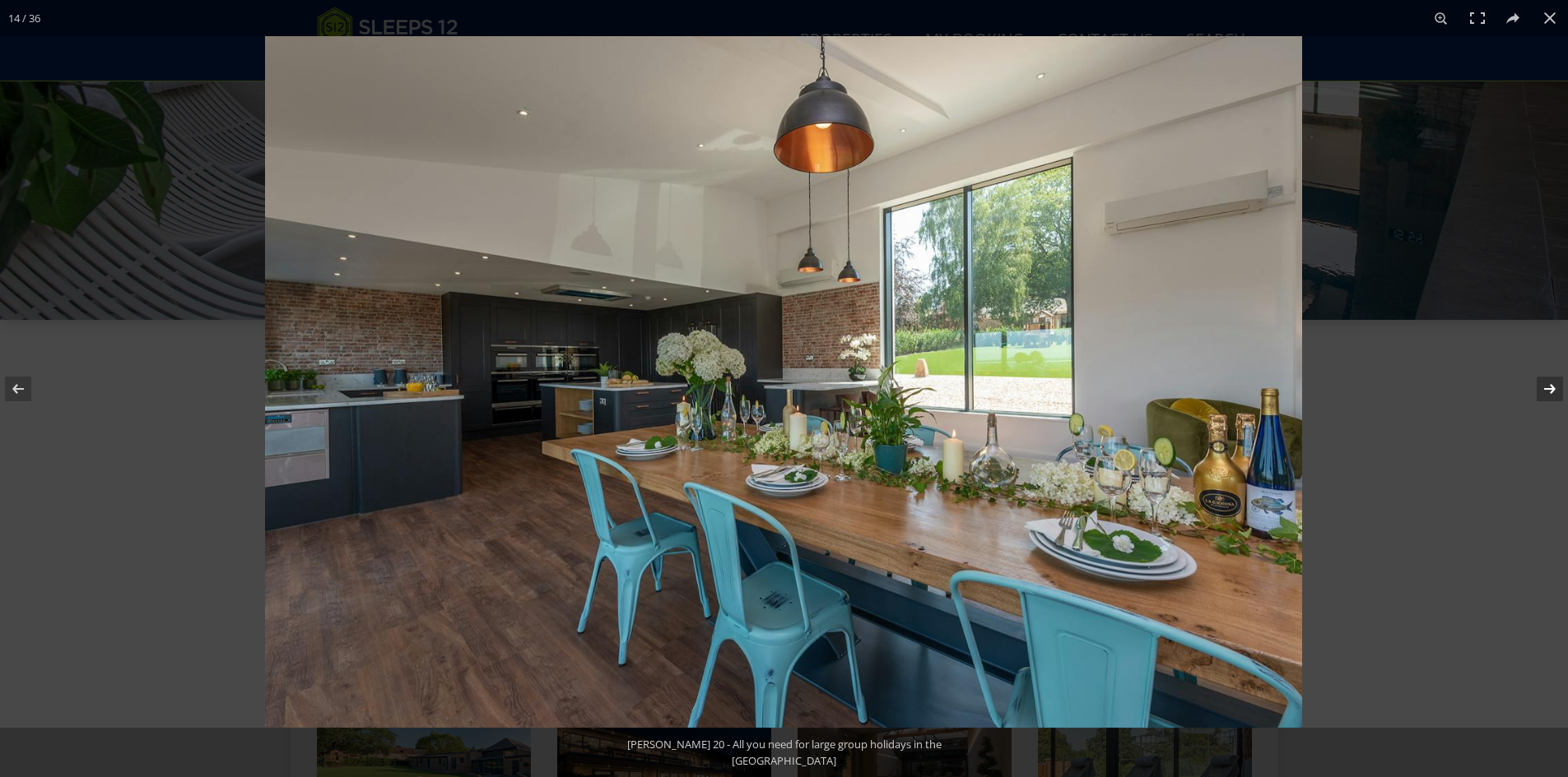
click at [1554, 388] on button at bounding box center [1539, 388] width 58 height 82
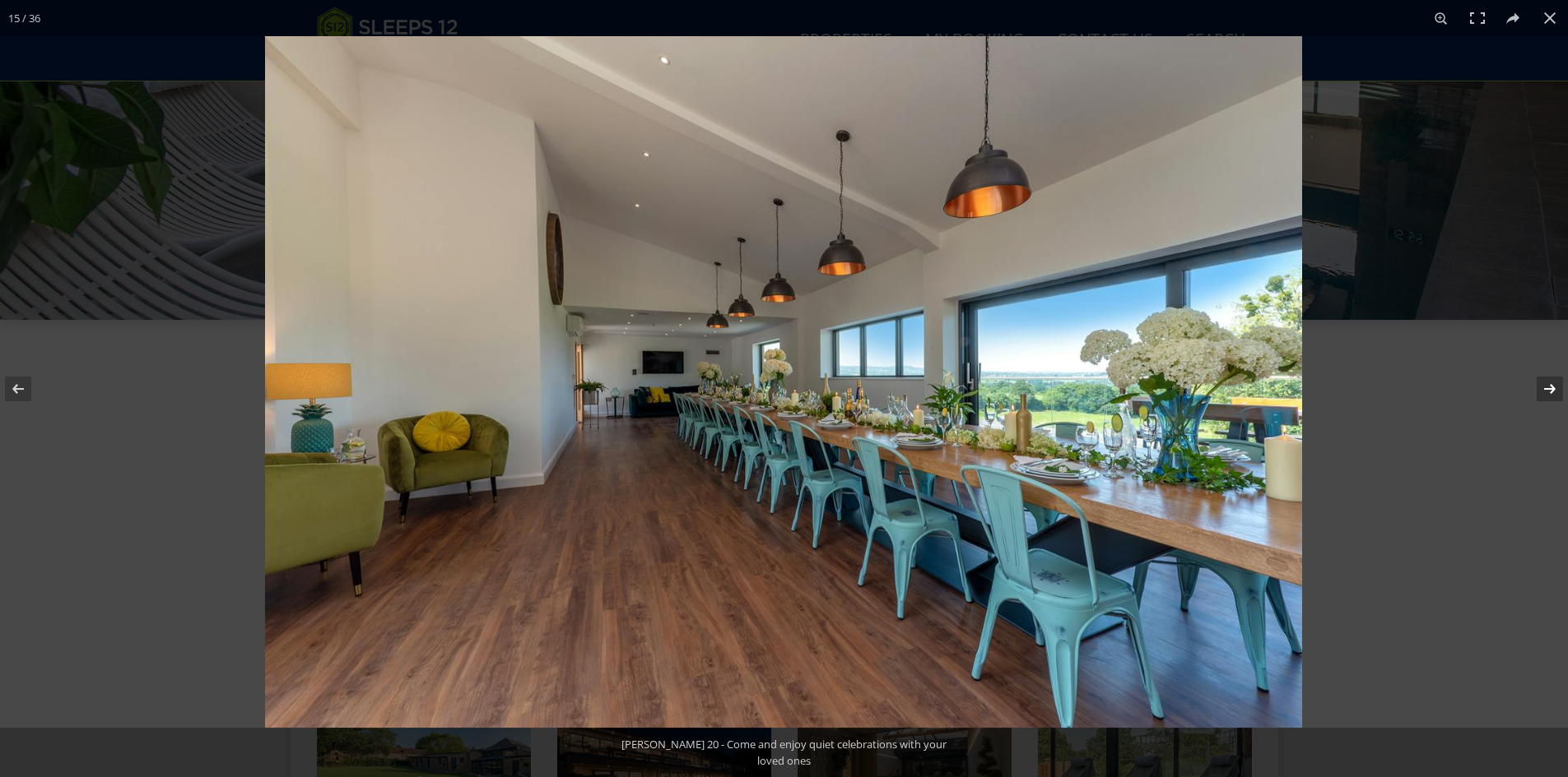
click at [1554, 388] on button at bounding box center [1539, 388] width 58 height 82
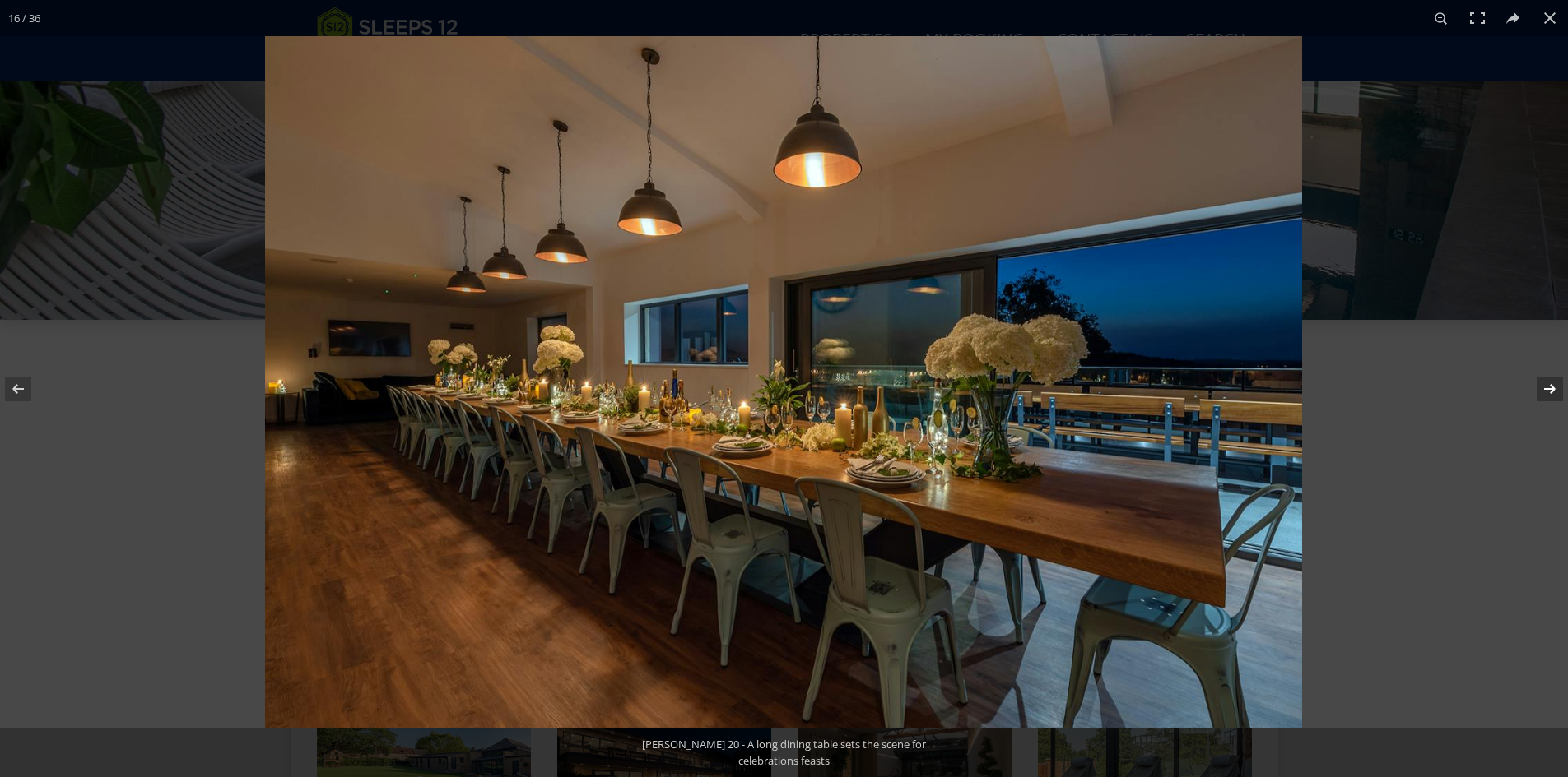
click at [1554, 388] on button at bounding box center [1539, 388] width 58 height 82
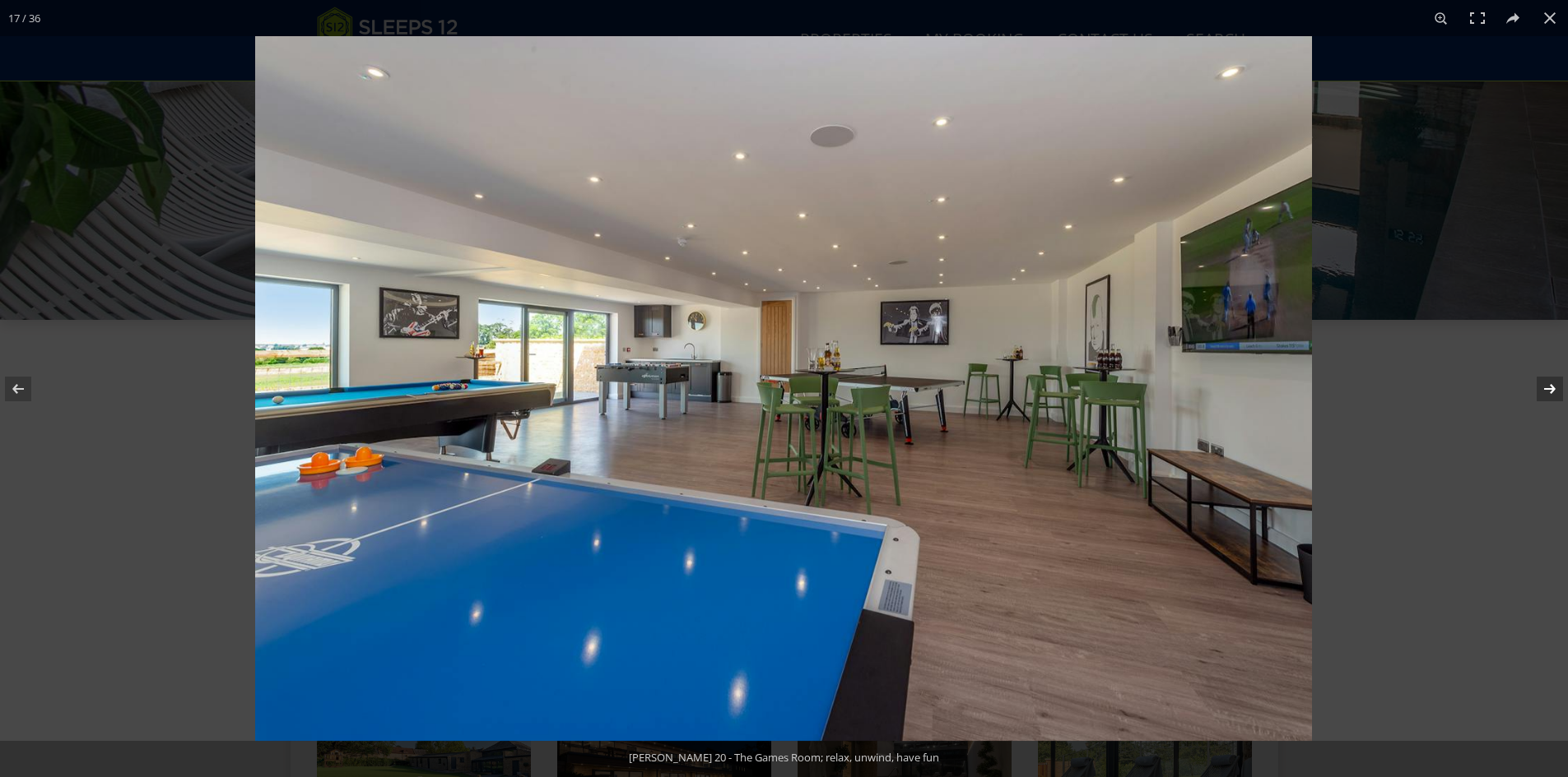
click at [1554, 388] on button at bounding box center [1539, 388] width 58 height 82
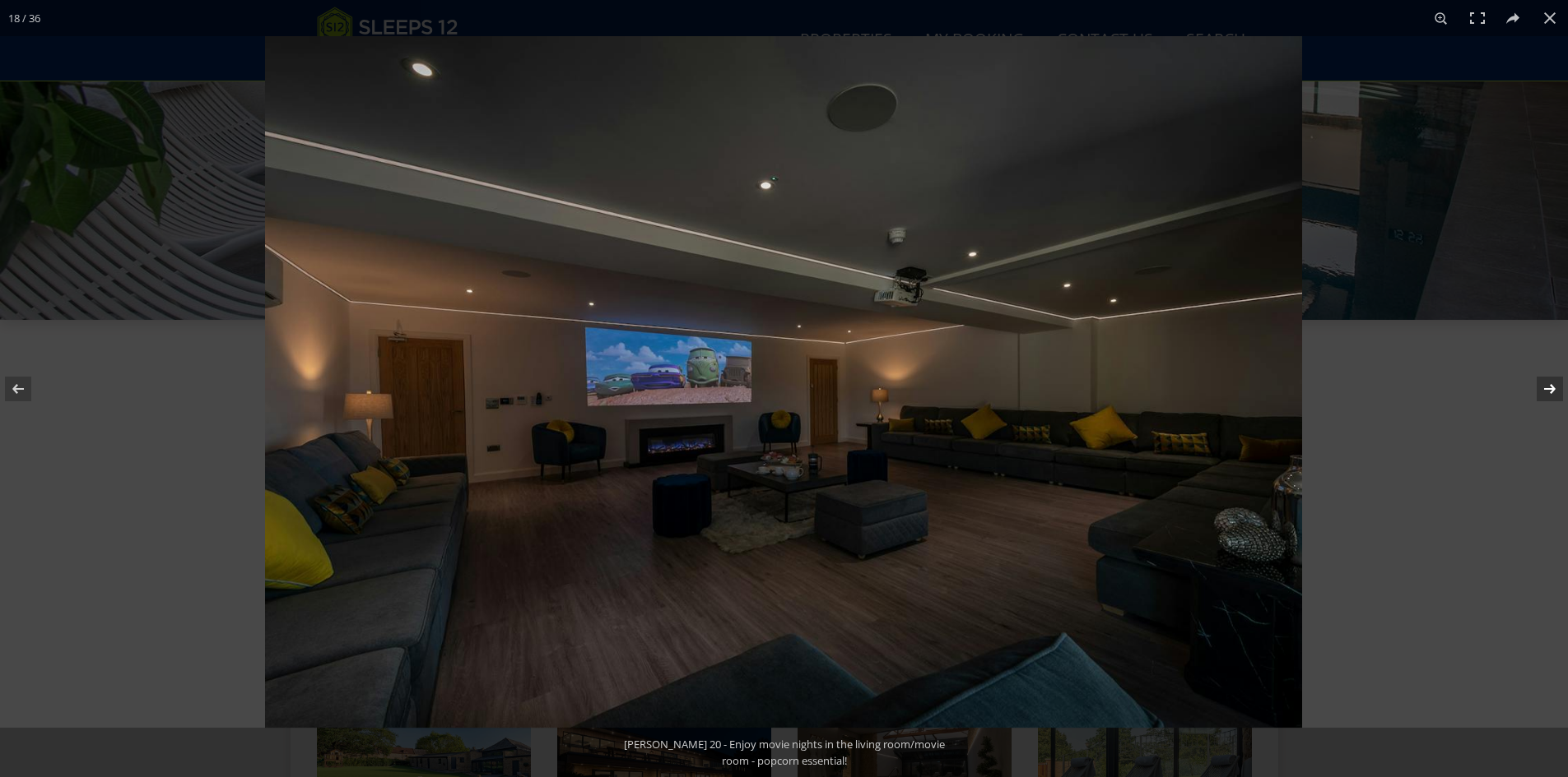
click at [1554, 388] on button at bounding box center [1539, 388] width 58 height 82
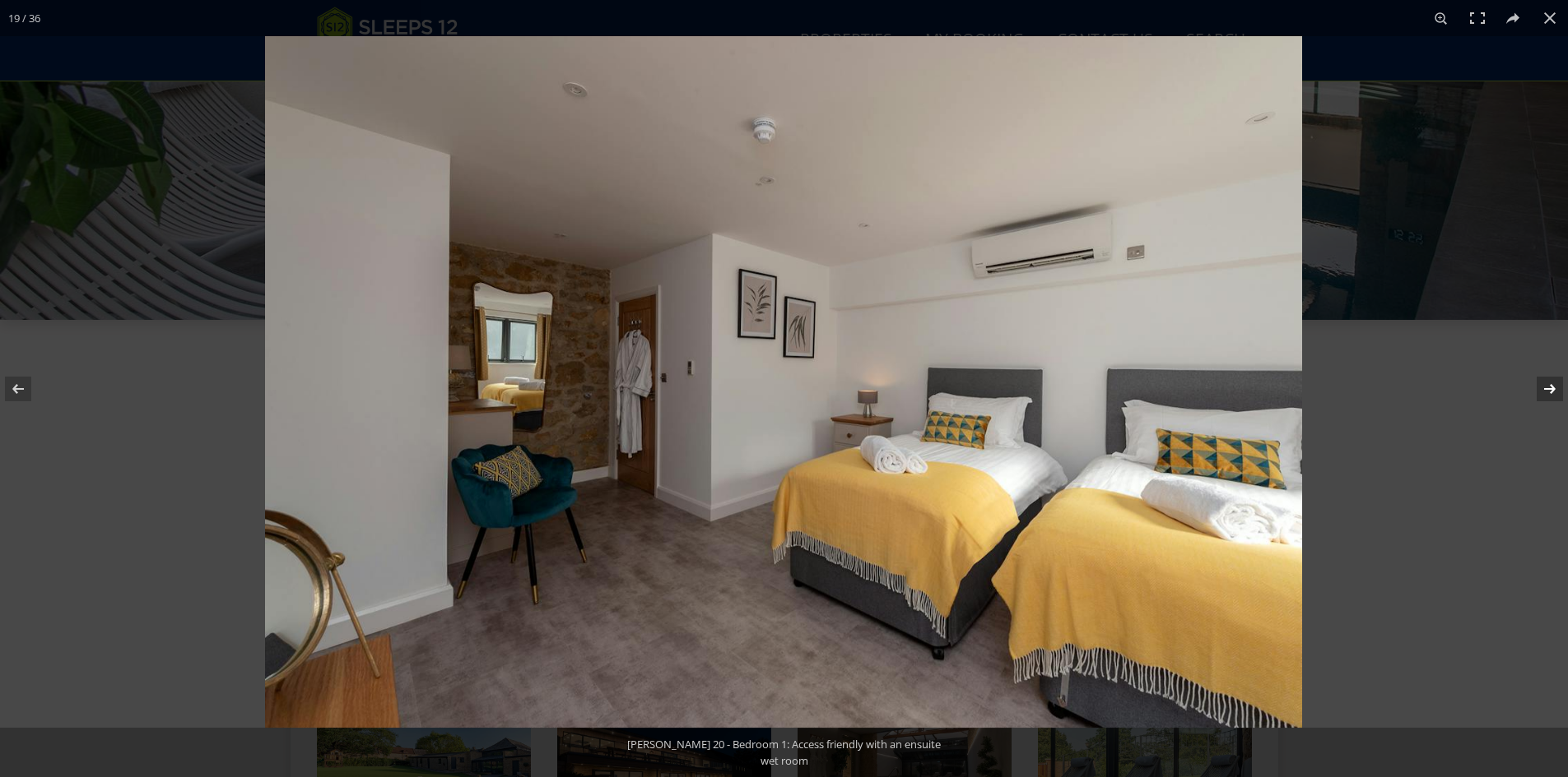
click at [1554, 388] on button at bounding box center [1539, 388] width 58 height 82
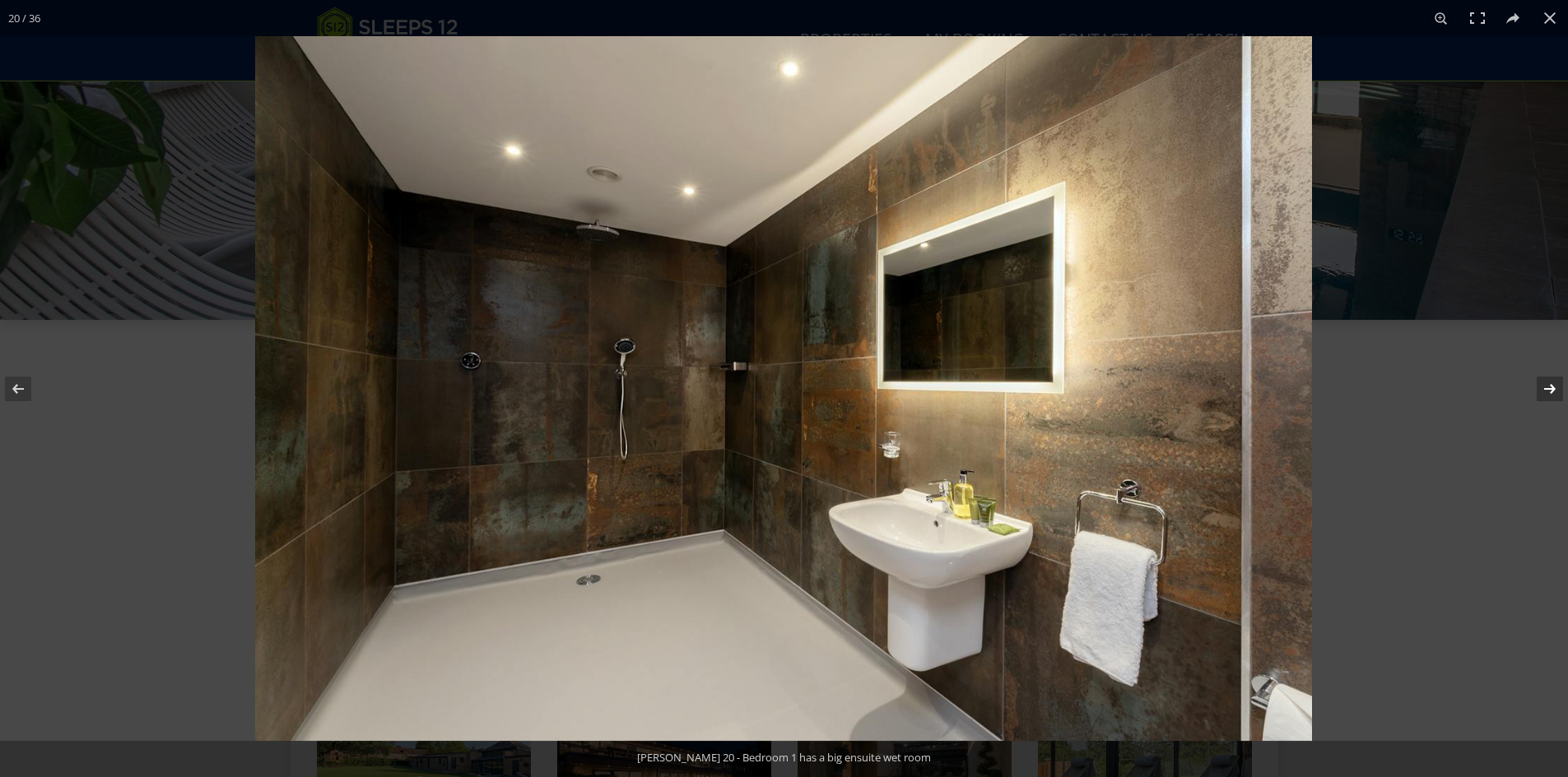
click at [1554, 388] on button at bounding box center [1539, 388] width 58 height 82
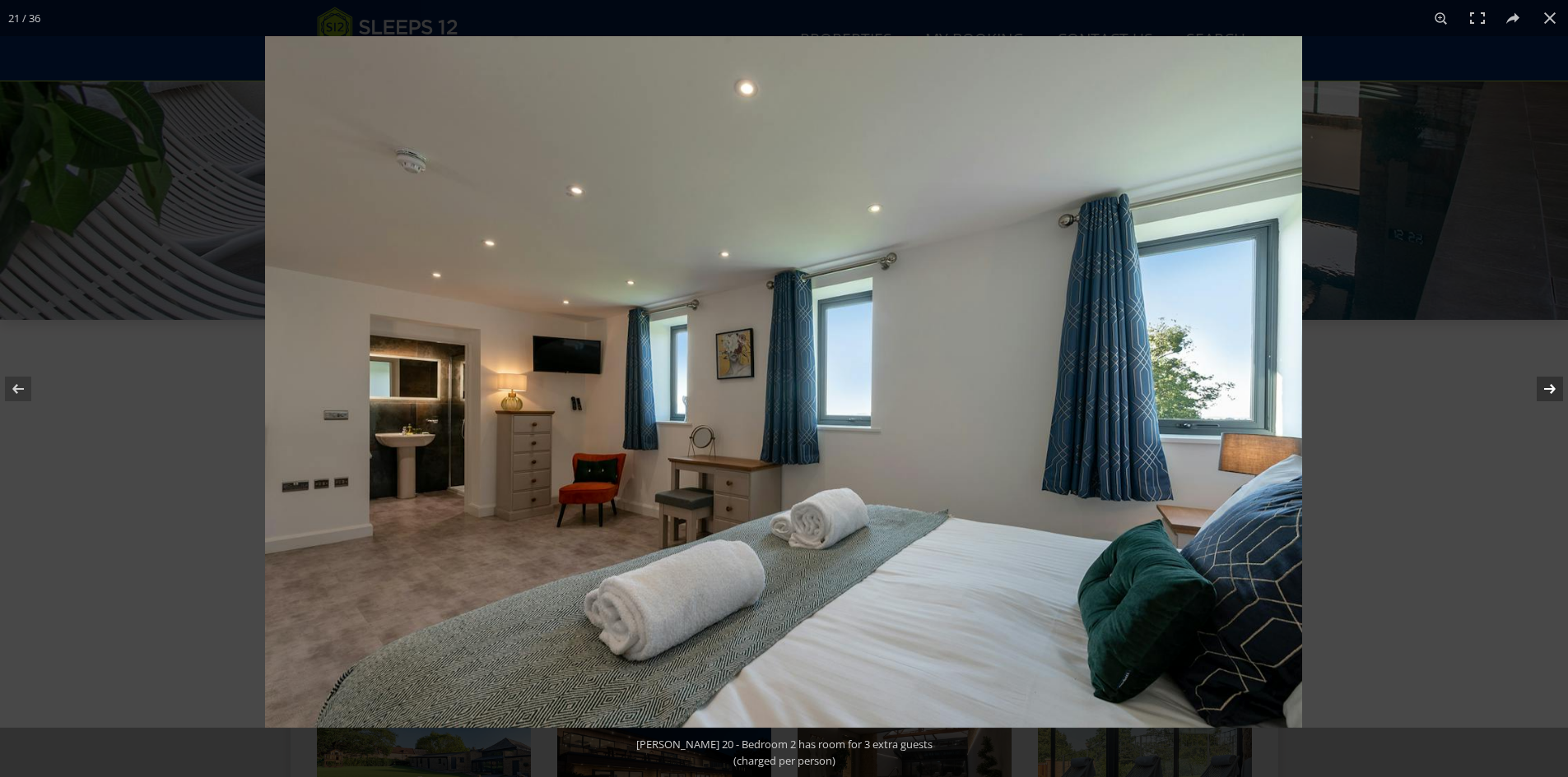
click at [1554, 388] on button at bounding box center [1539, 388] width 58 height 82
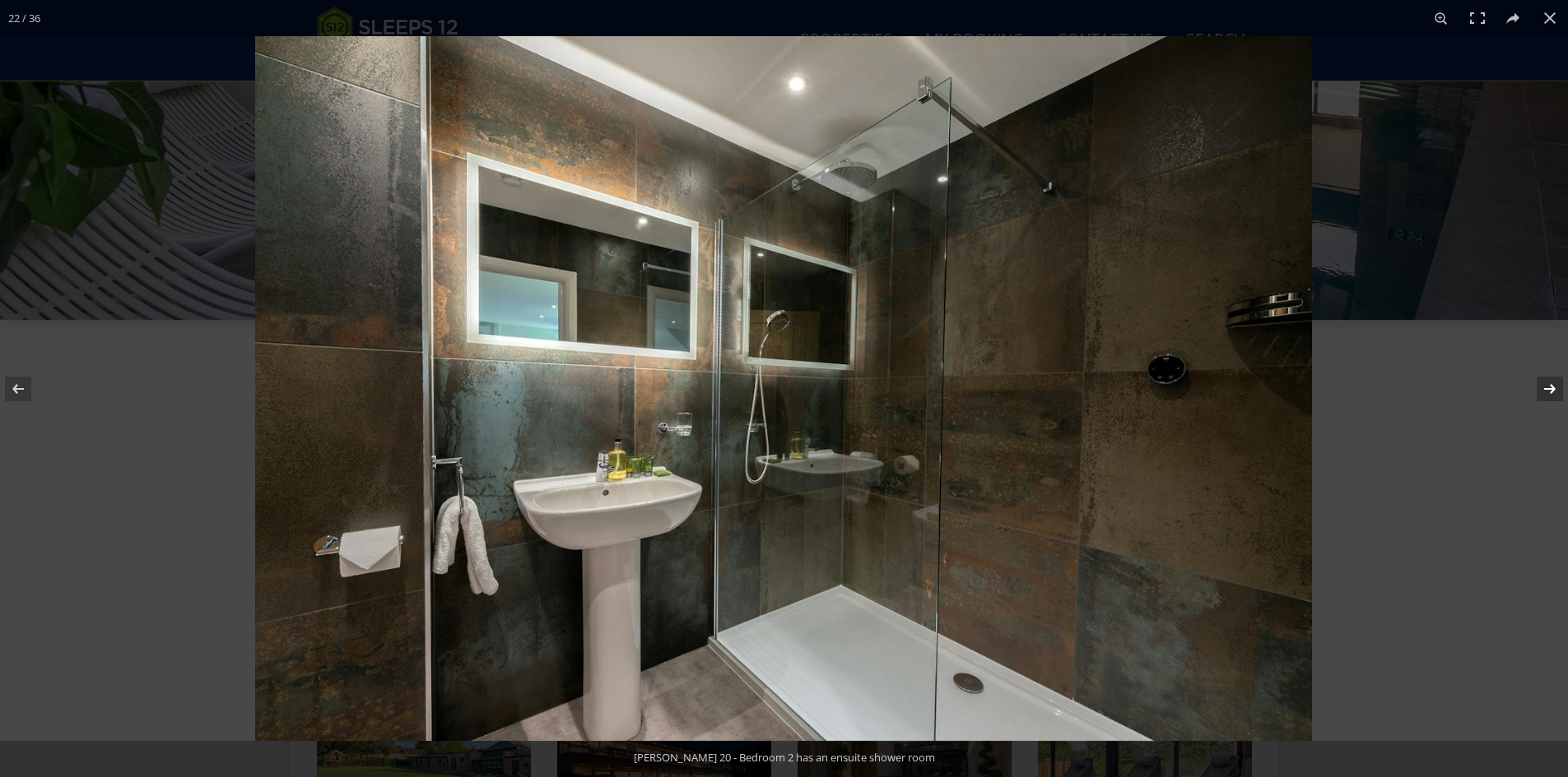
click at [1554, 388] on button at bounding box center [1539, 388] width 58 height 82
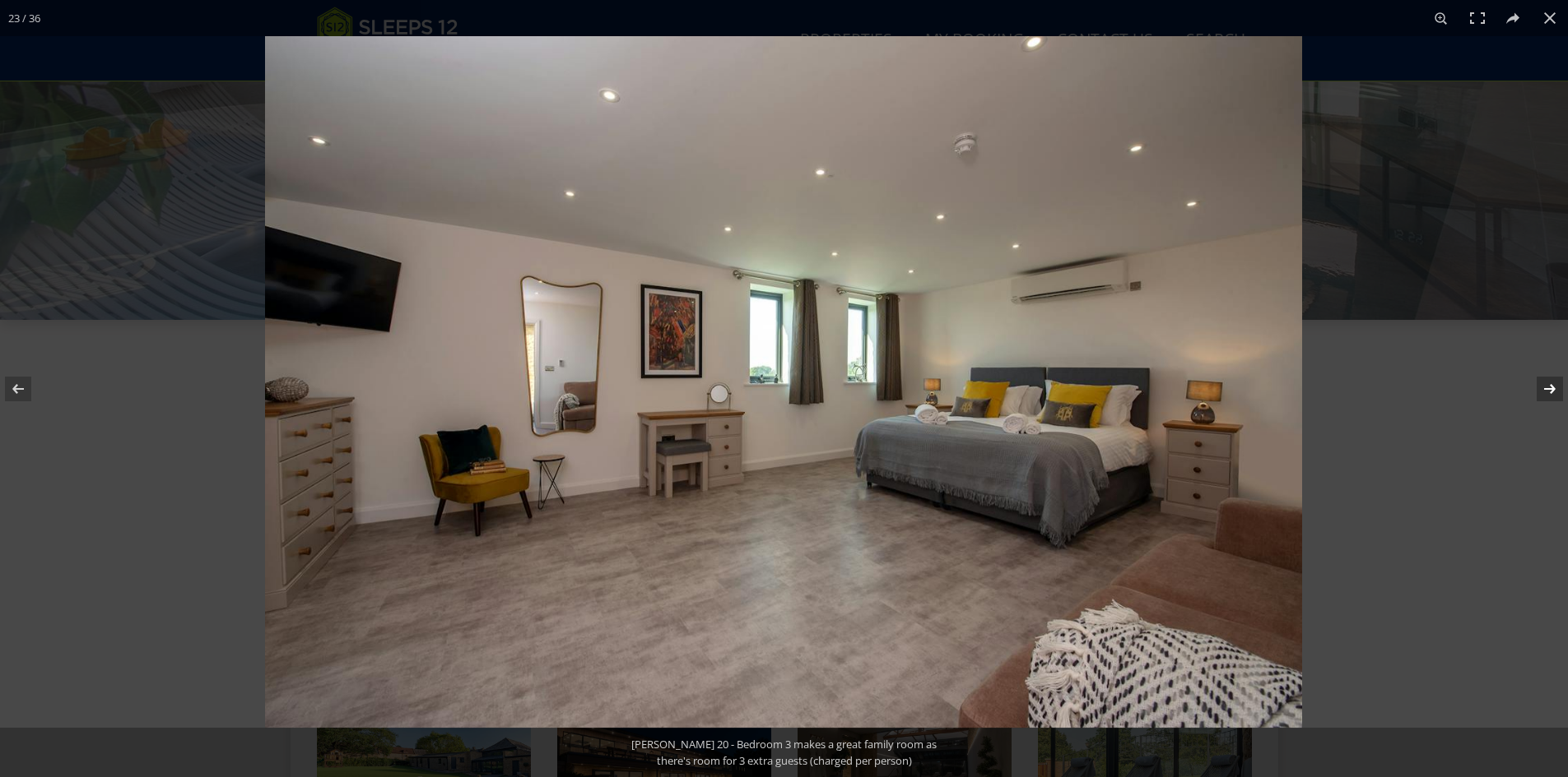
click at [1554, 388] on button at bounding box center [1539, 388] width 58 height 82
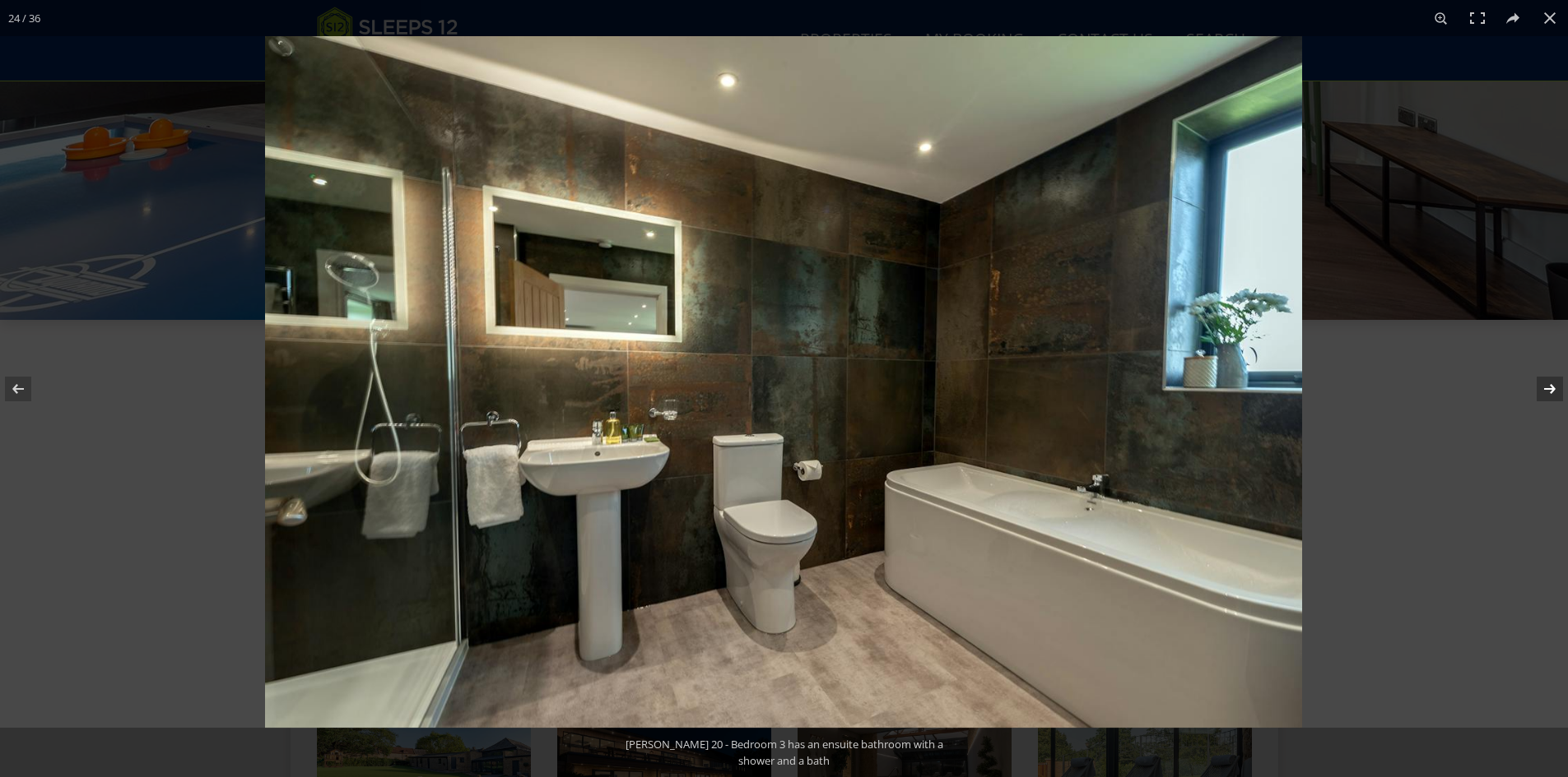
click at [1554, 388] on button at bounding box center [1539, 388] width 58 height 82
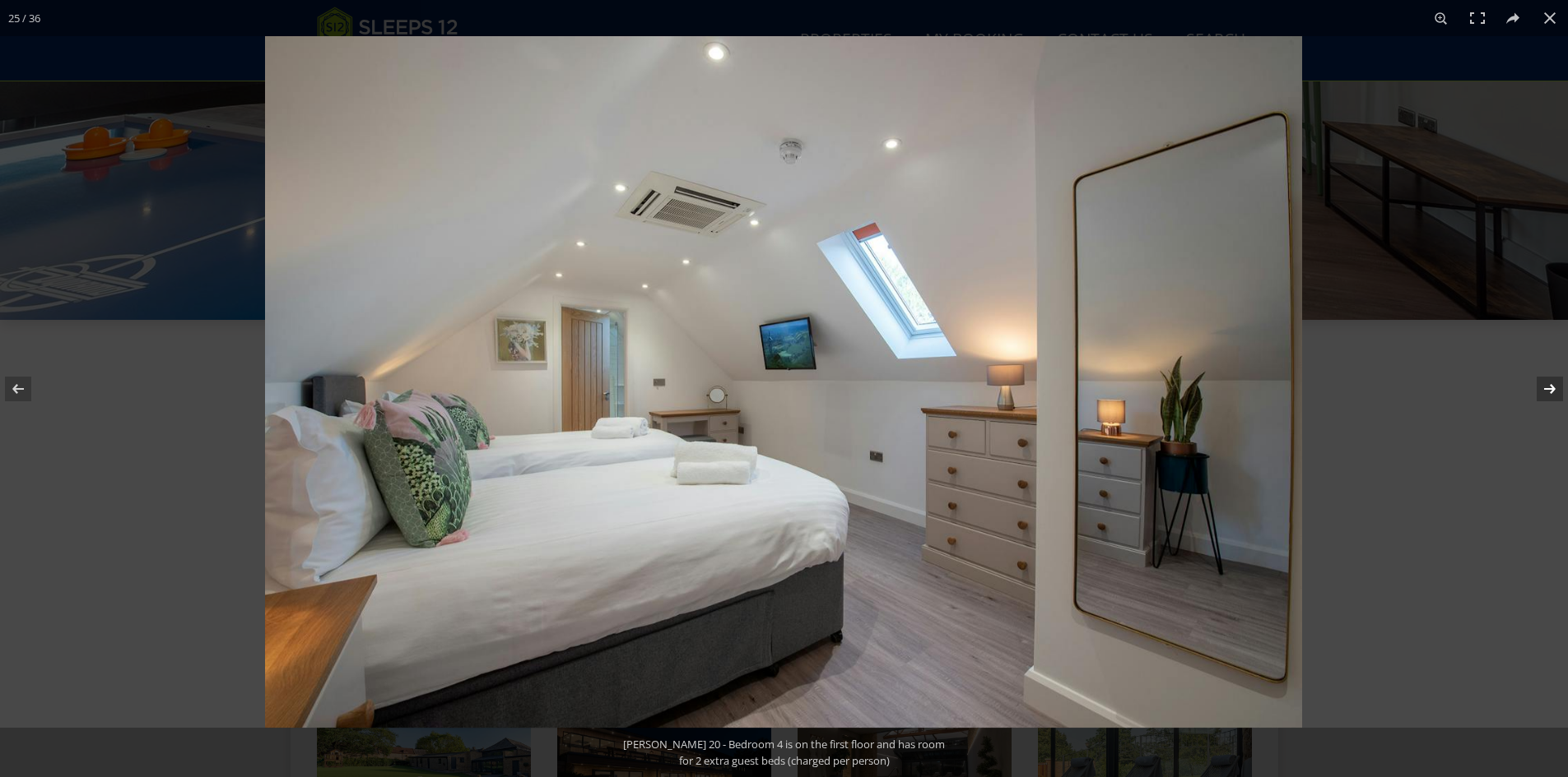
click at [1554, 388] on button at bounding box center [1539, 388] width 58 height 82
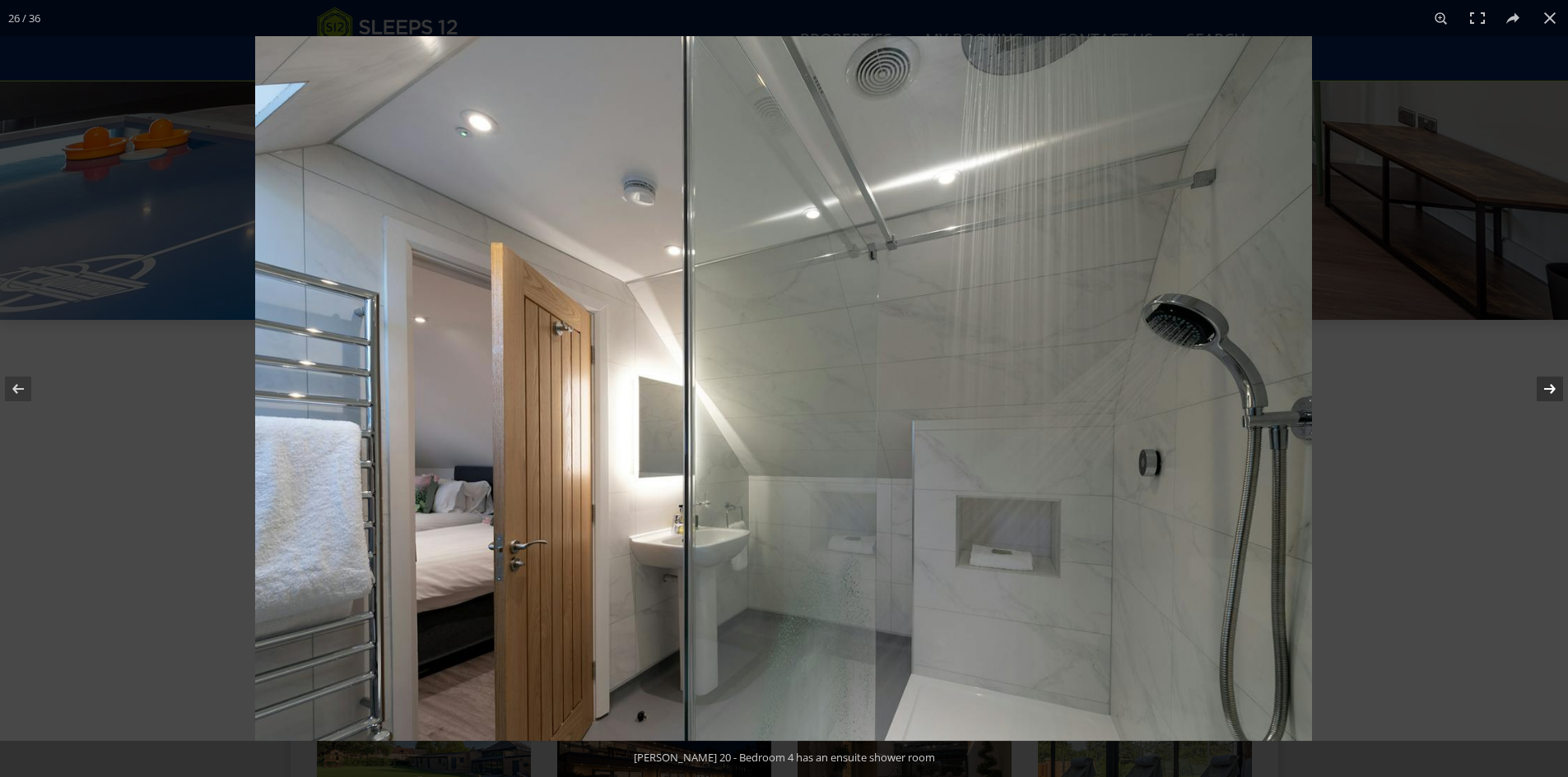
click at [1554, 388] on button at bounding box center [1539, 388] width 58 height 82
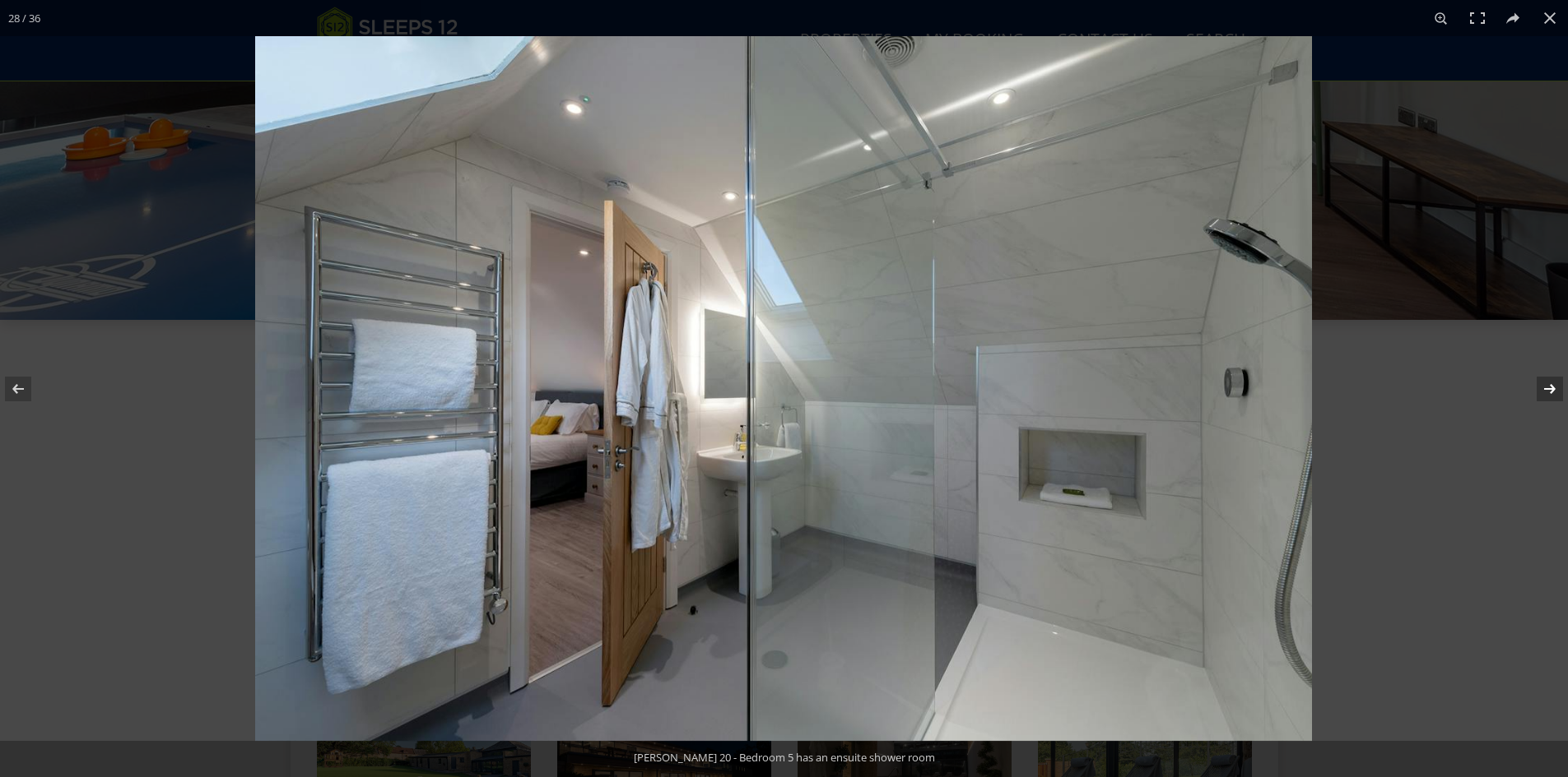
click at [1554, 388] on button at bounding box center [1539, 388] width 58 height 82
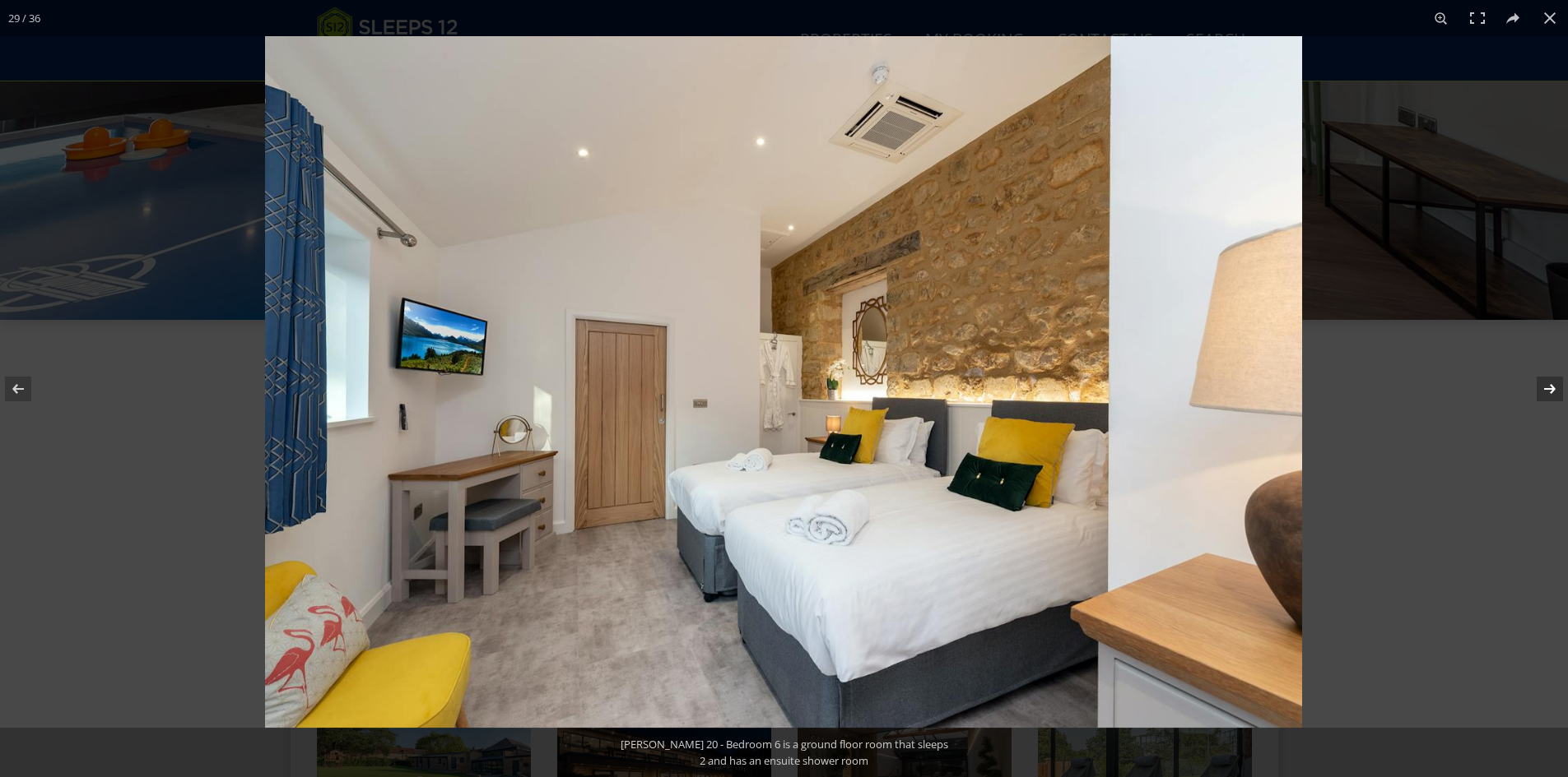
click at [1554, 388] on button at bounding box center [1539, 388] width 58 height 82
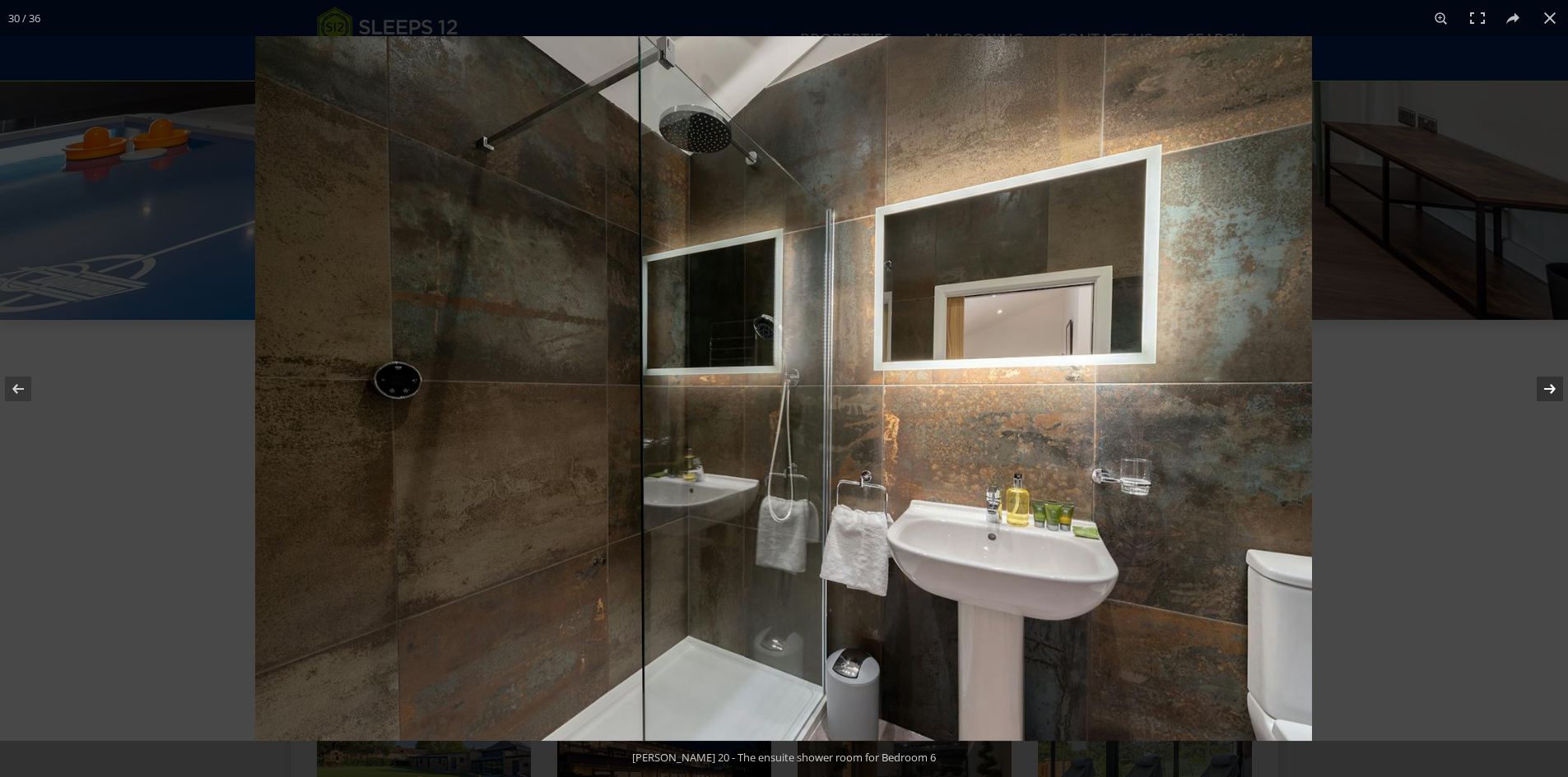
click at [1554, 388] on button at bounding box center [1539, 388] width 58 height 82
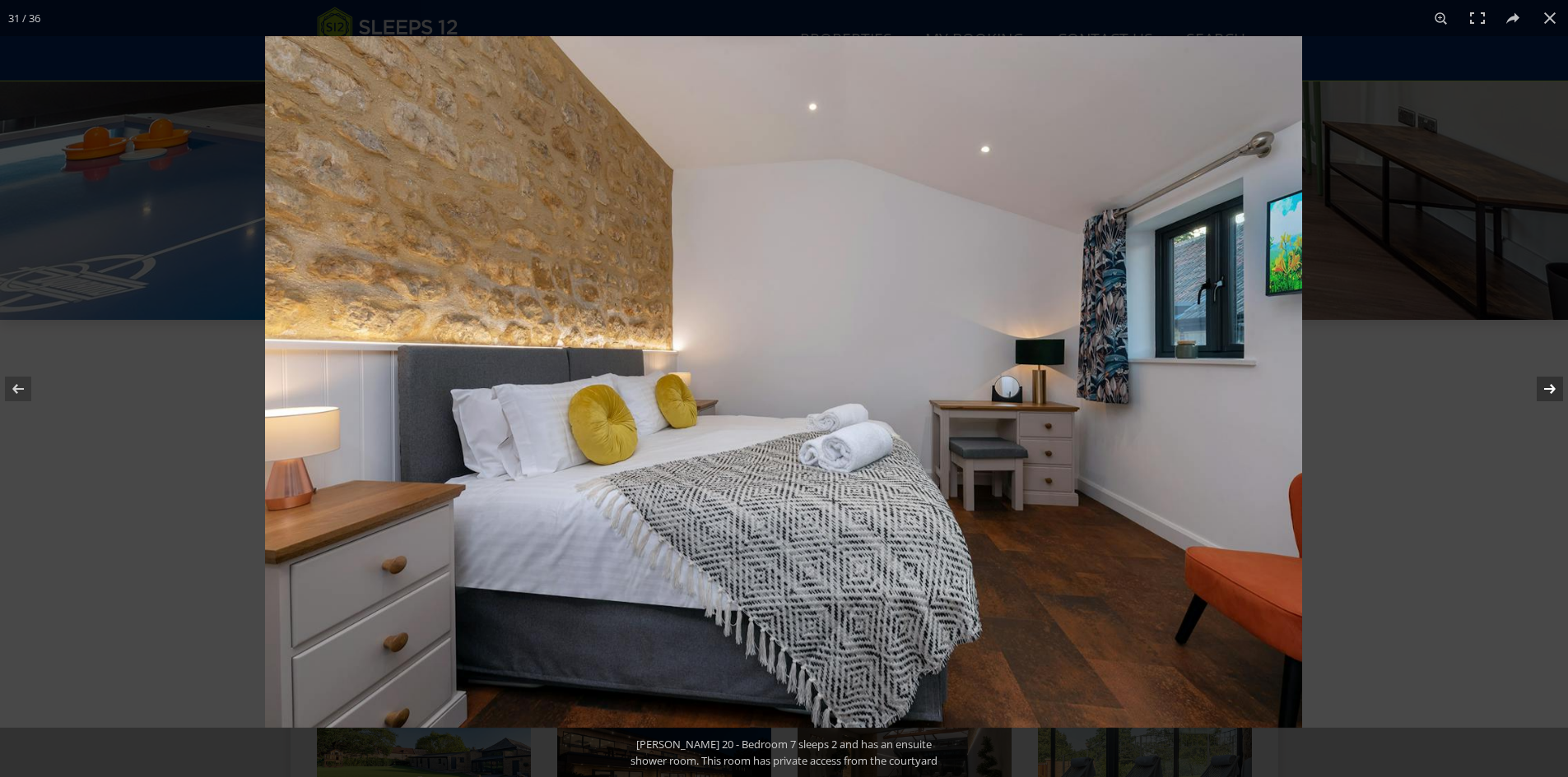
click at [1554, 388] on button at bounding box center [1539, 388] width 58 height 82
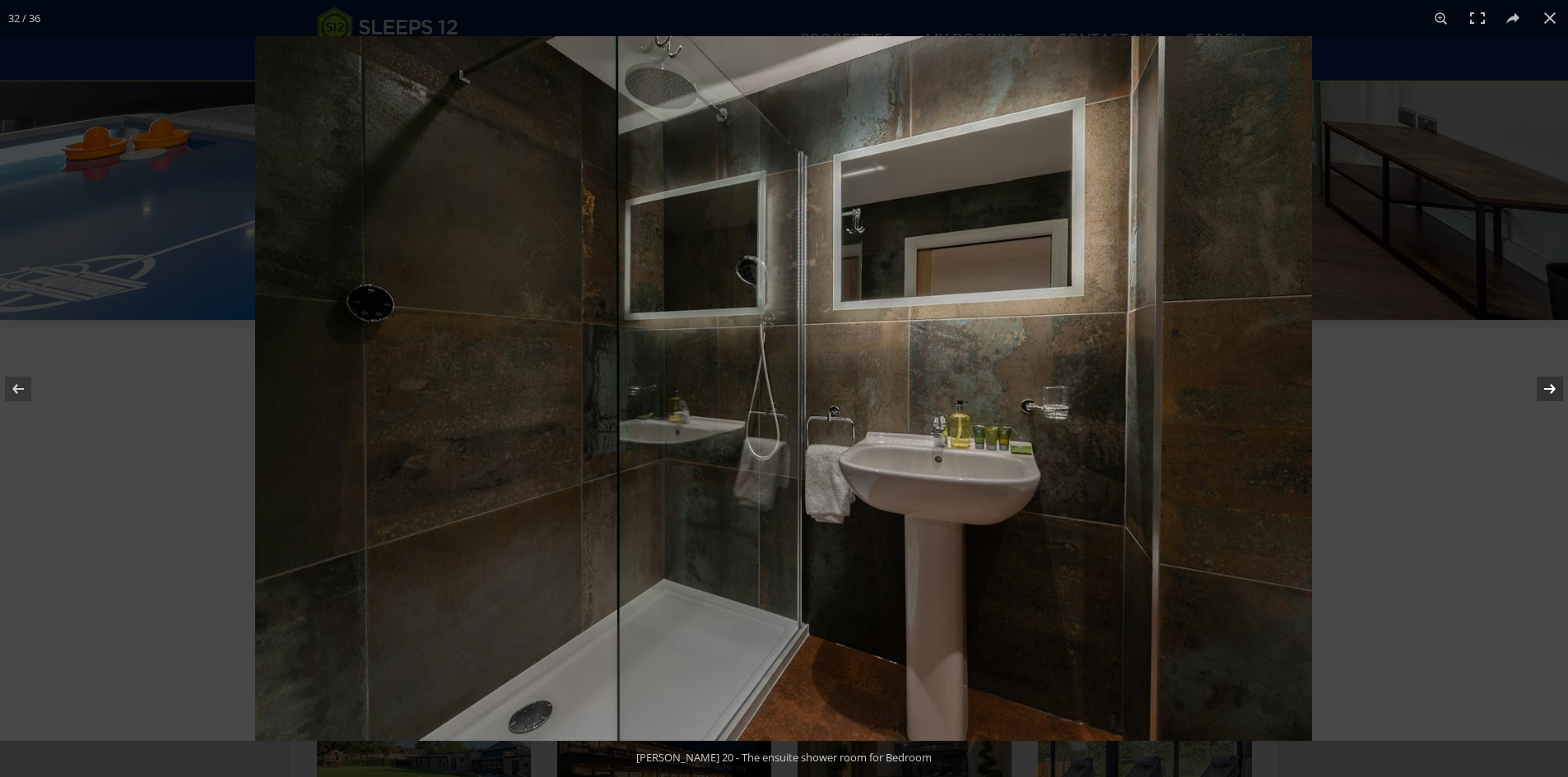
click at [1554, 388] on button at bounding box center [1539, 388] width 58 height 82
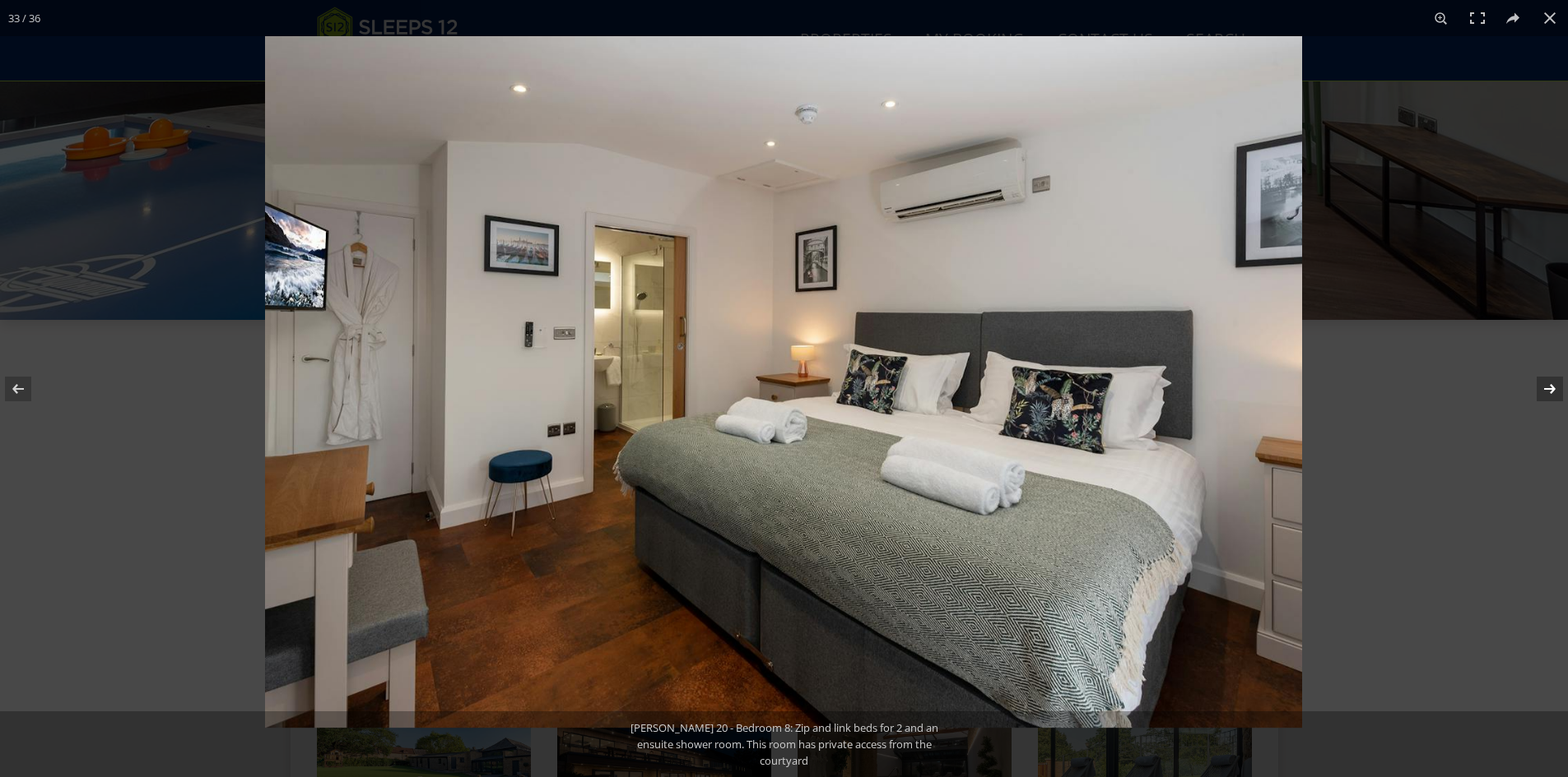
click at [1554, 388] on button at bounding box center [1539, 388] width 58 height 82
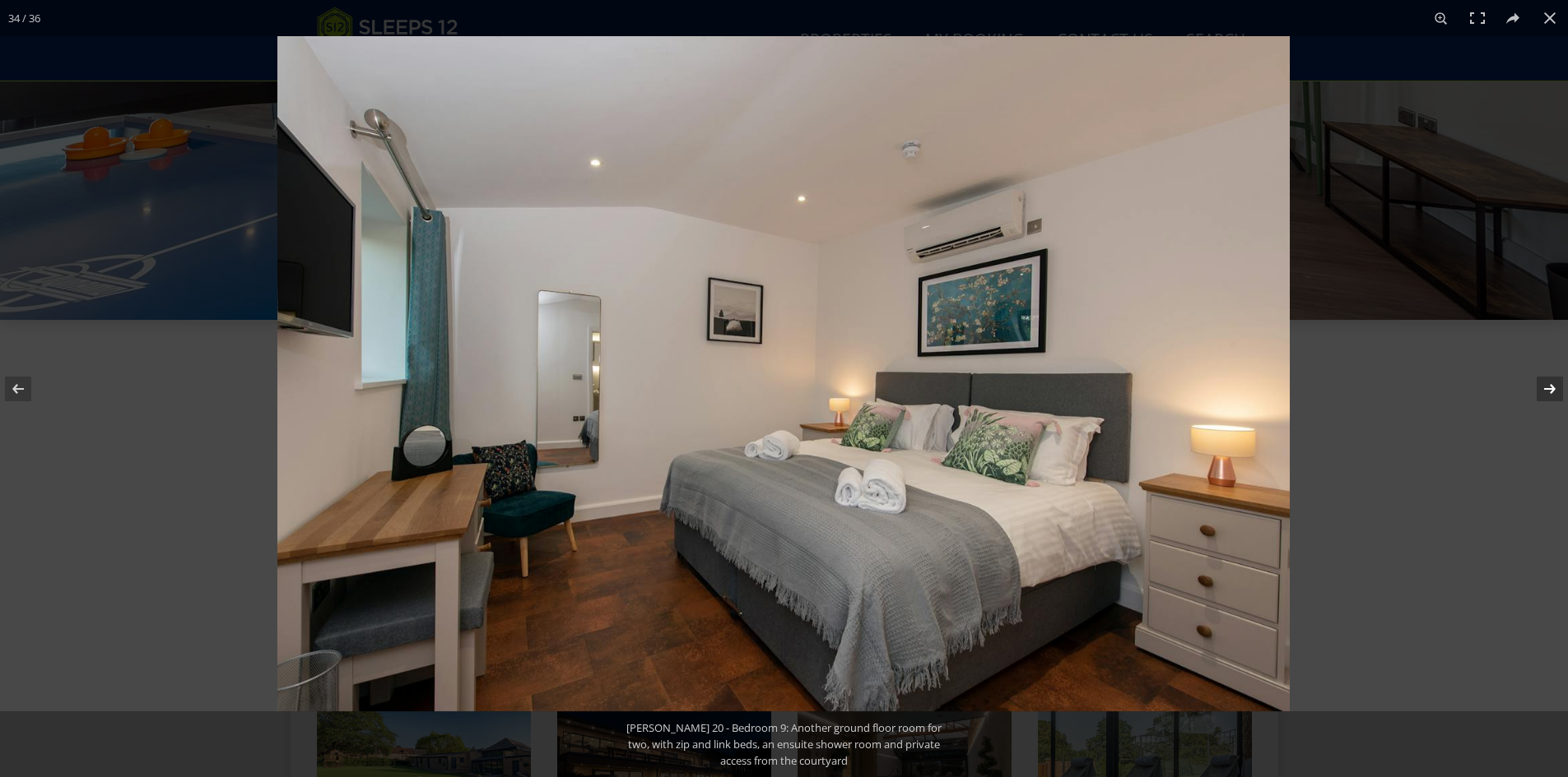
click at [1554, 388] on button at bounding box center [1539, 388] width 58 height 82
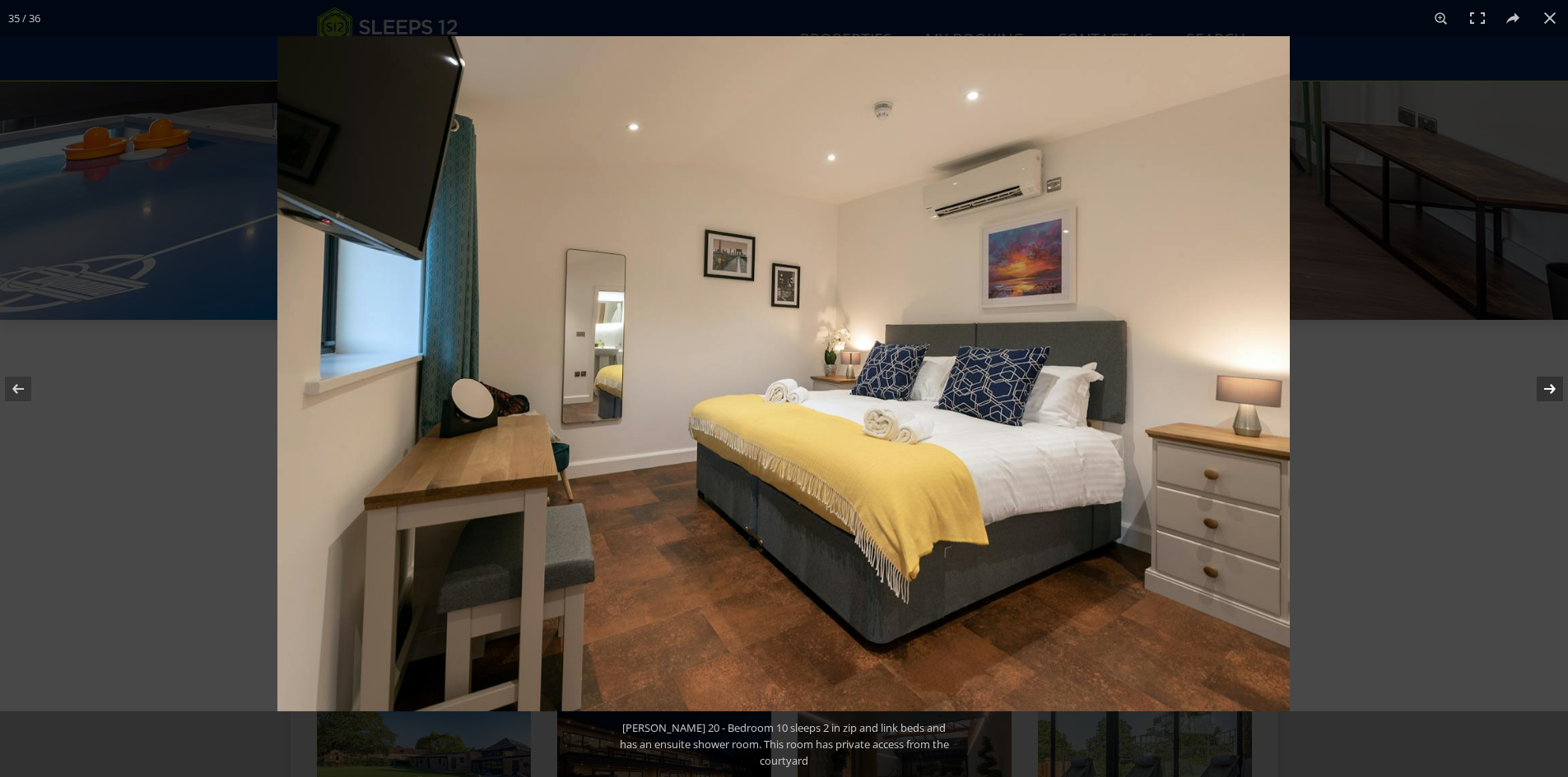
click at [1554, 388] on button at bounding box center [1539, 388] width 58 height 82
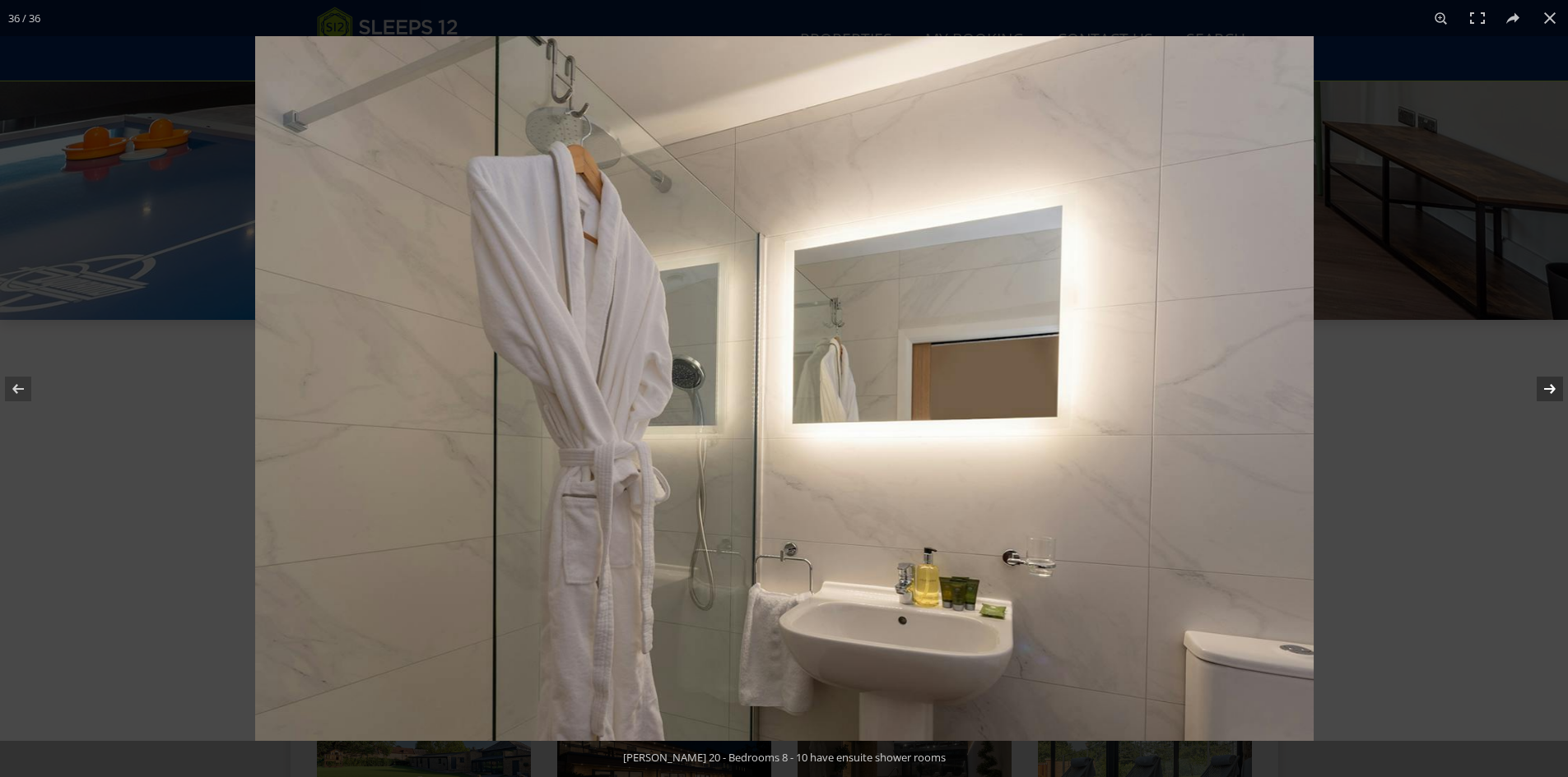
click at [1554, 388] on button at bounding box center [1539, 388] width 58 height 82
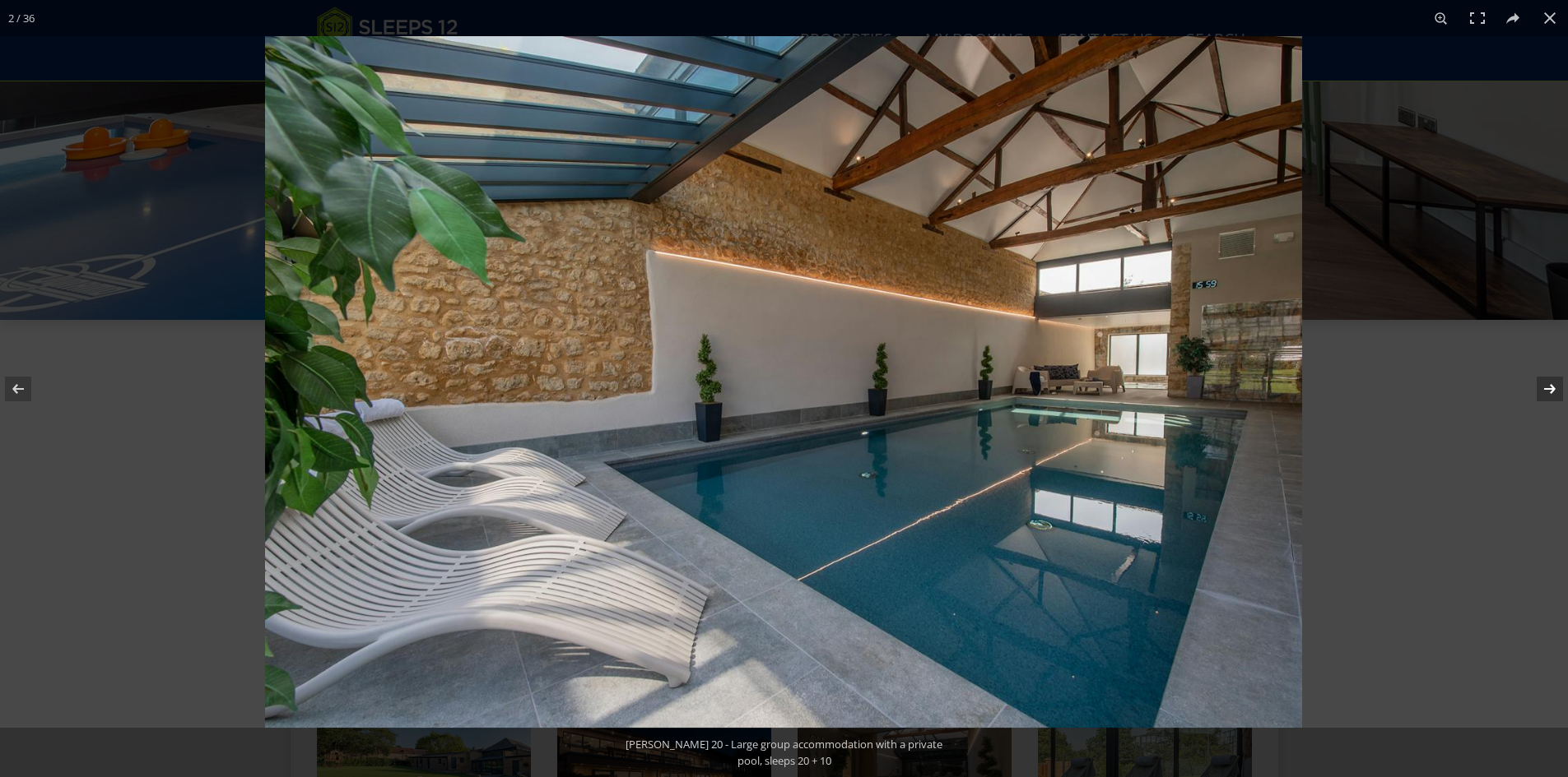
click at [1554, 388] on button at bounding box center [1539, 388] width 58 height 82
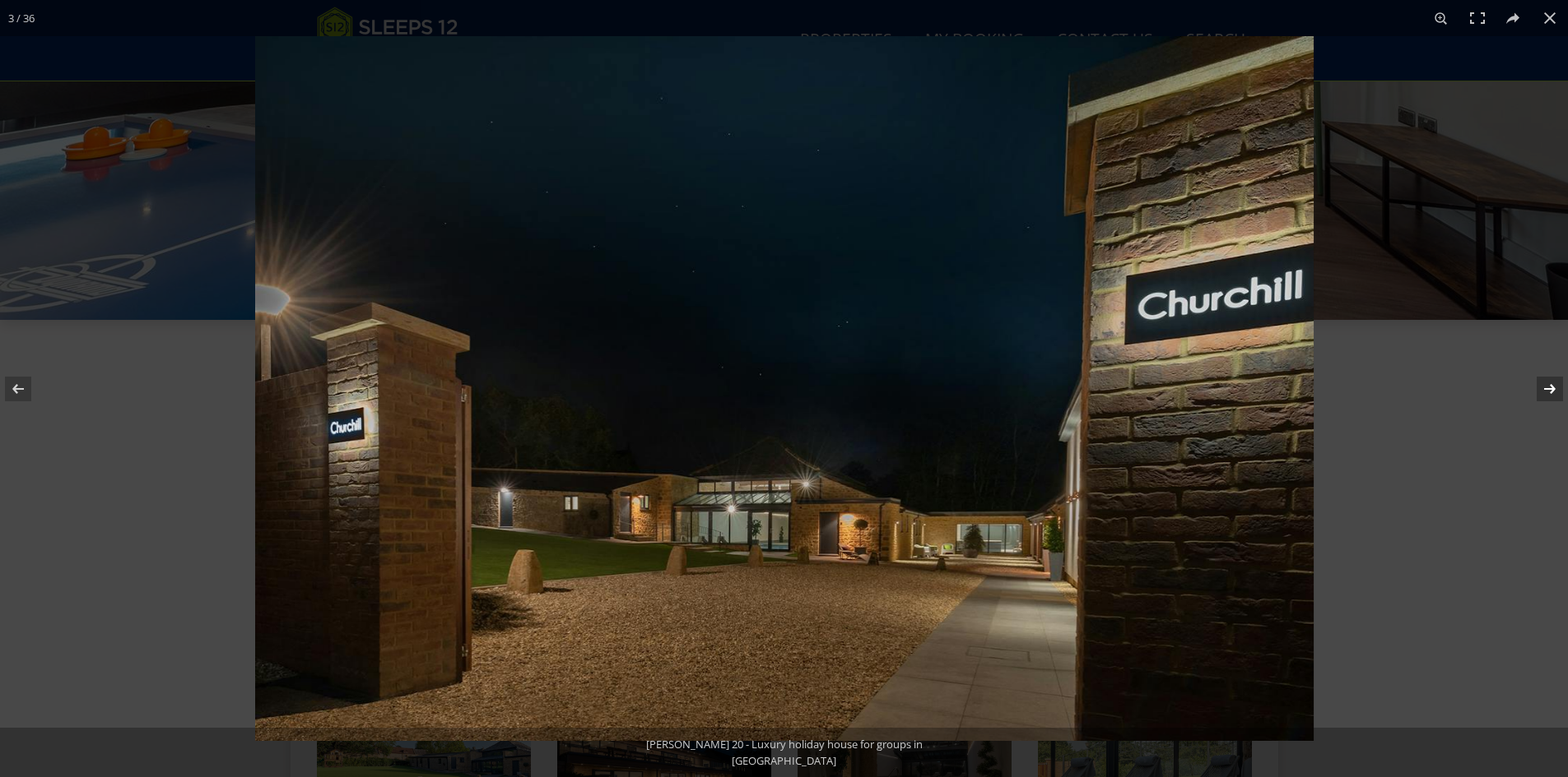
click at [1554, 388] on button at bounding box center [1539, 388] width 58 height 82
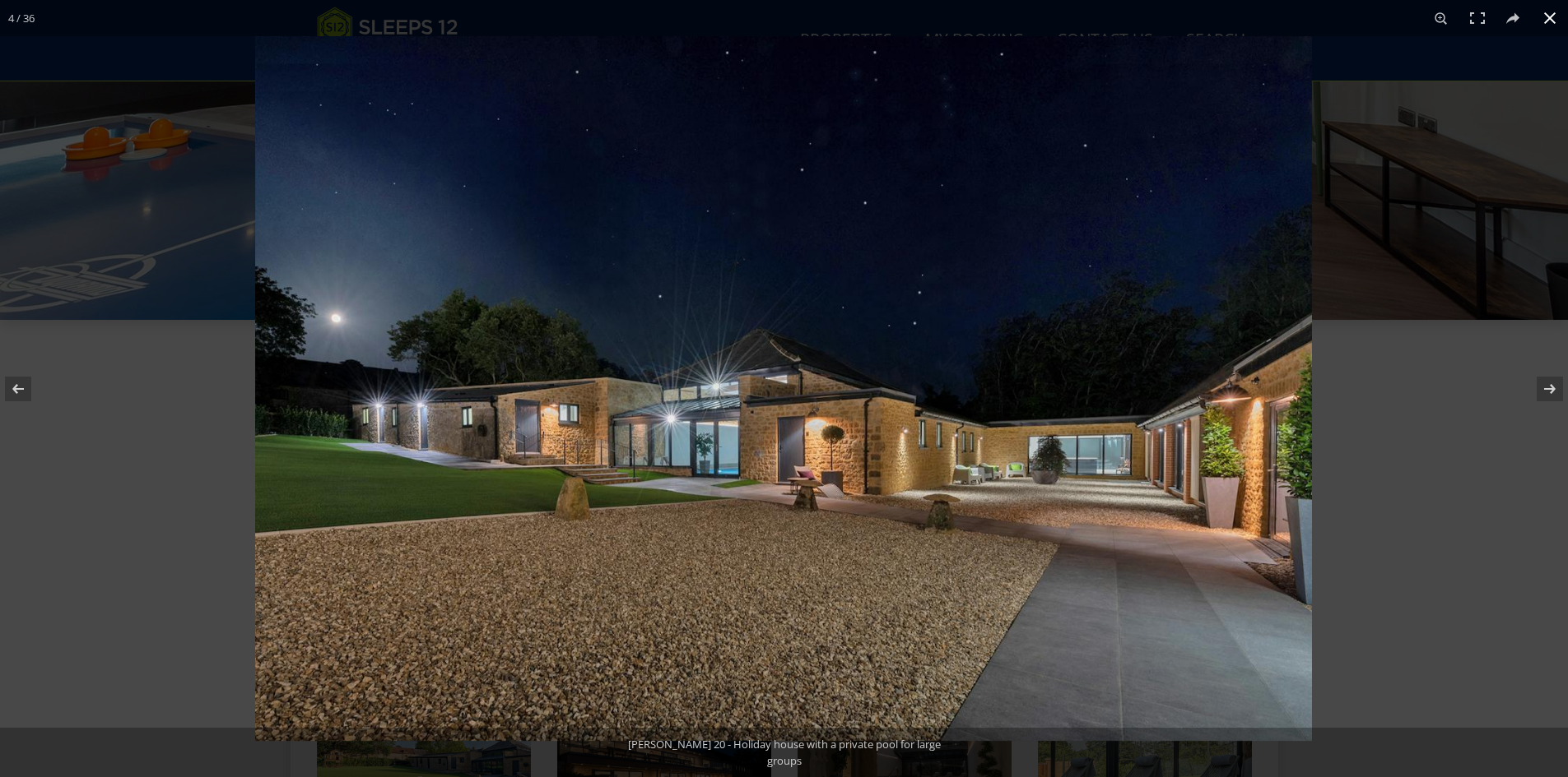
click at [1541, 29] on button at bounding box center [1548, 18] width 36 height 36
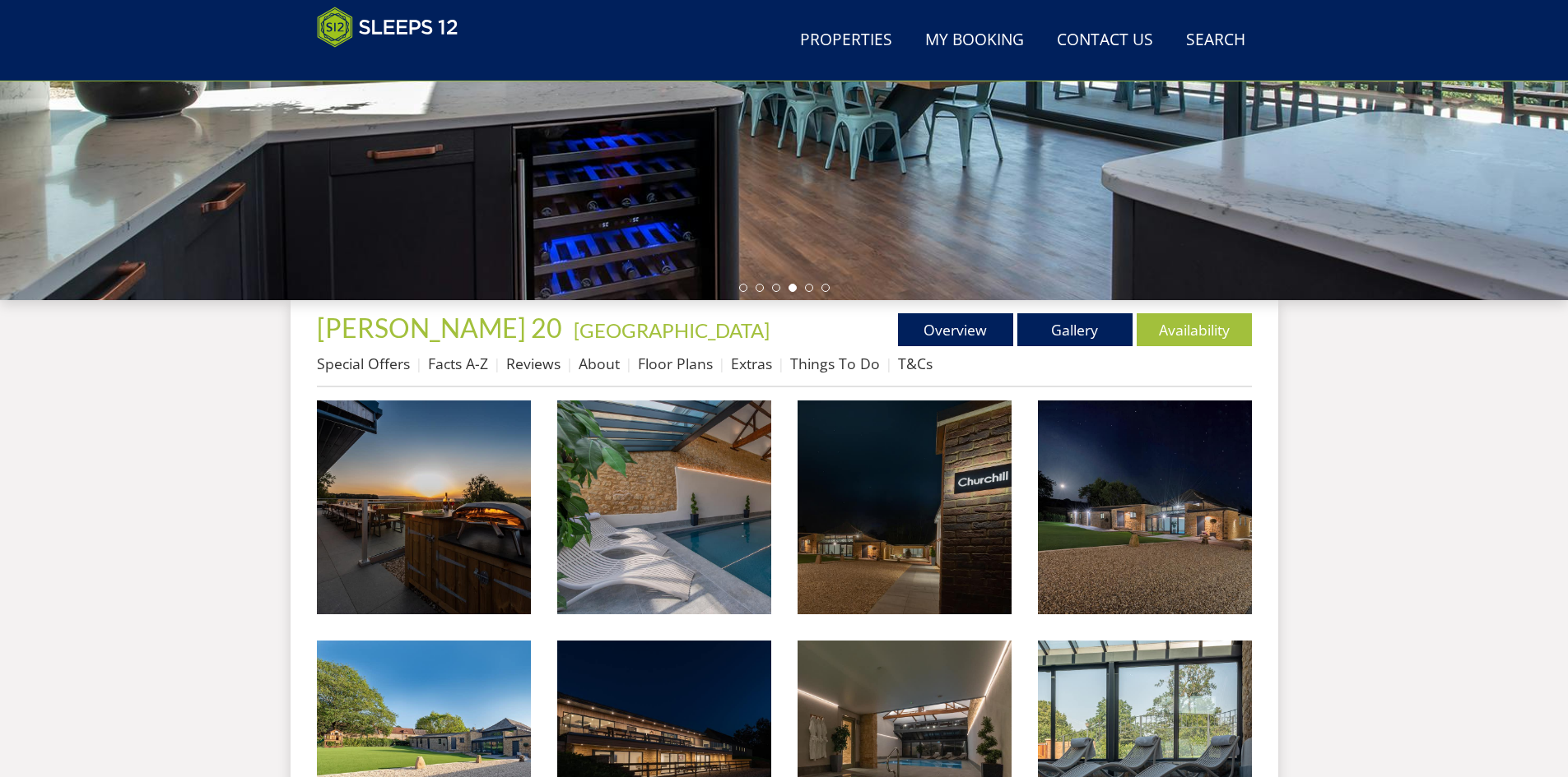
scroll to position [372, 0]
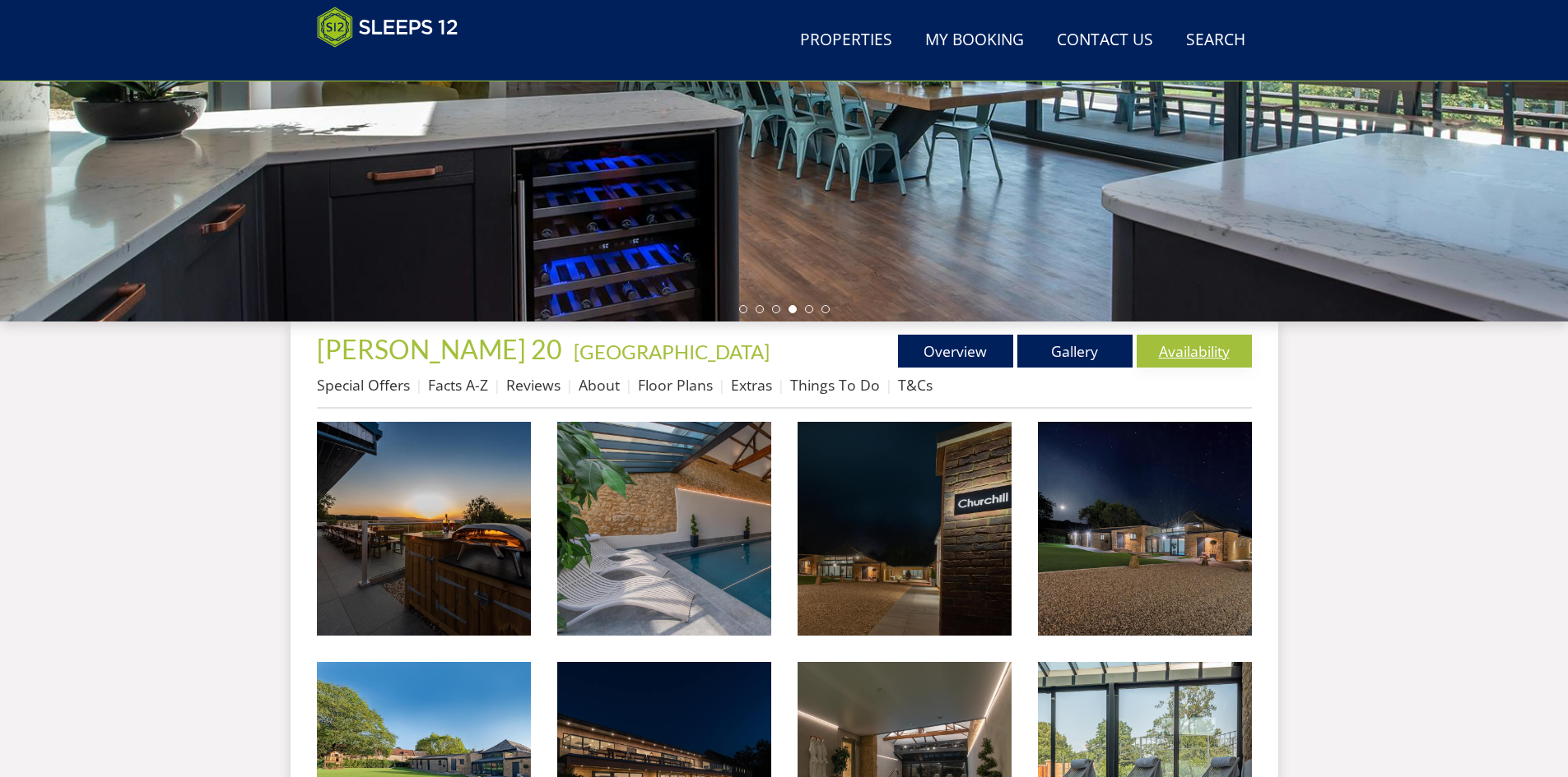
click at [1191, 342] on link "Availability" at bounding box center [1194, 351] width 115 height 33
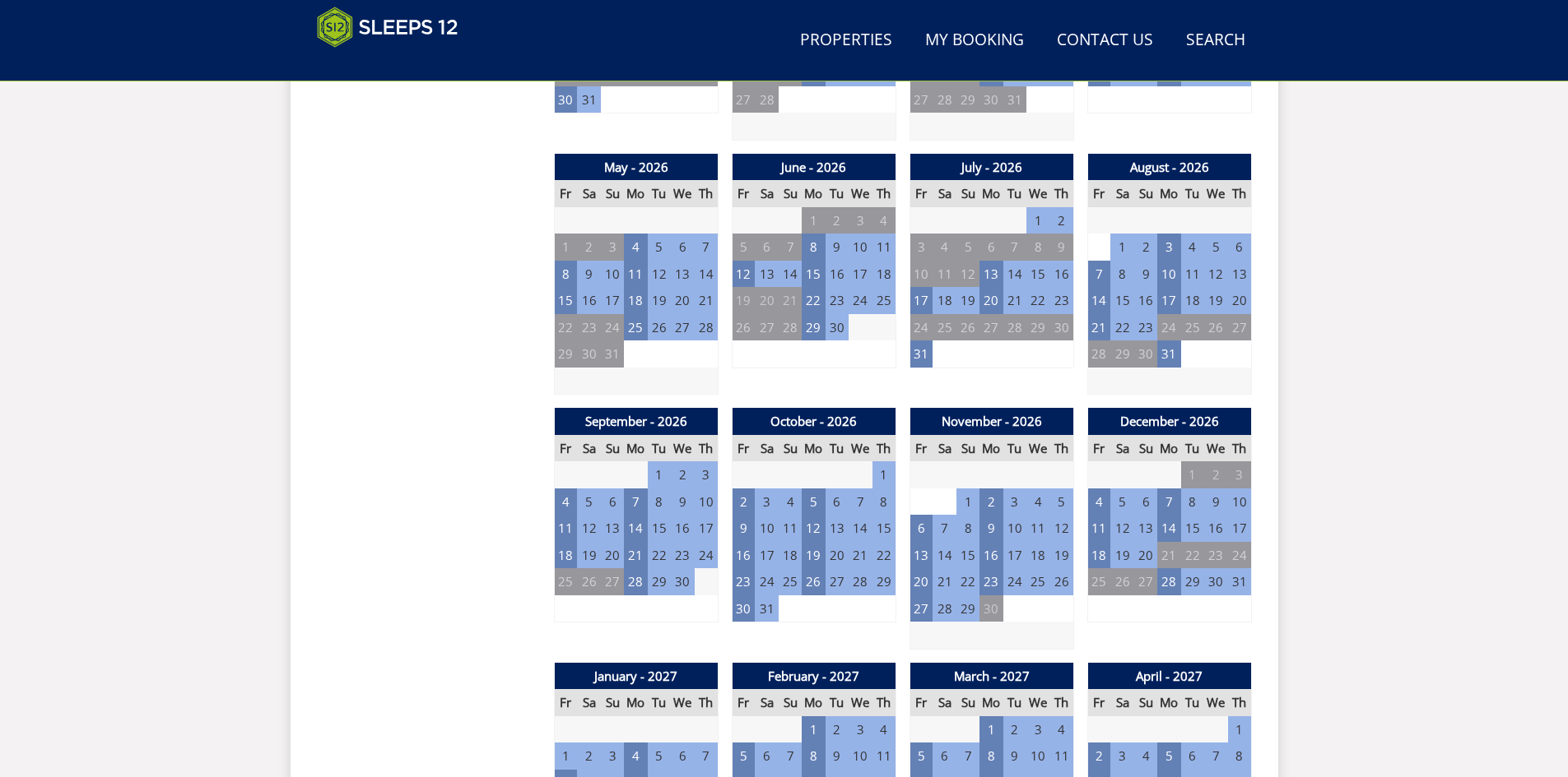
scroll to position [1151, 0]
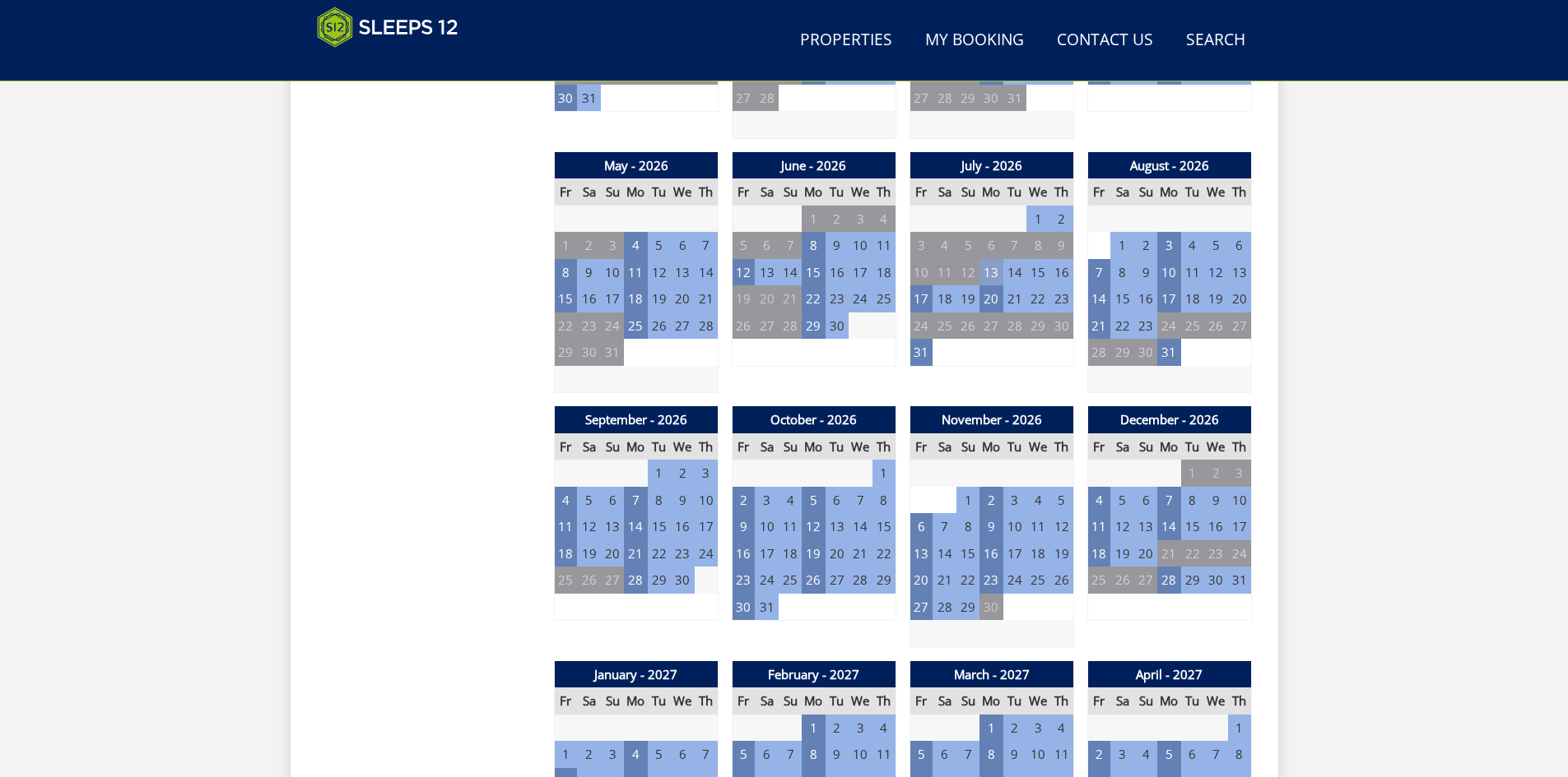
click at [997, 271] on td "13" at bounding box center [991, 272] width 23 height 27
